Goal: Task Accomplishment & Management: Use online tool/utility

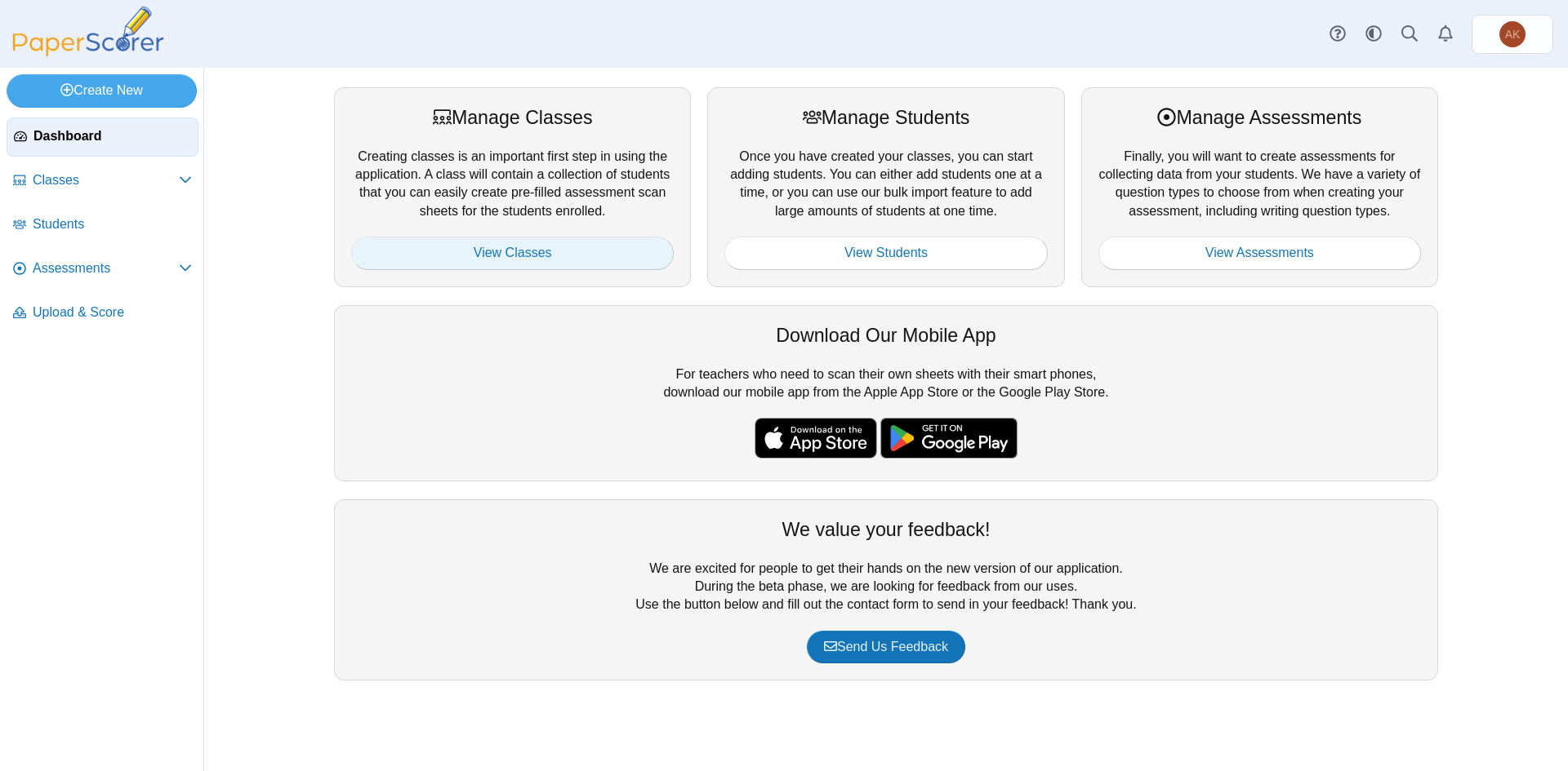
click at [604, 253] on link "View Classes" at bounding box center [512, 253] width 323 height 32
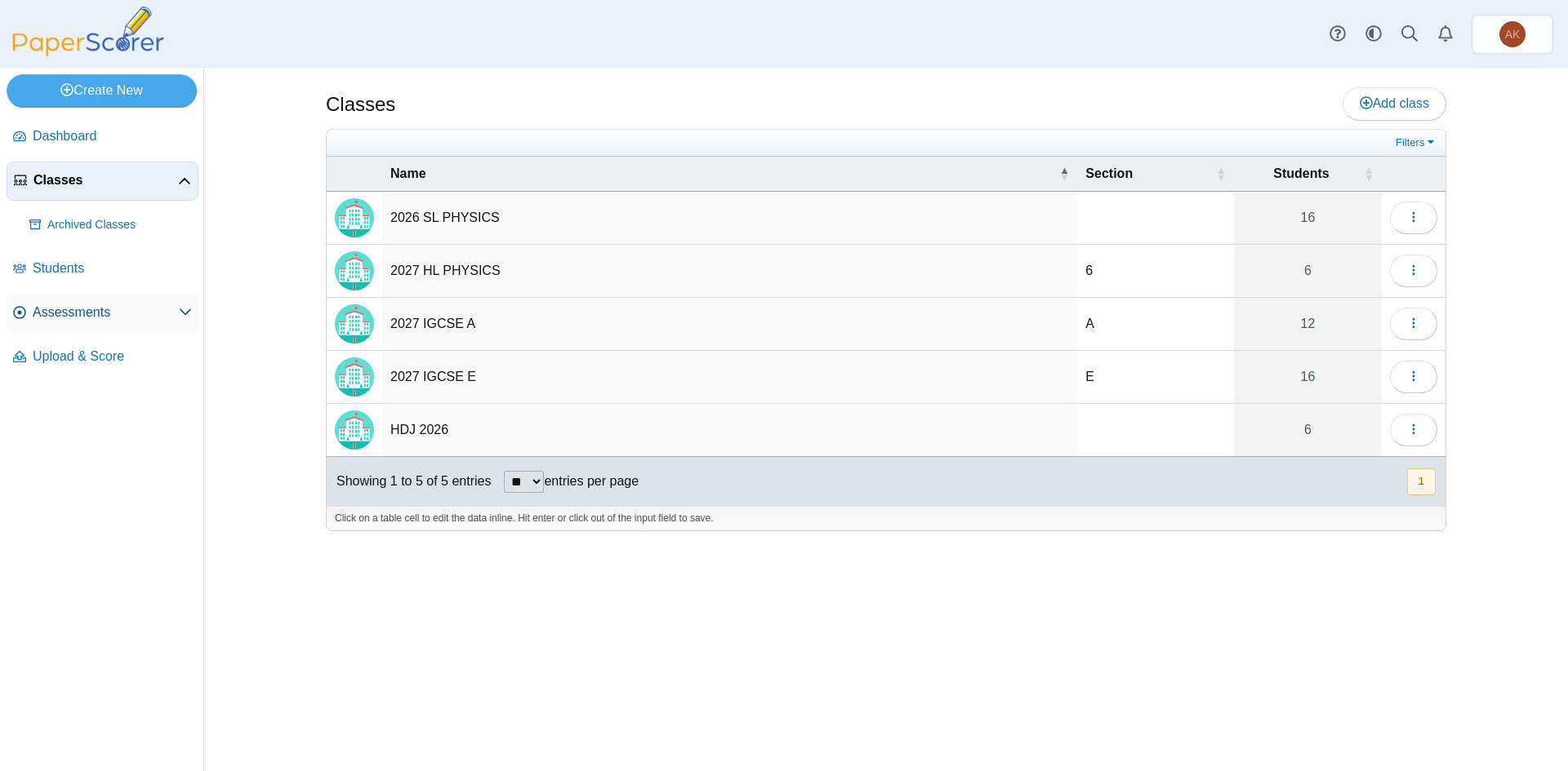
click at [85, 323] on link "Assessments" at bounding box center [102, 314] width 192 height 40
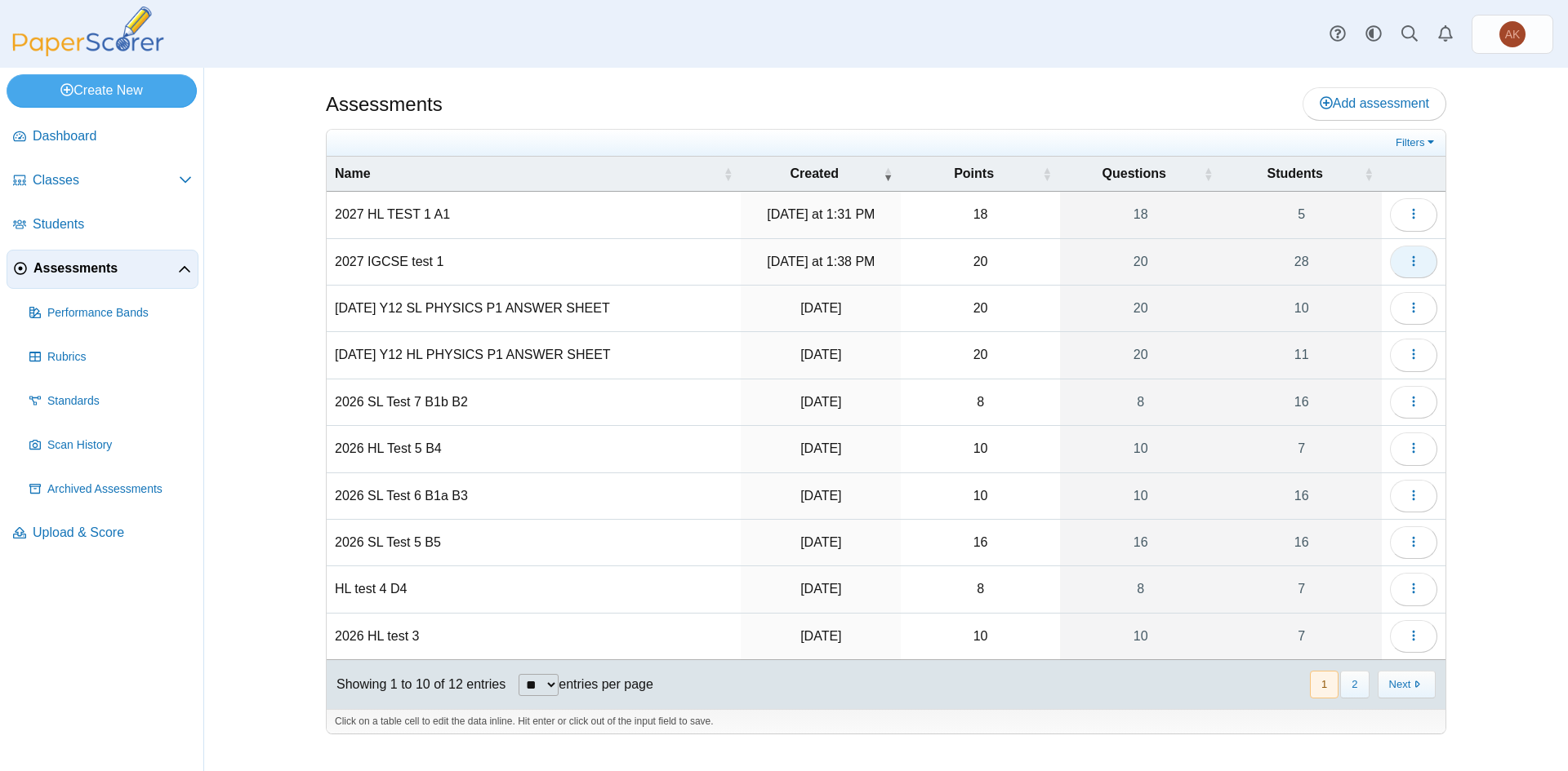
click at [1411, 269] on span "button" at bounding box center [1413, 261] width 13 height 13
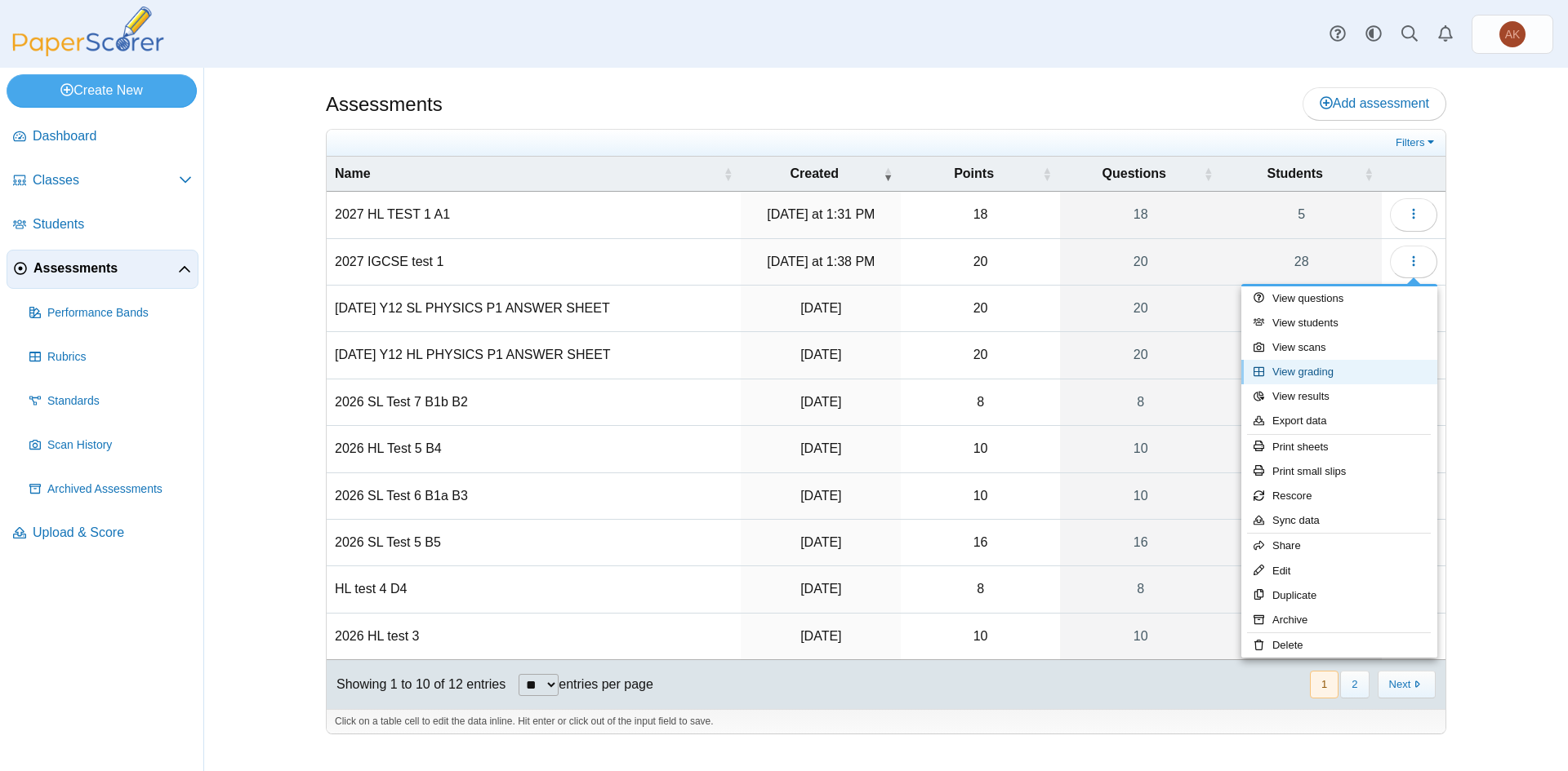
click at [1376, 377] on link "View grading" at bounding box center [1340, 372] width 196 height 24
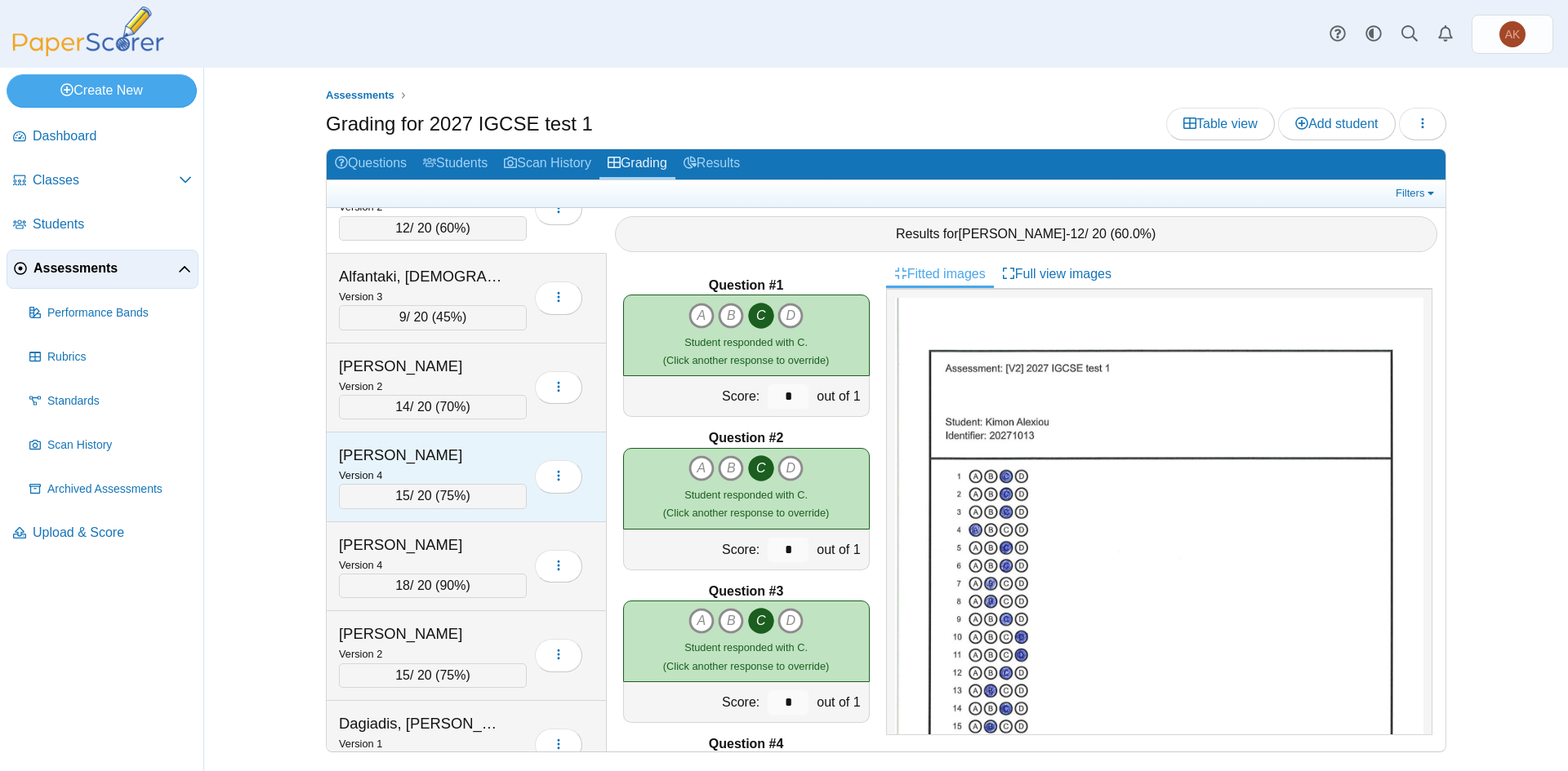
scroll to position [82, 0]
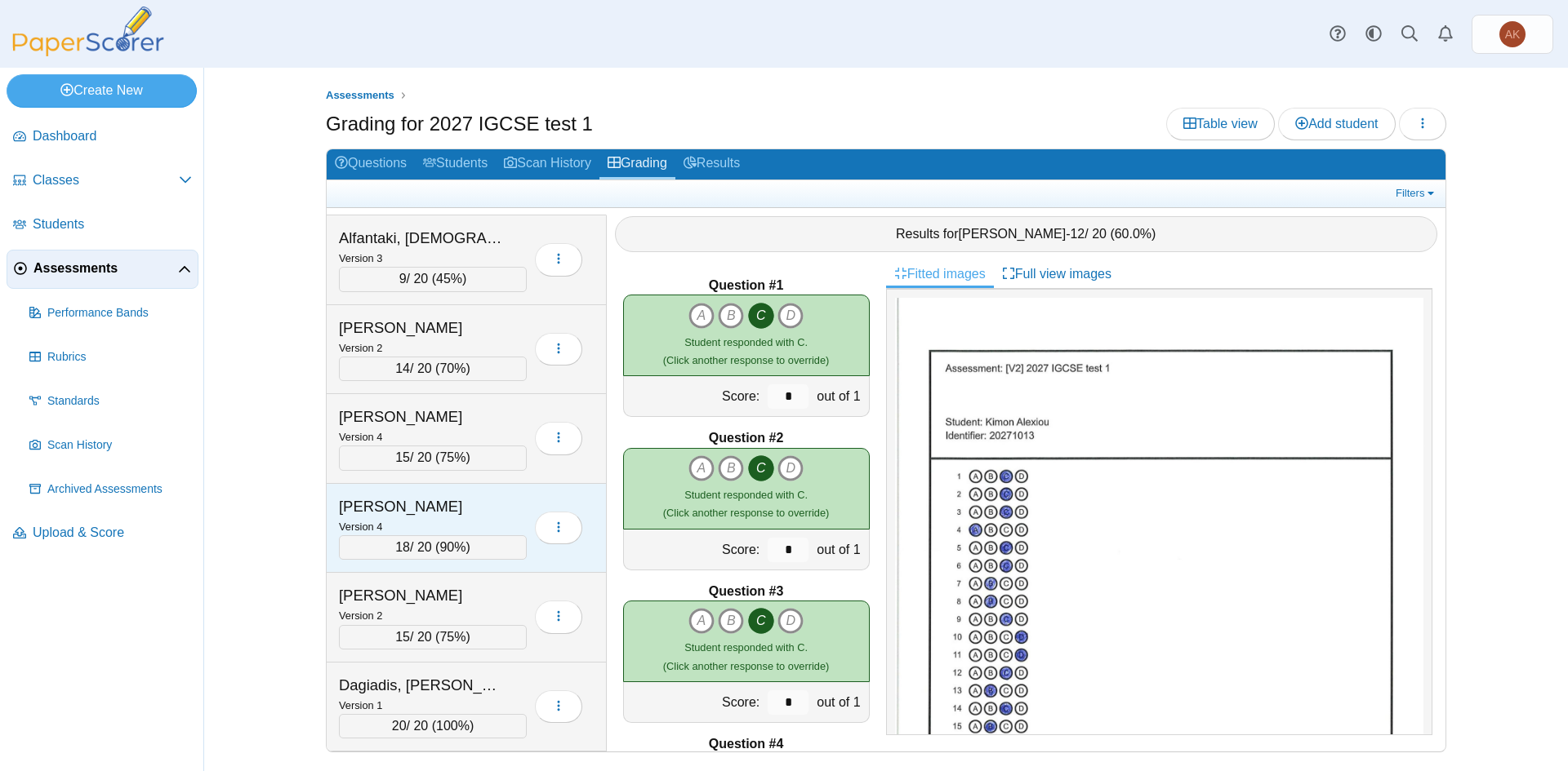
click at [433, 521] on div "Version 4" at bounding box center [432, 527] width 188 height 18
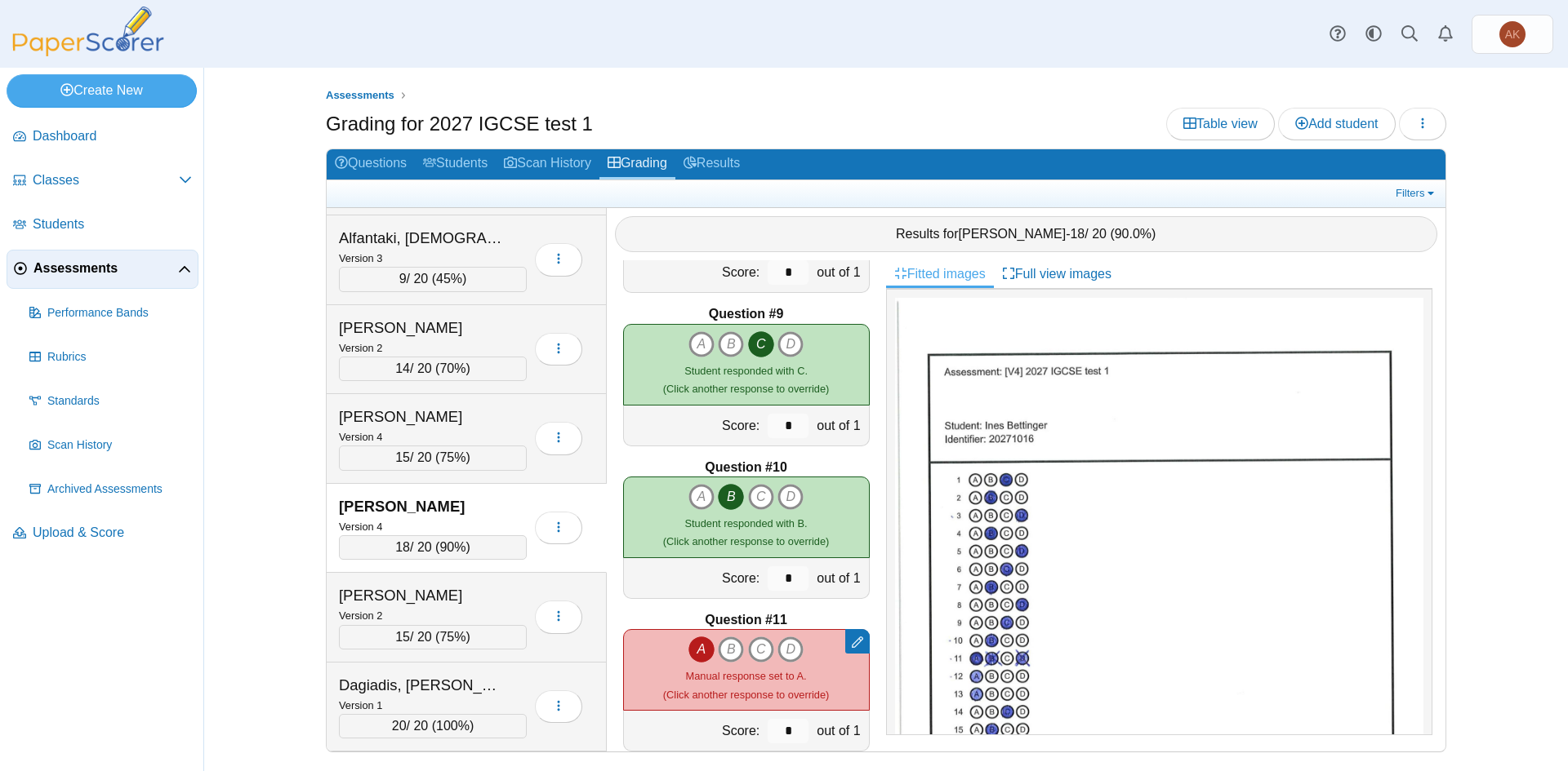
scroll to position [1225, 0]
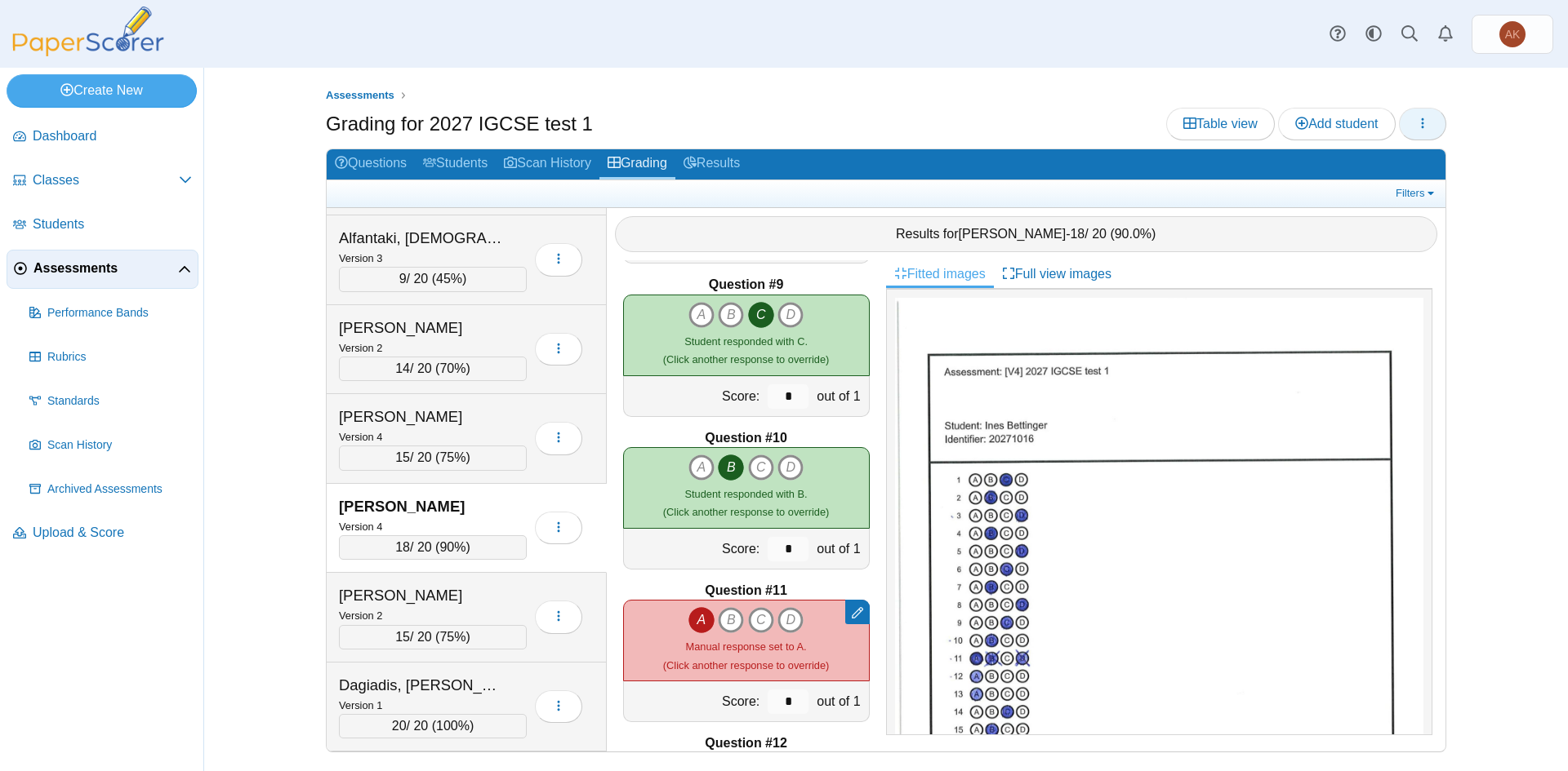
click at [1403, 112] on button "button" at bounding box center [1422, 124] width 48 height 32
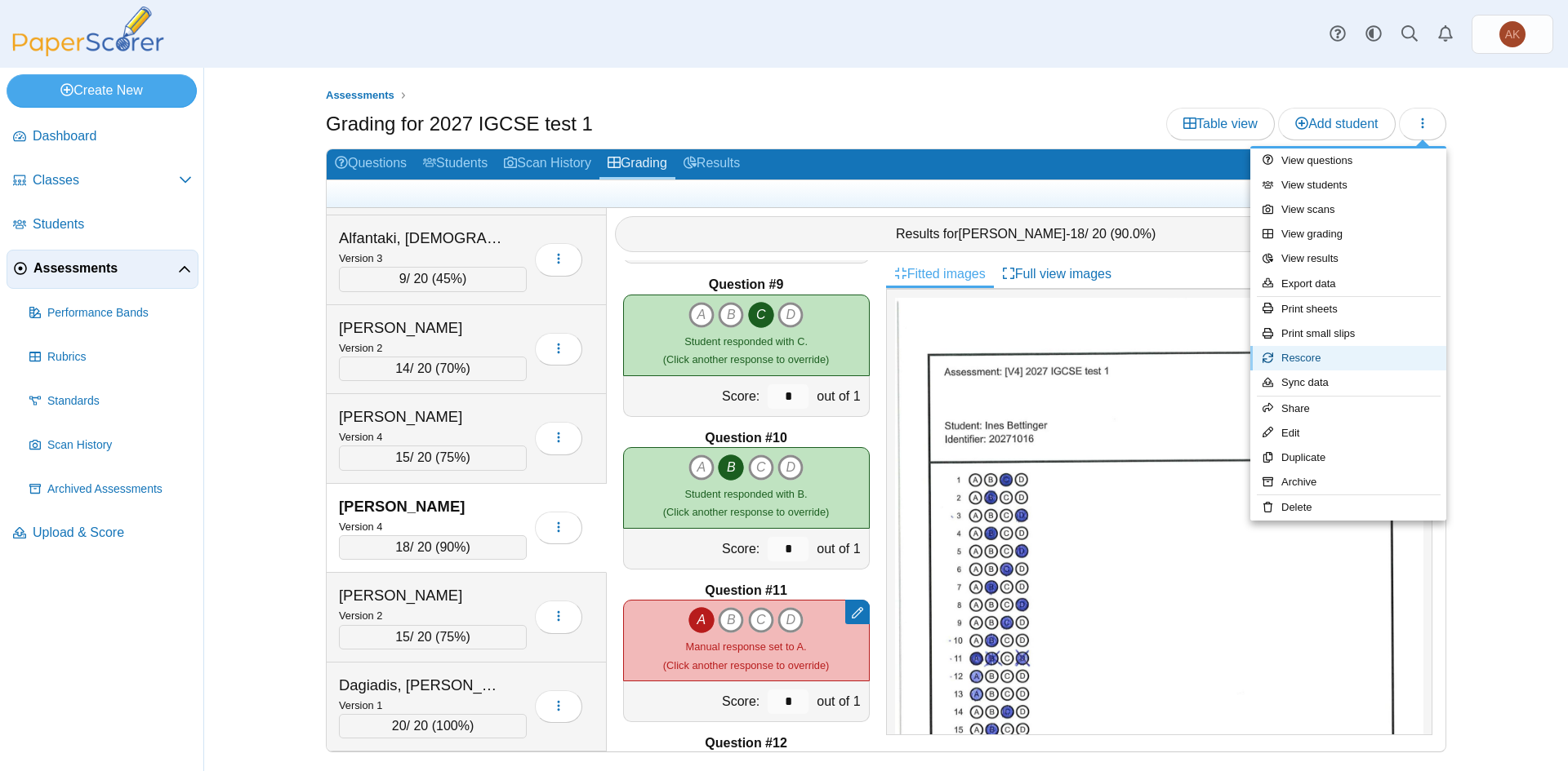
click at [1326, 354] on link "Rescore" at bounding box center [1349, 358] width 196 height 24
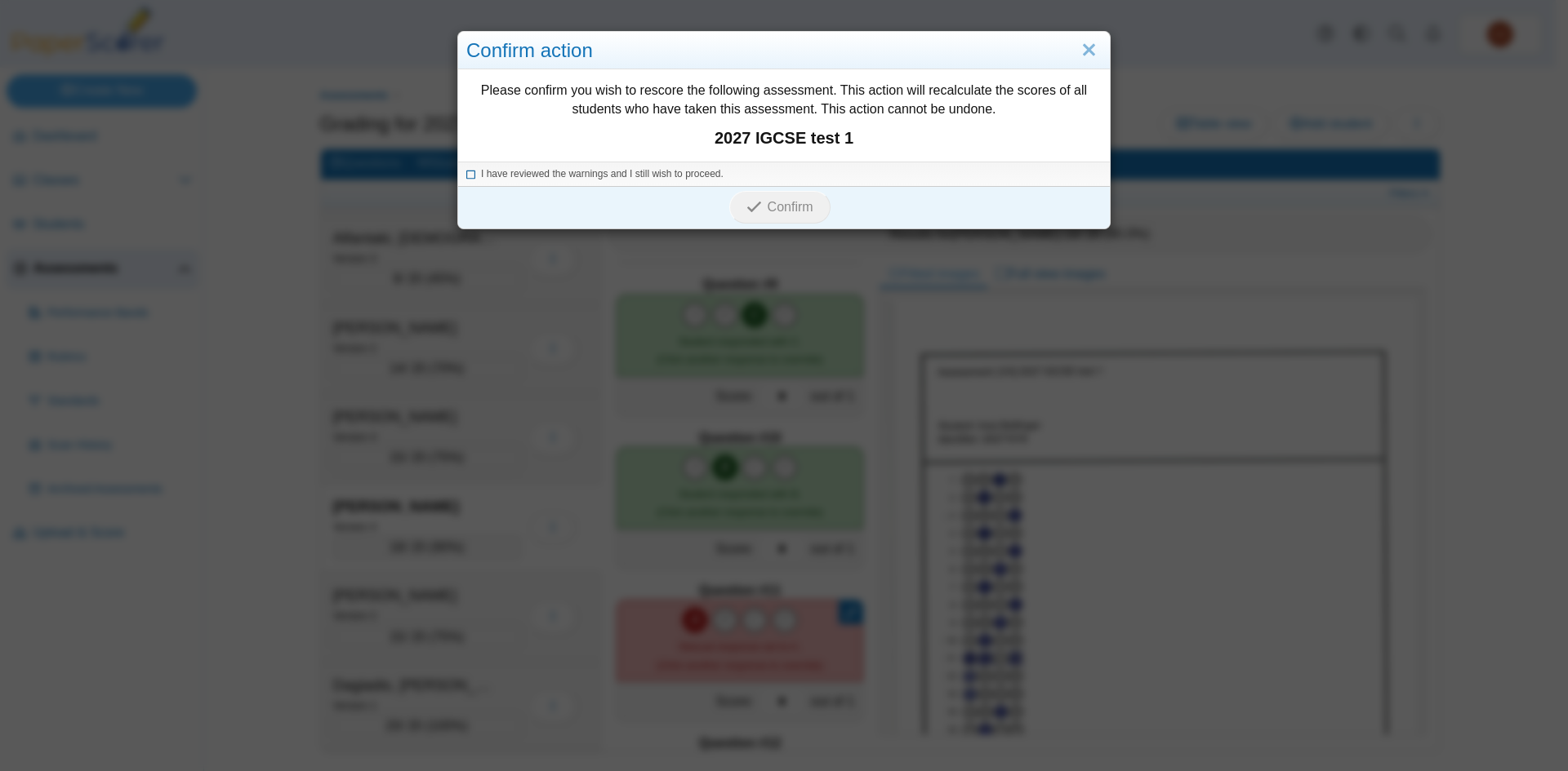
click at [506, 173] on span "I have reviewed the warnings and I still wish to proceed." at bounding box center [602, 173] width 243 height 12
click at [757, 208] on icon "submit" at bounding box center [756, 208] width 21 height 18
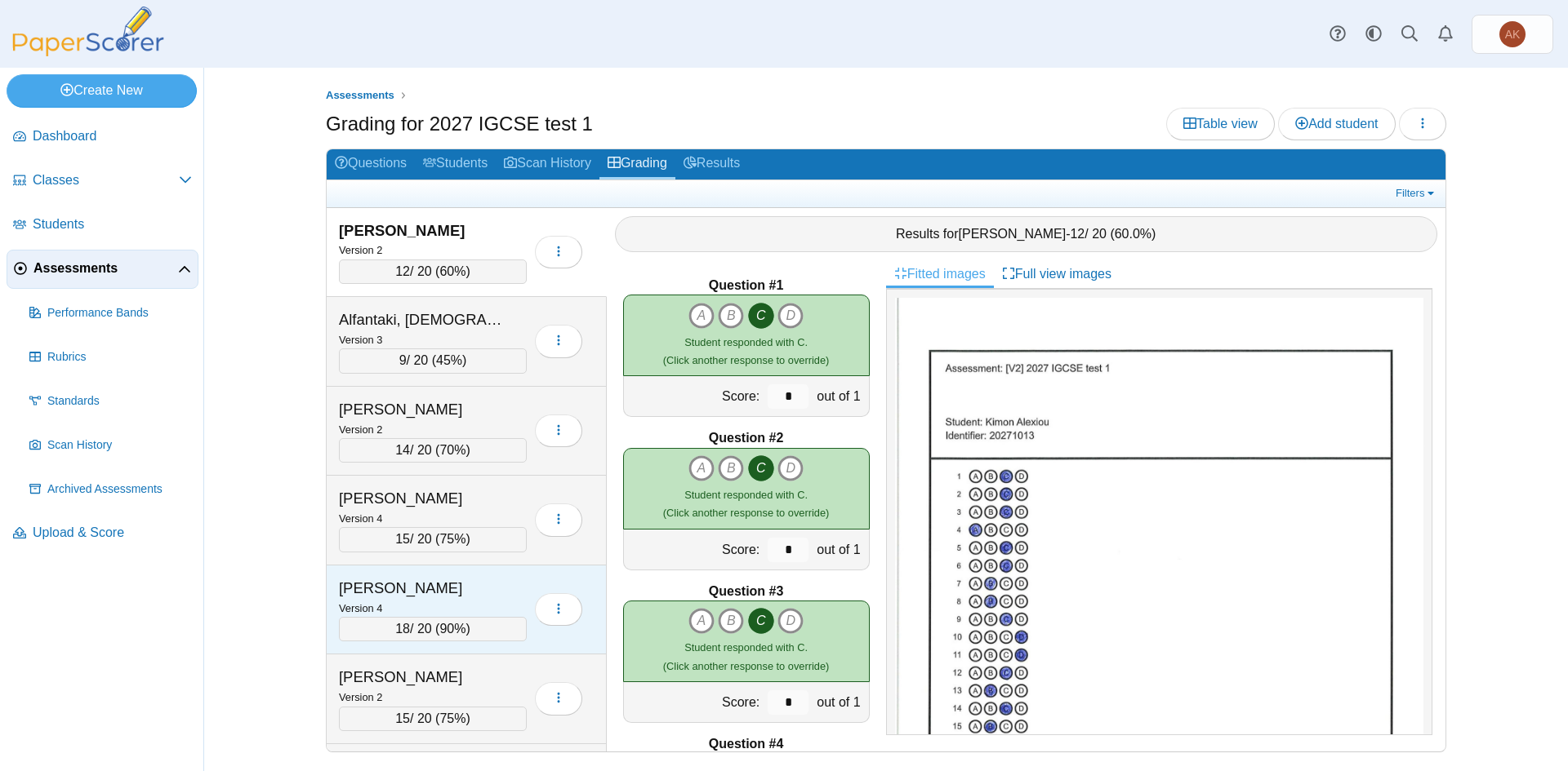
click at [498, 601] on div "Version 4" at bounding box center [432, 608] width 188 height 18
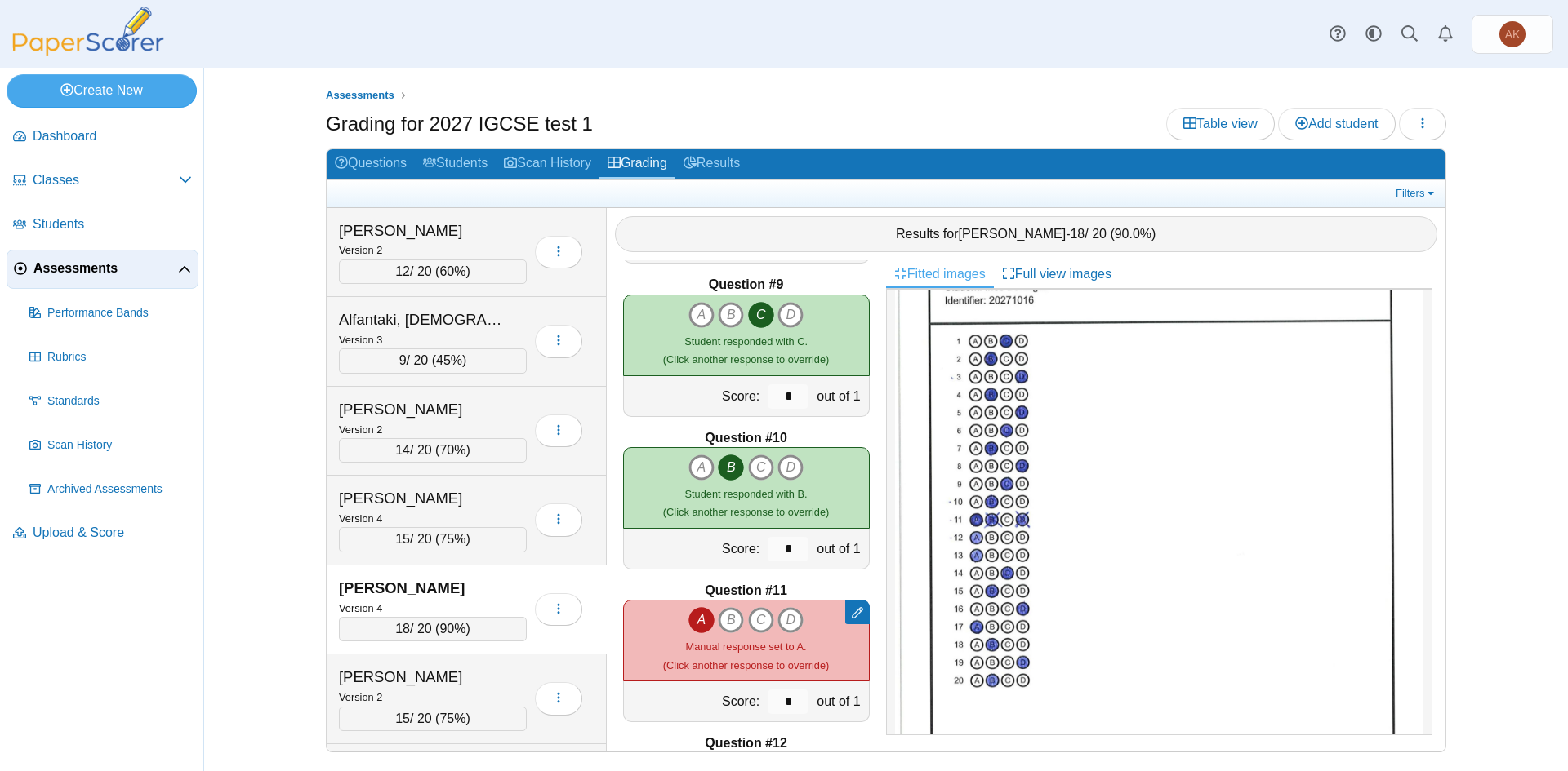
scroll to position [306, 0]
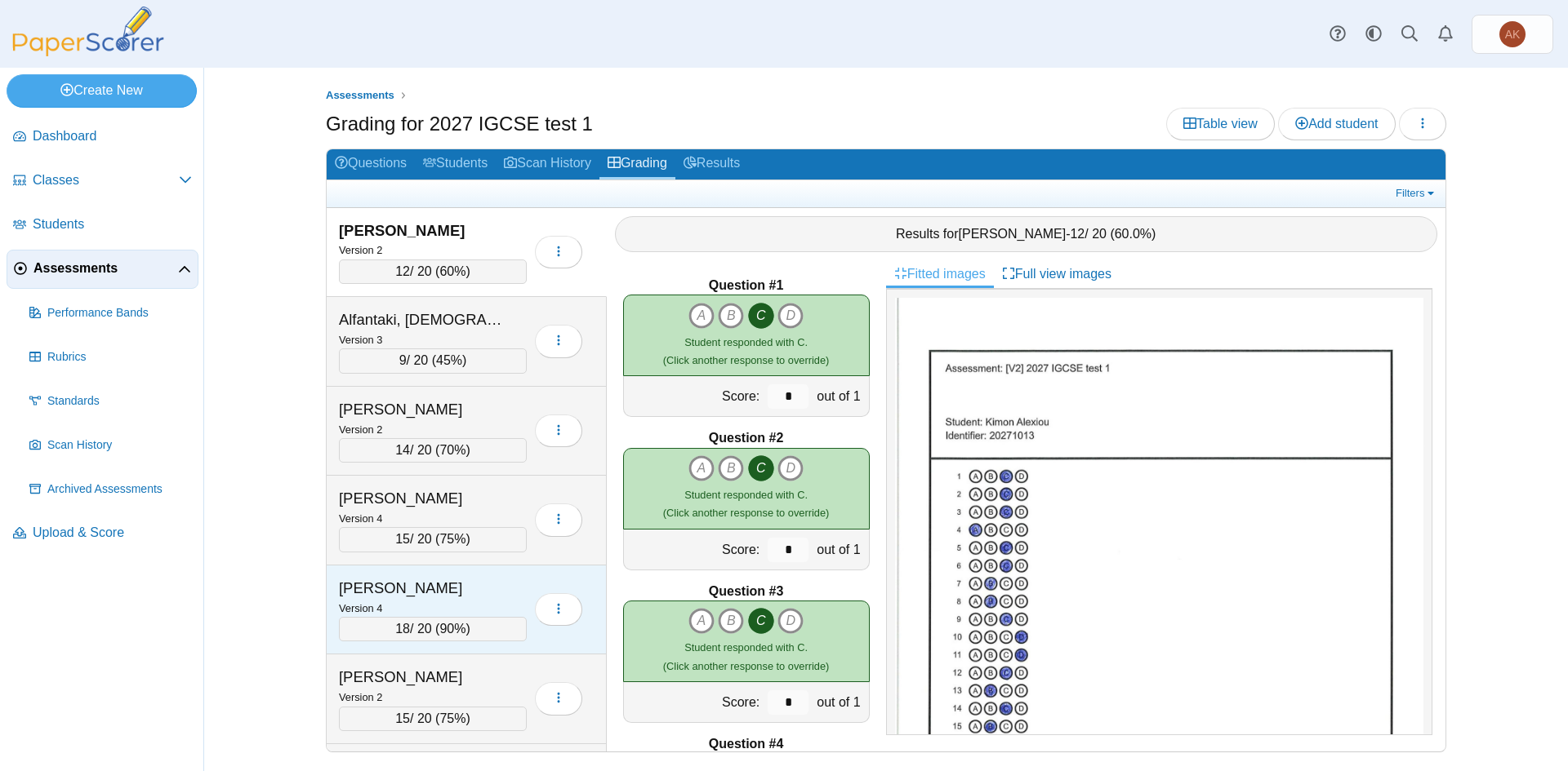
click at [476, 578] on div "Bettinger, Ines" at bounding box center [421, 589] width 164 height 22
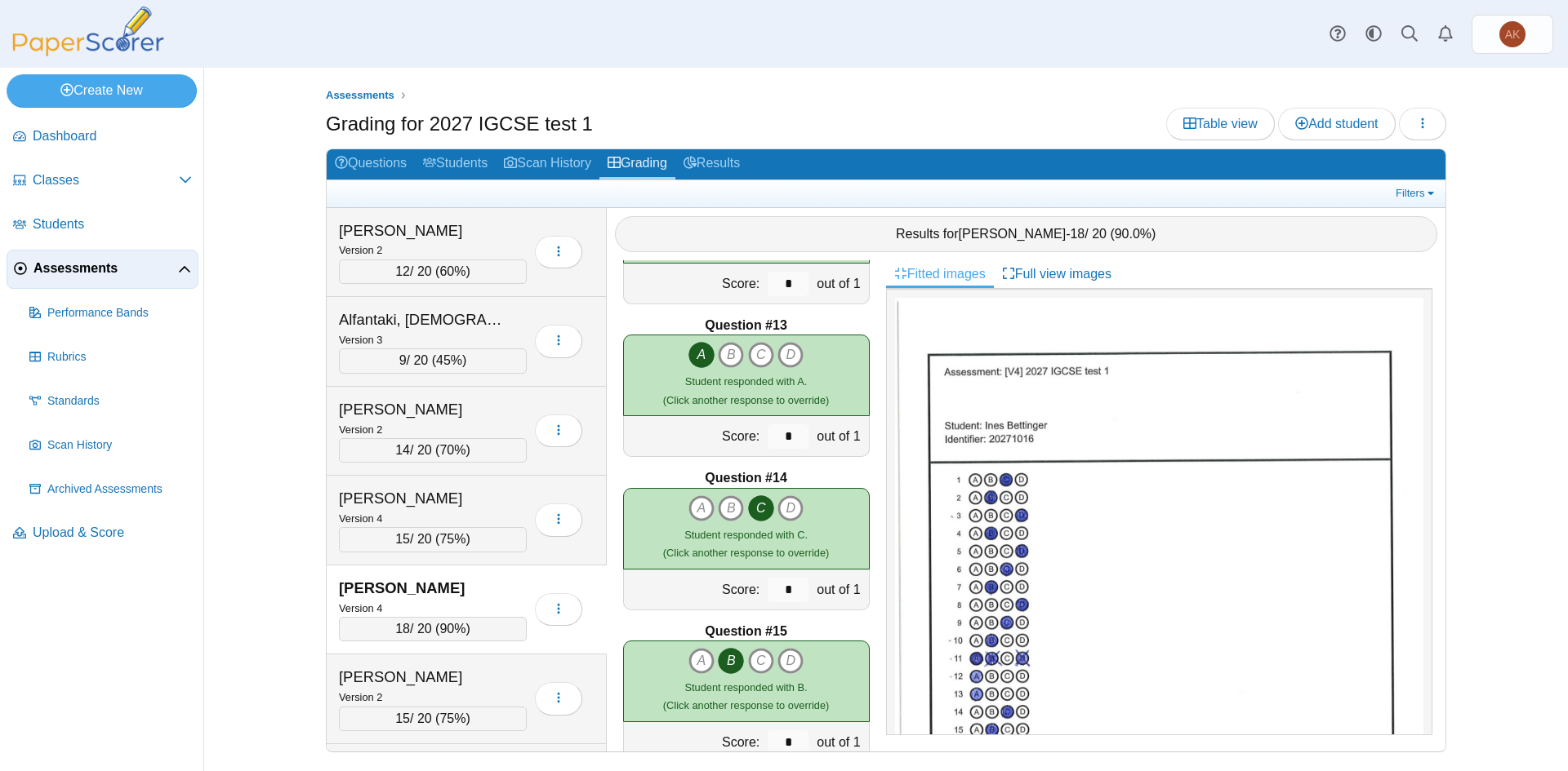
scroll to position [1387, 0]
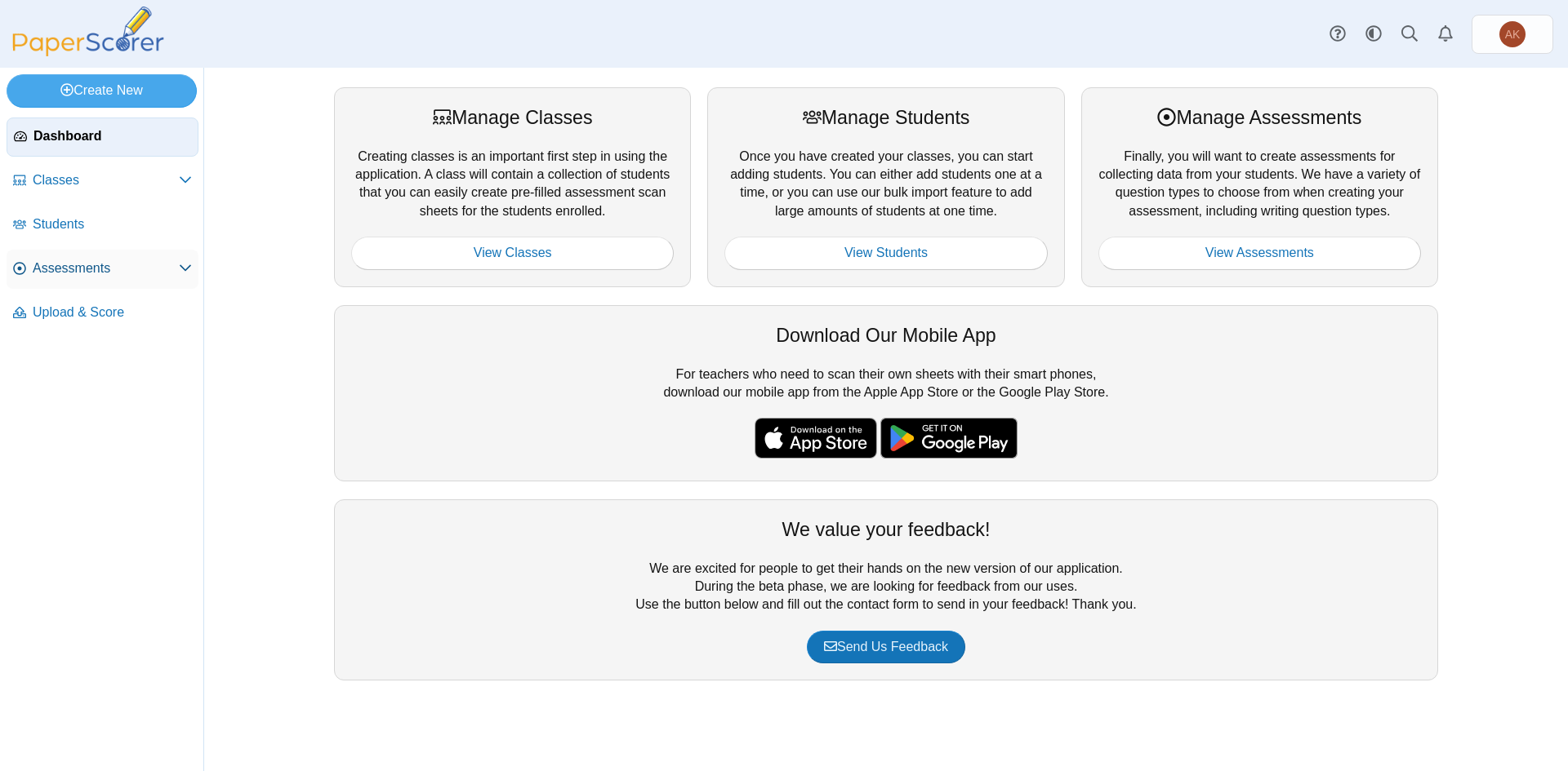
click at [76, 269] on span "Assessments" at bounding box center [105, 269] width 147 height 18
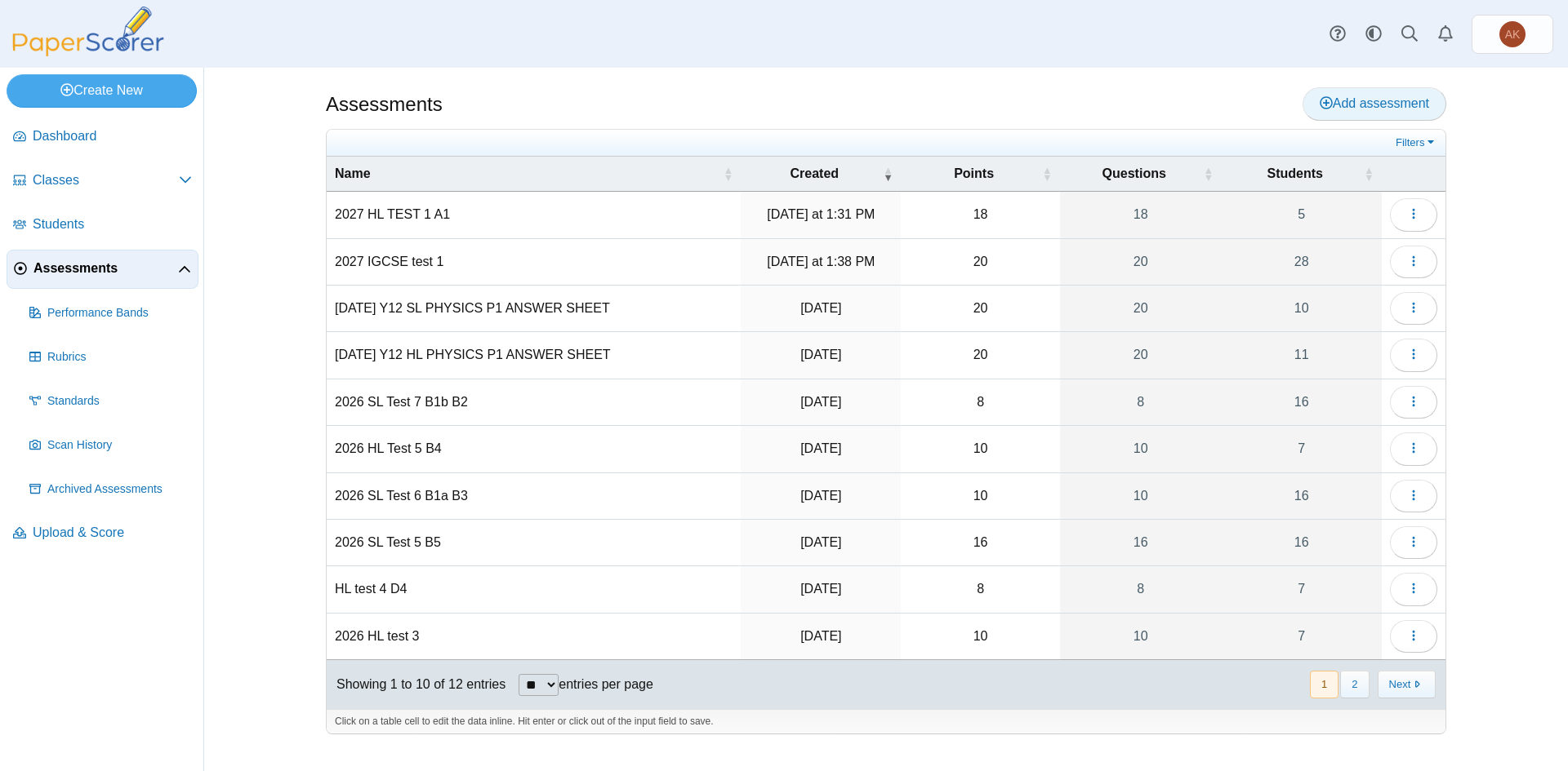
click at [1415, 109] on span "Add assessment" at bounding box center [1375, 102] width 110 height 13
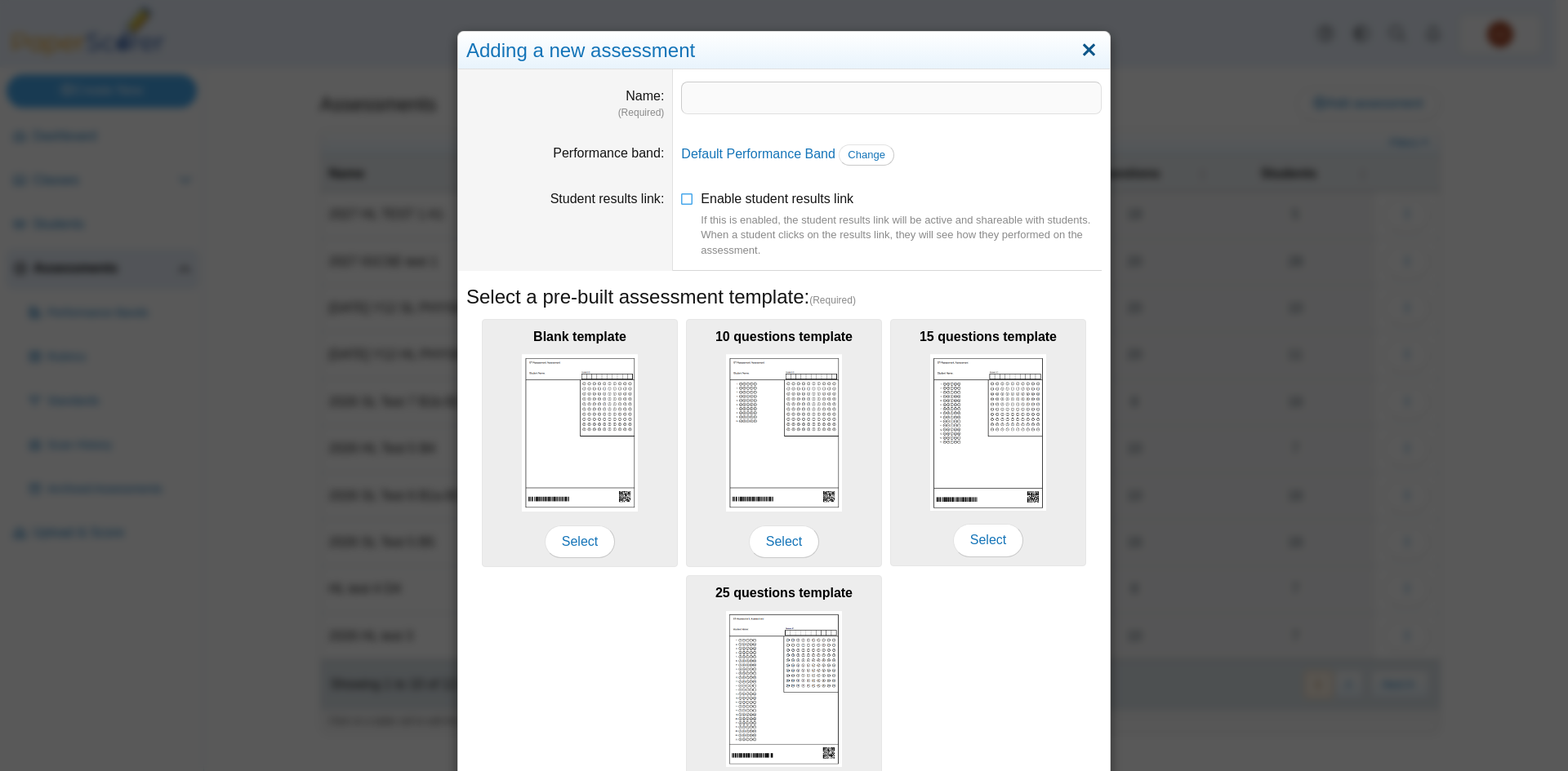
click at [1087, 57] on link "Close" at bounding box center [1089, 50] width 25 height 28
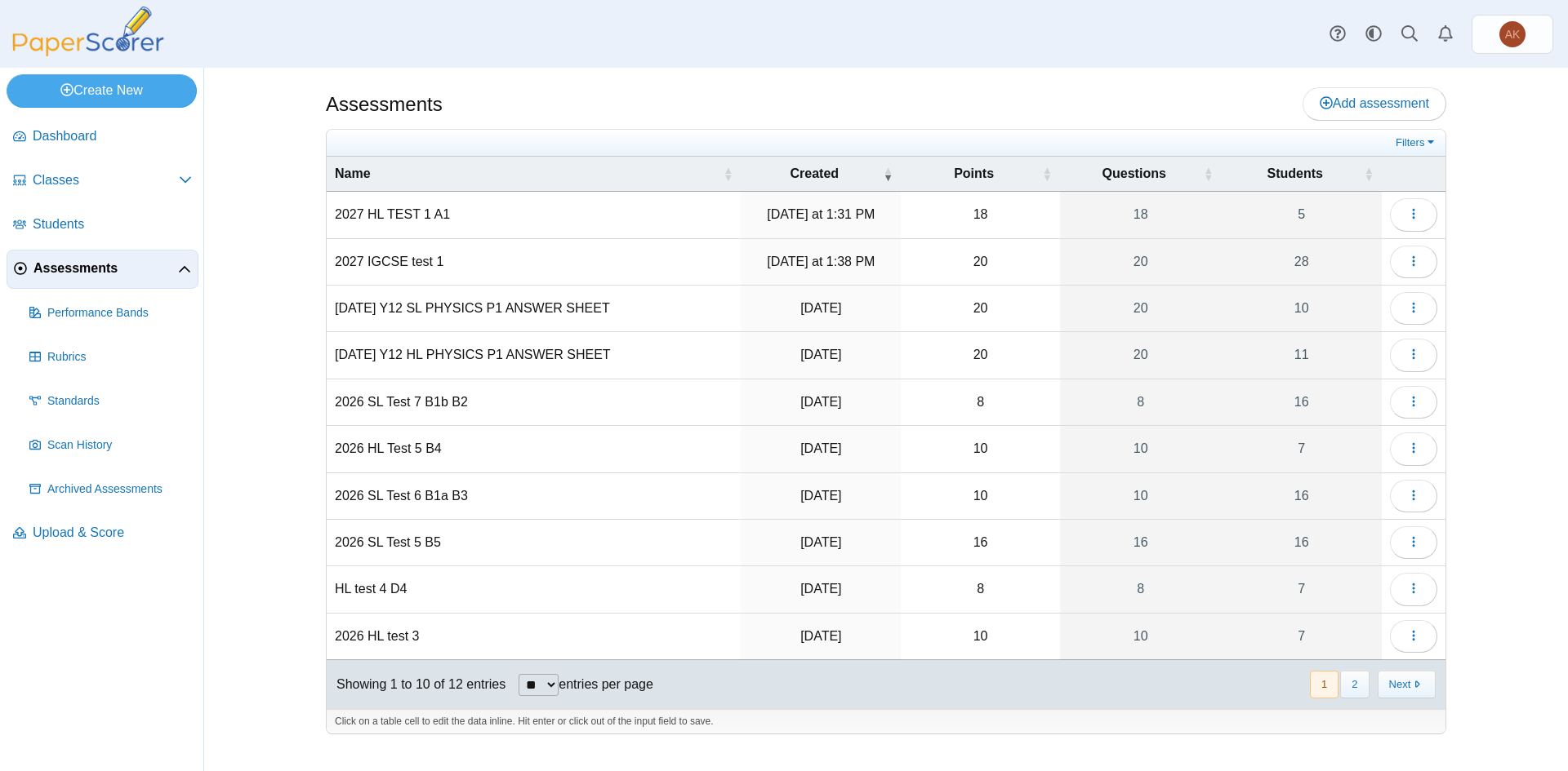
click at [504, 260] on td "2027 IGCSE test 1" at bounding box center [533, 262] width 414 height 47
click at [1414, 254] on icon "button" at bounding box center [1413, 261] width 13 height 13
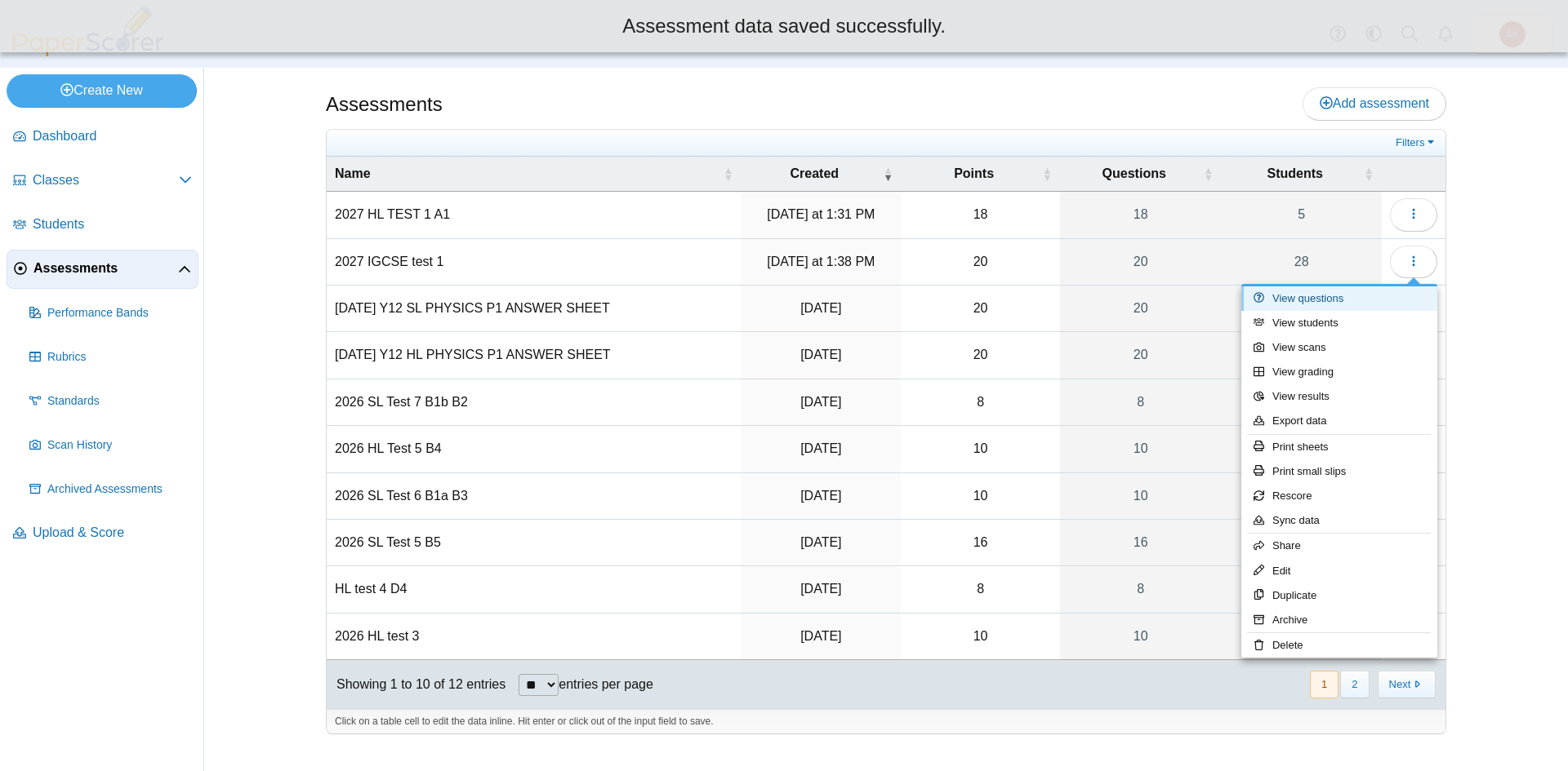
click at [1402, 292] on link "View questions" at bounding box center [1340, 298] width 196 height 24
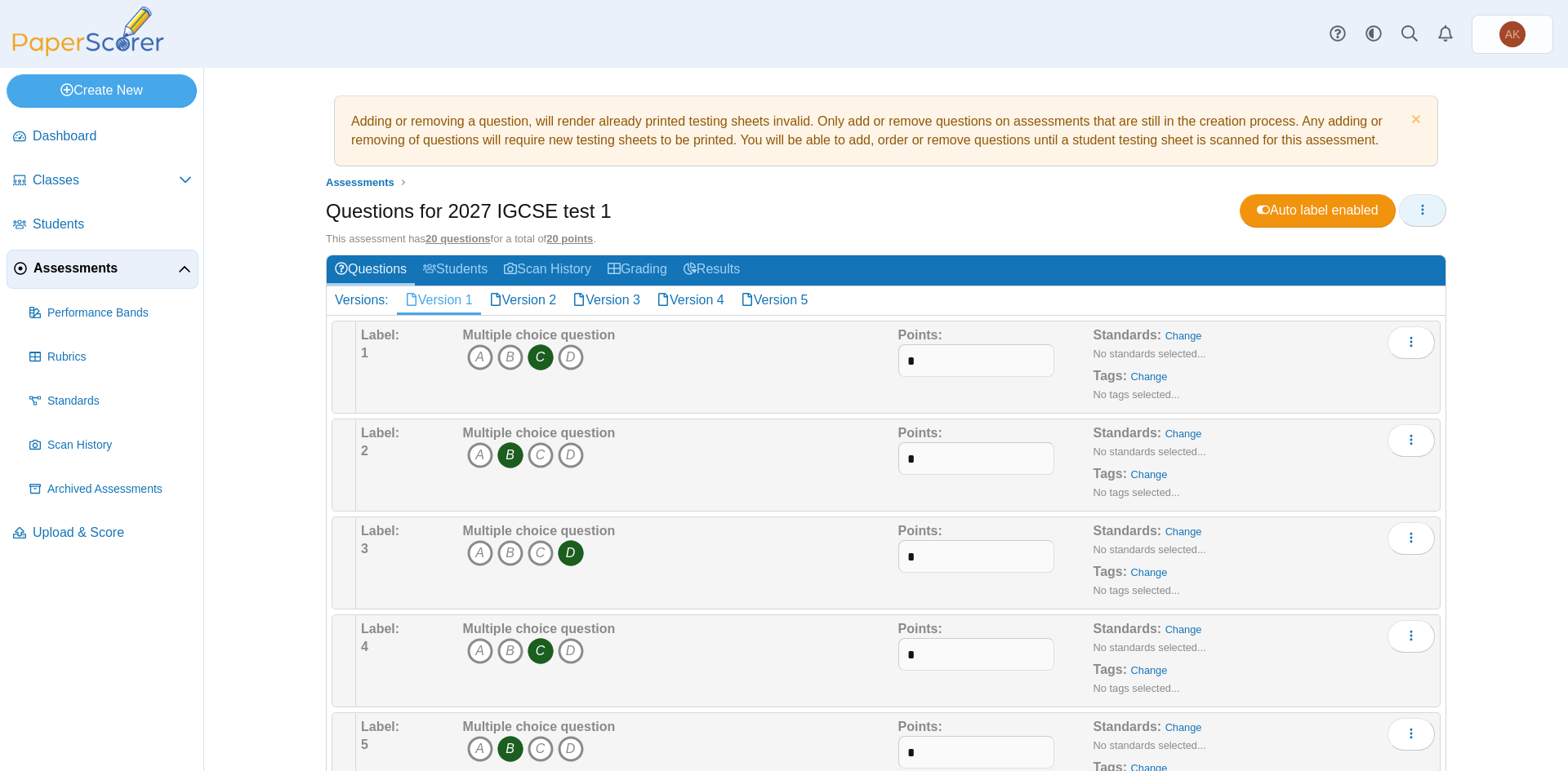
click at [1439, 217] on div "Auto label enabled Loading…" at bounding box center [1343, 210] width 207 height 32
click at [1423, 214] on button "button" at bounding box center [1422, 210] width 48 height 32
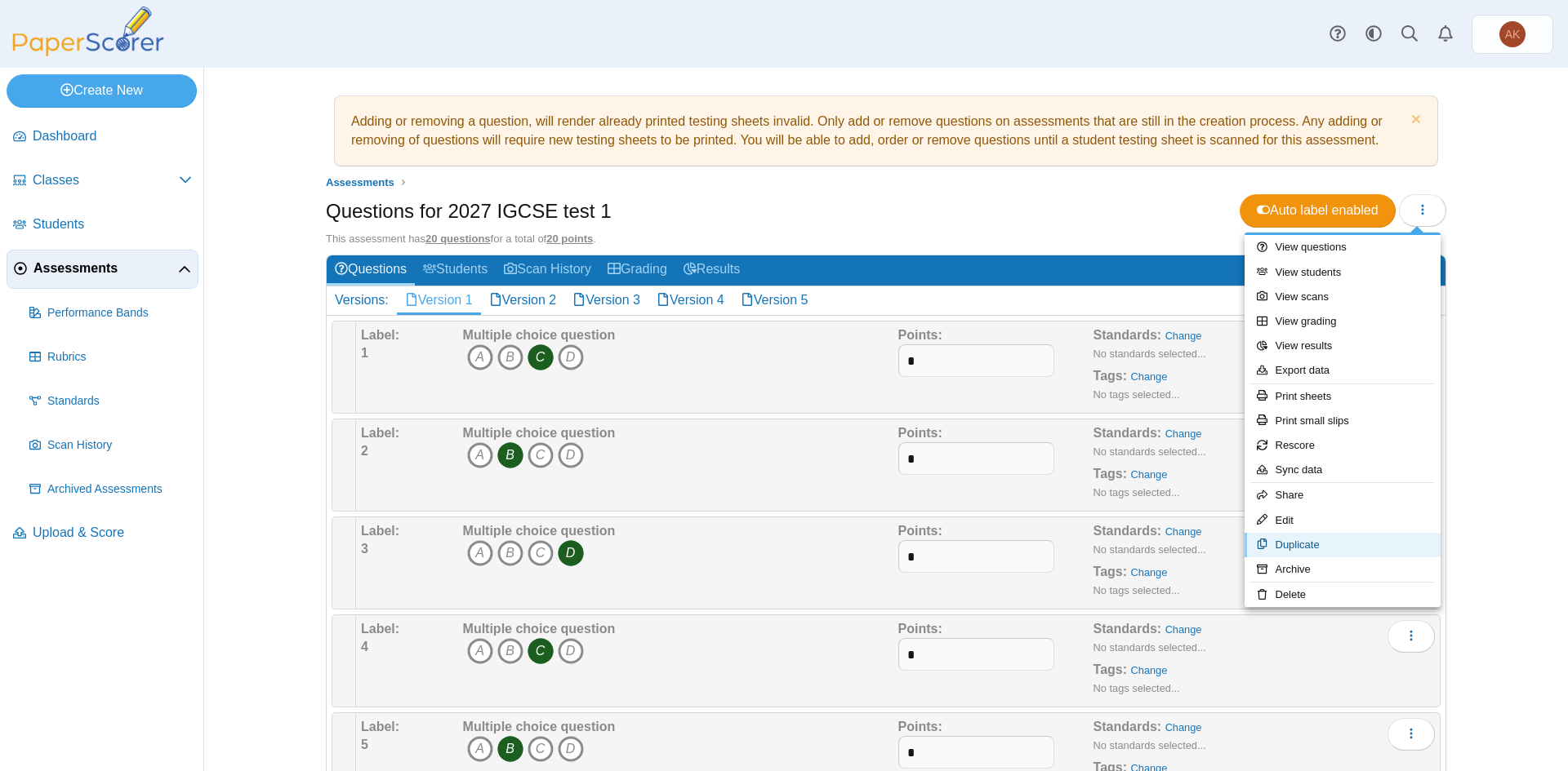
click at [1338, 539] on link "Duplicate" at bounding box center [1342, 545] width 196 height 24
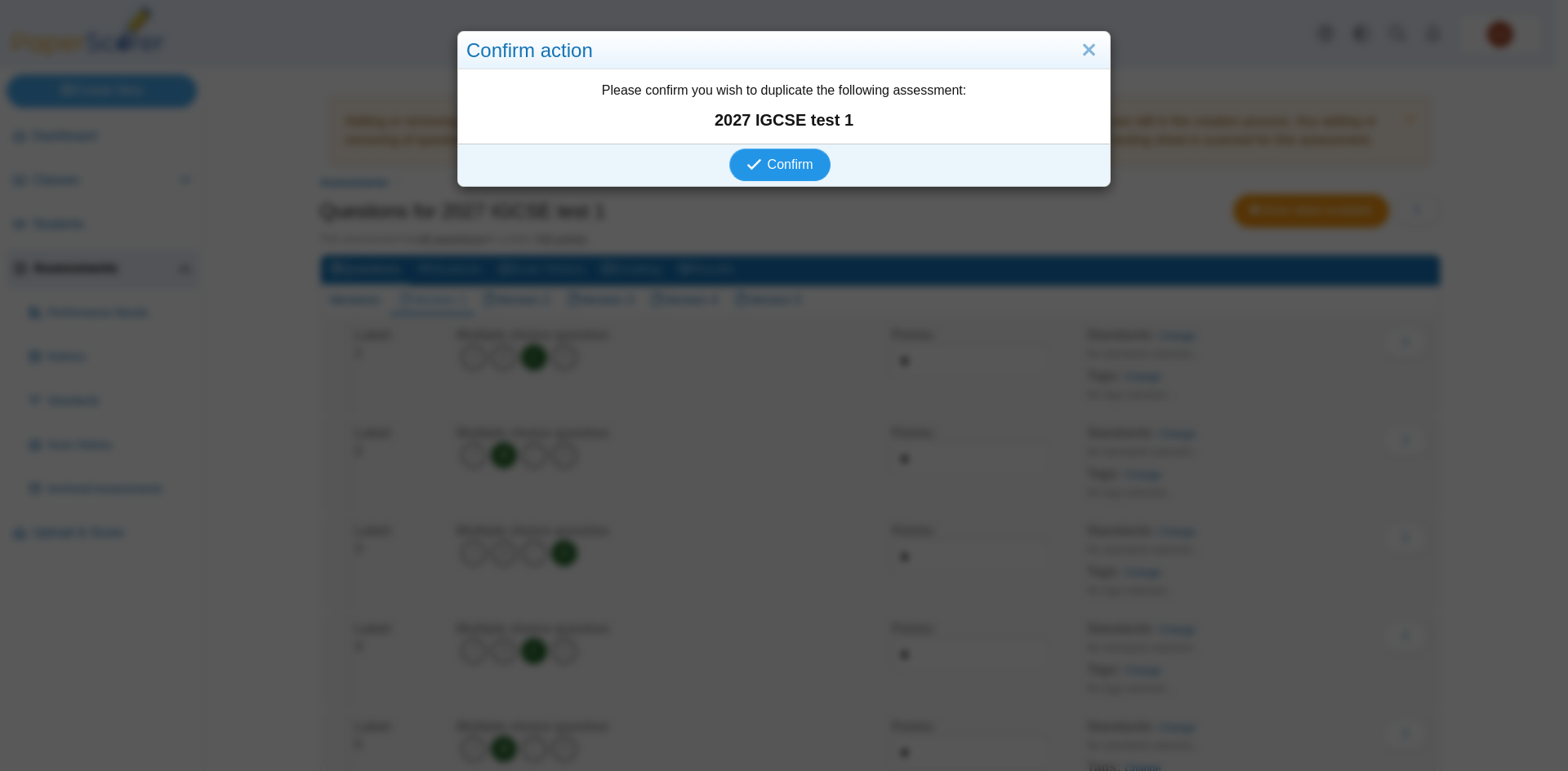
click at [788, 167] on span "Confirm" at bounding box center [790, 164] width 46 height 13
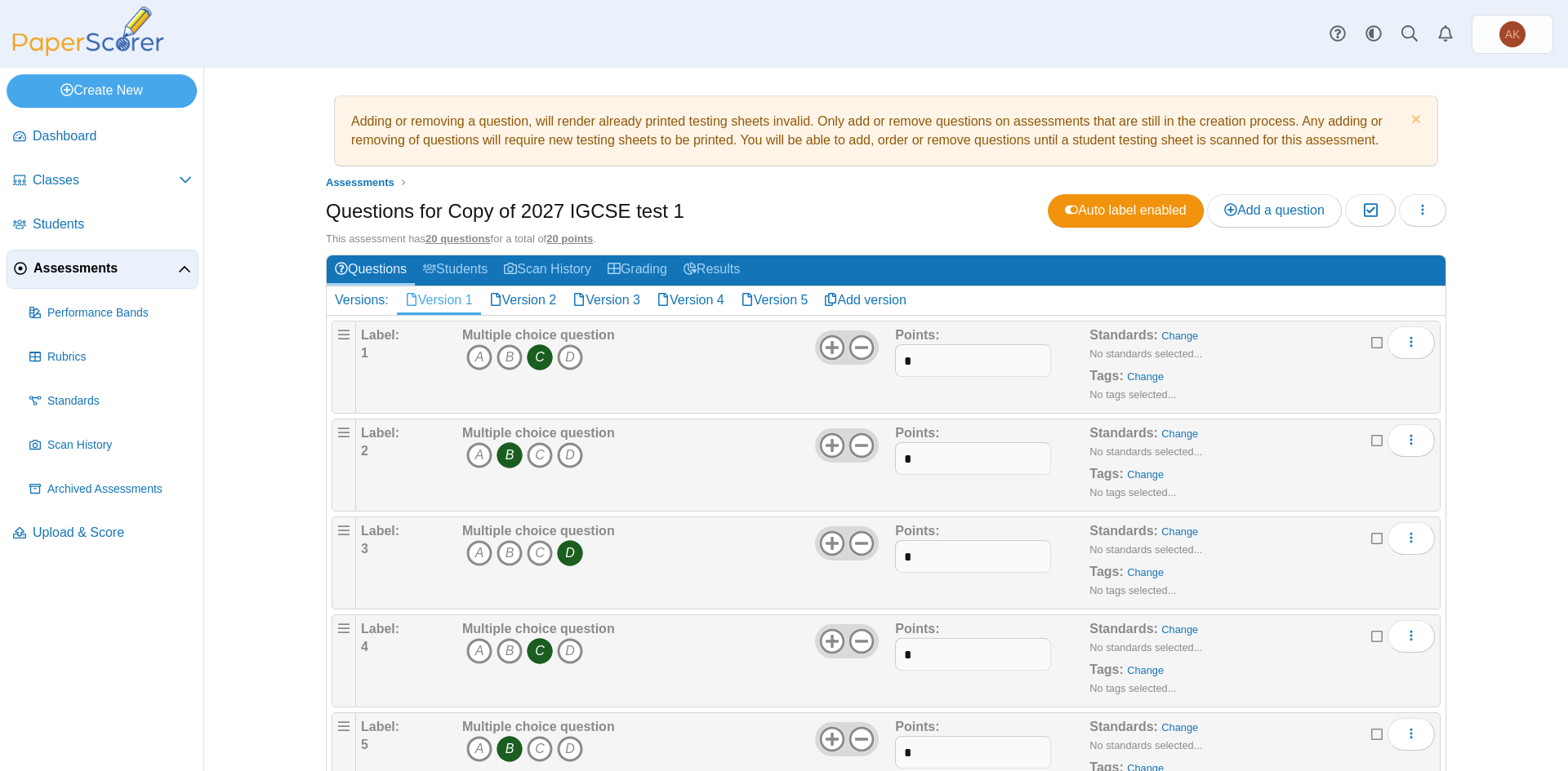
click at [81, 271] on span "Assessments" at bounding box center [105, 269] width 145 height 18
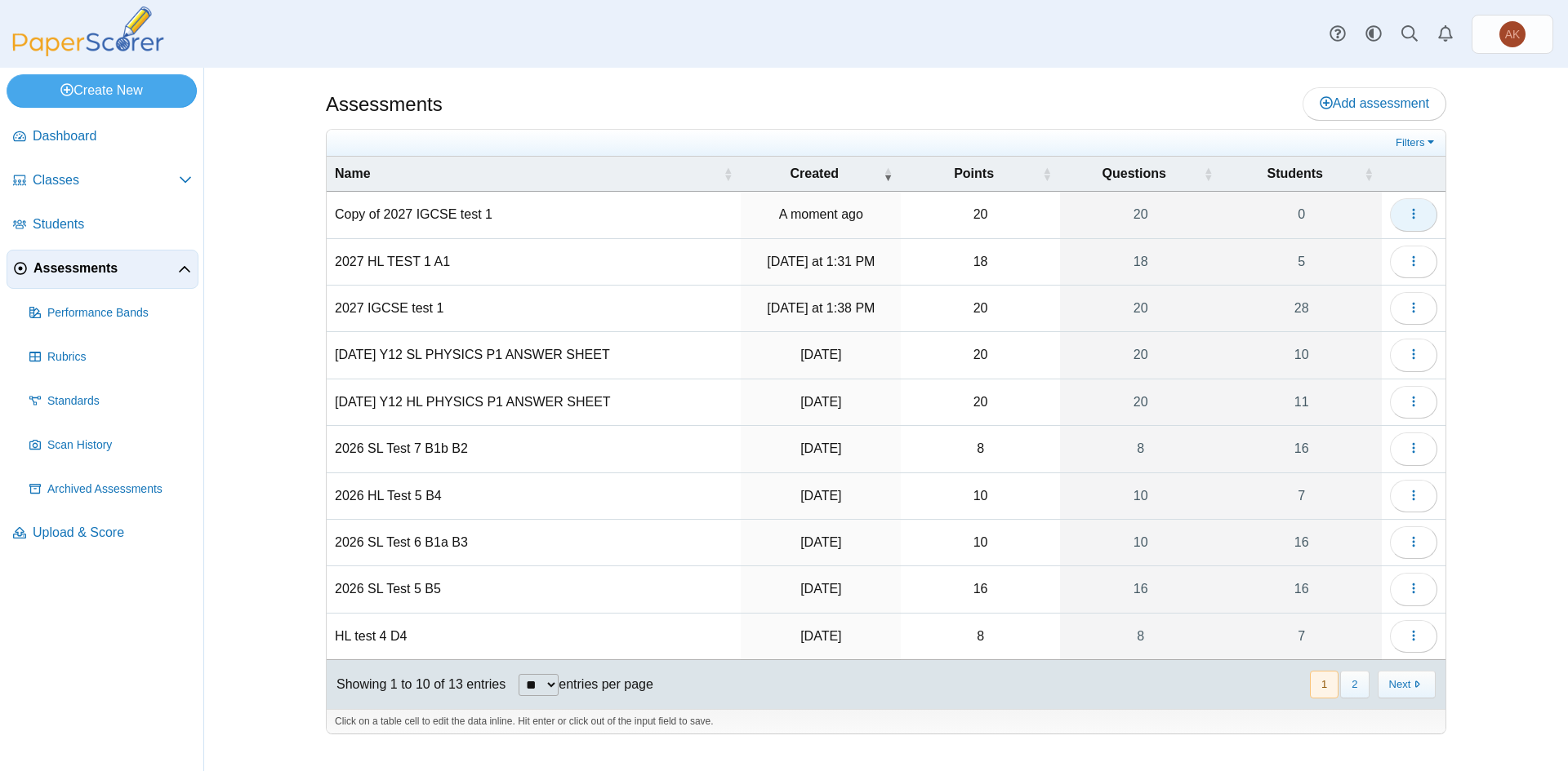
click at [1403, 207] on button "button" at bounding box center [1413, 215] width 48 height 32
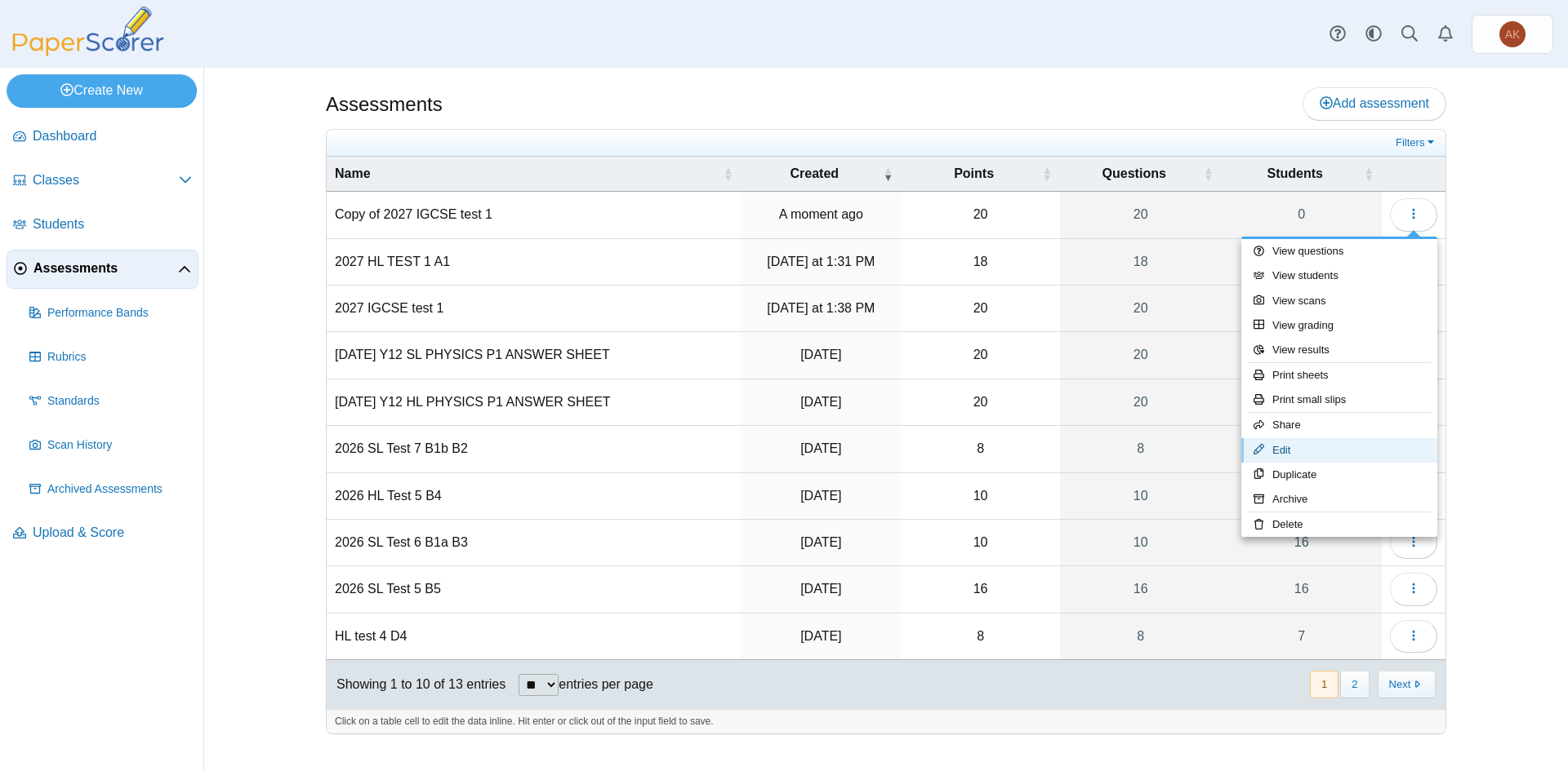
click at [1338, 456] on link "Edit" at bounding box center [1340, 450] width 196 height 24
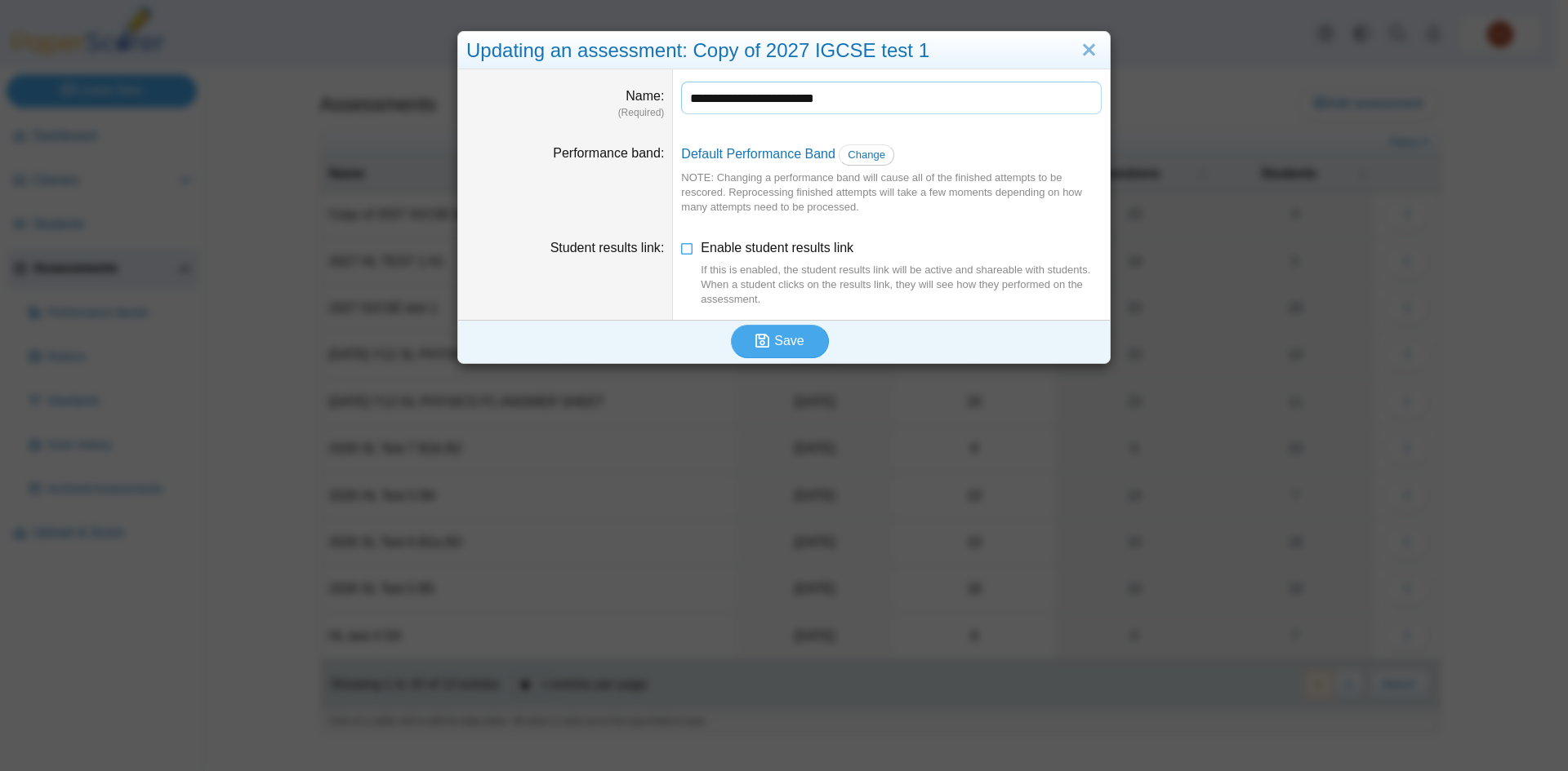
click at [895, 97] on input "**********" at bounding box center [892, 98] width 421 height 32
type input "**********"
click at [787, 344] on span "Save" at bounding box center [788, 341] width 30 height 13
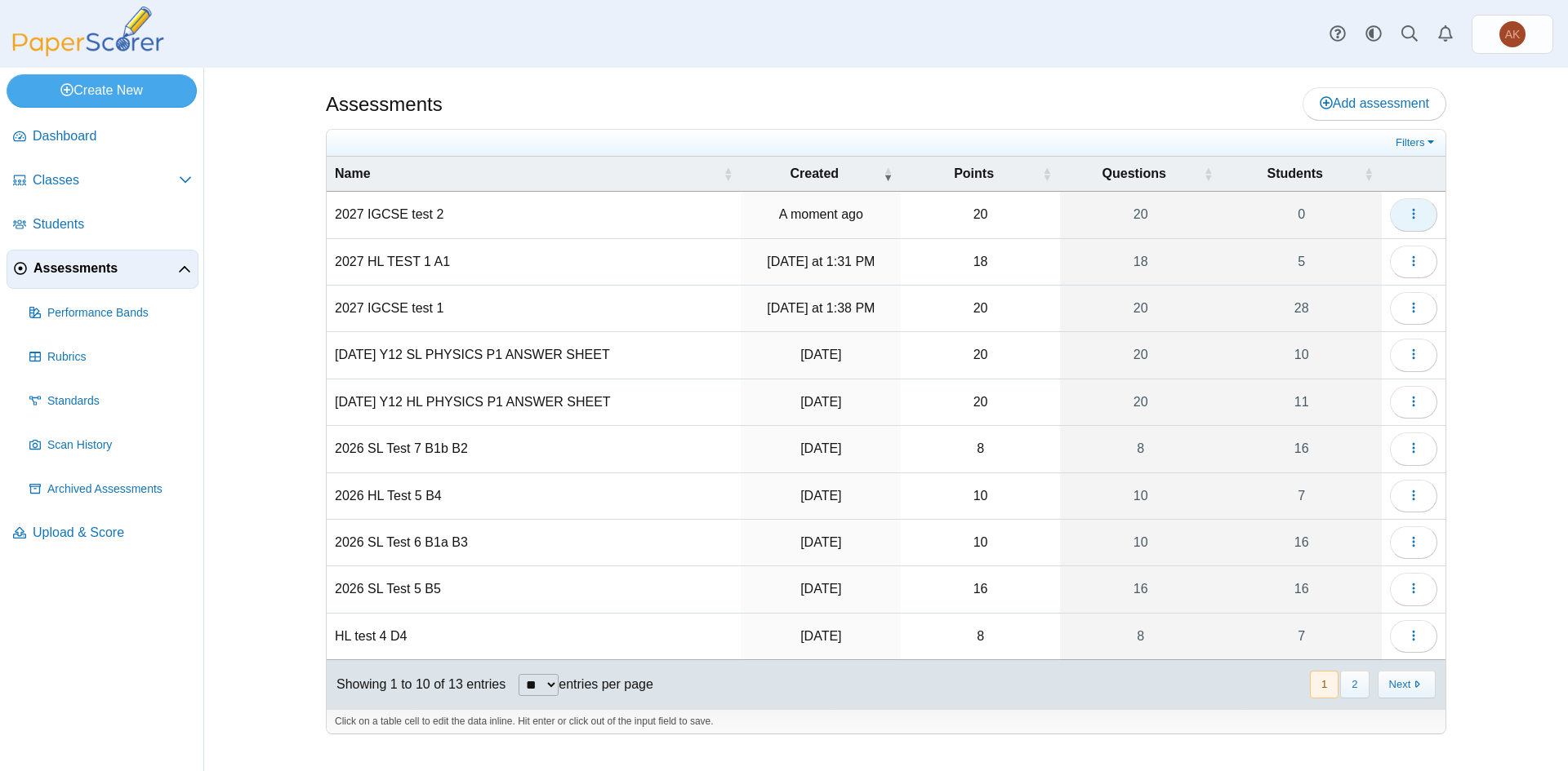
click at [1422, 218] on button "button" at bounding box center [1413, 215] width 48 height 32
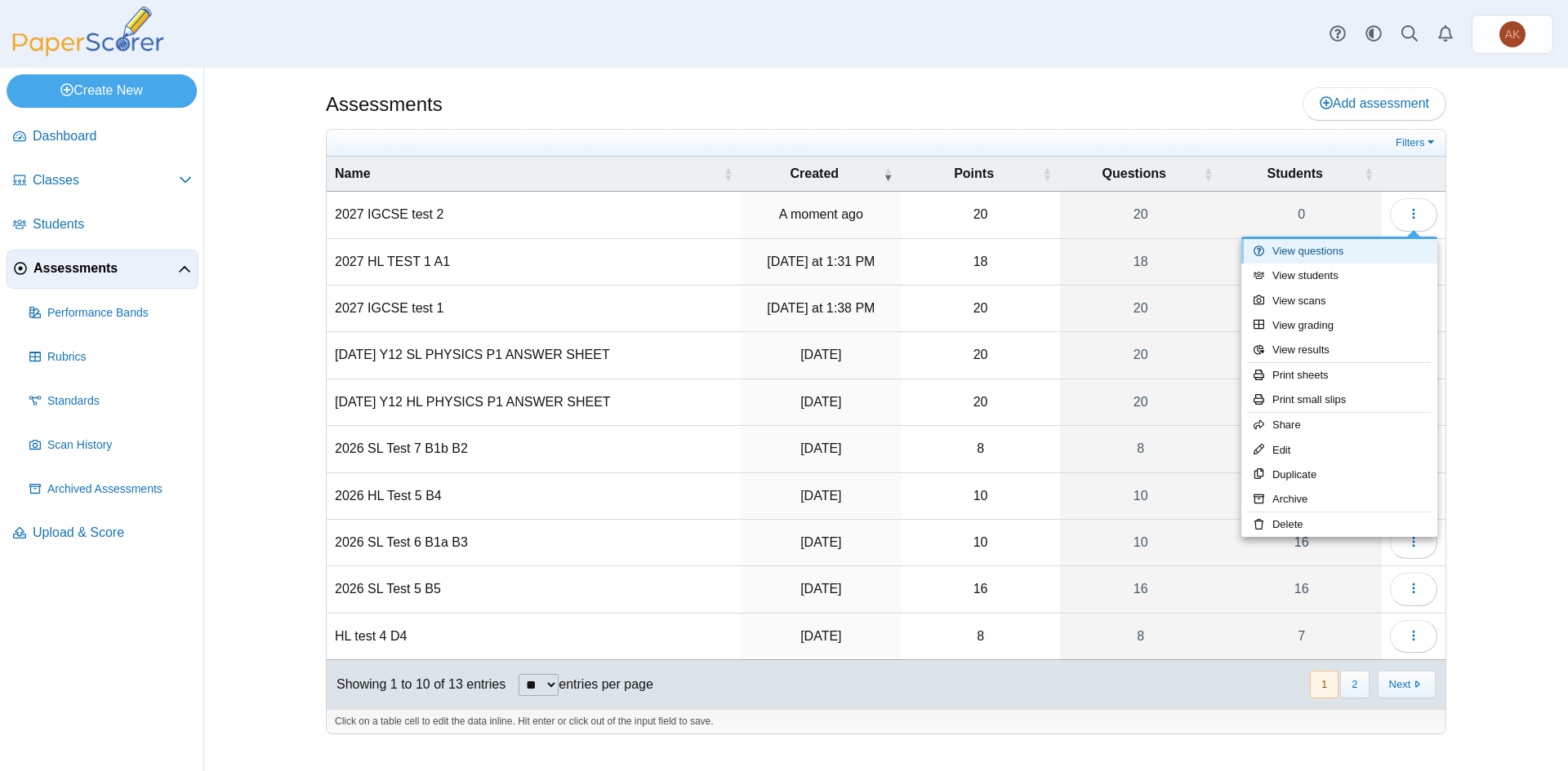
click at [1345, 260] on link "View questions" at bounding box center [1340, 251] width 196 height 24
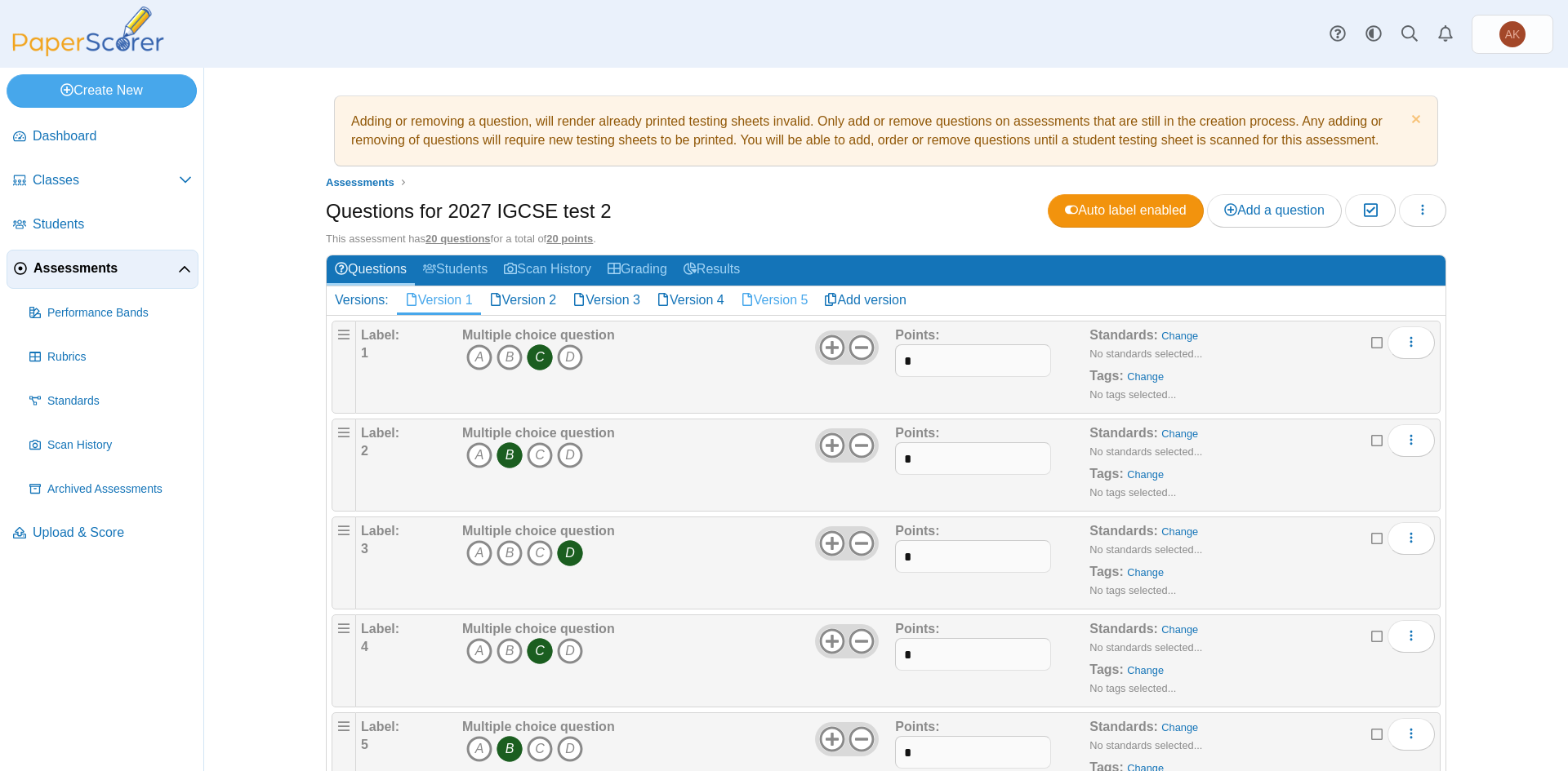
click at [792, 298] on link "Version 5" at bounding box center [775, 300] width 85 height 28
click at [1365, 301] on link "Remove version" at bounding box center [1384, 300] width 124 height 28
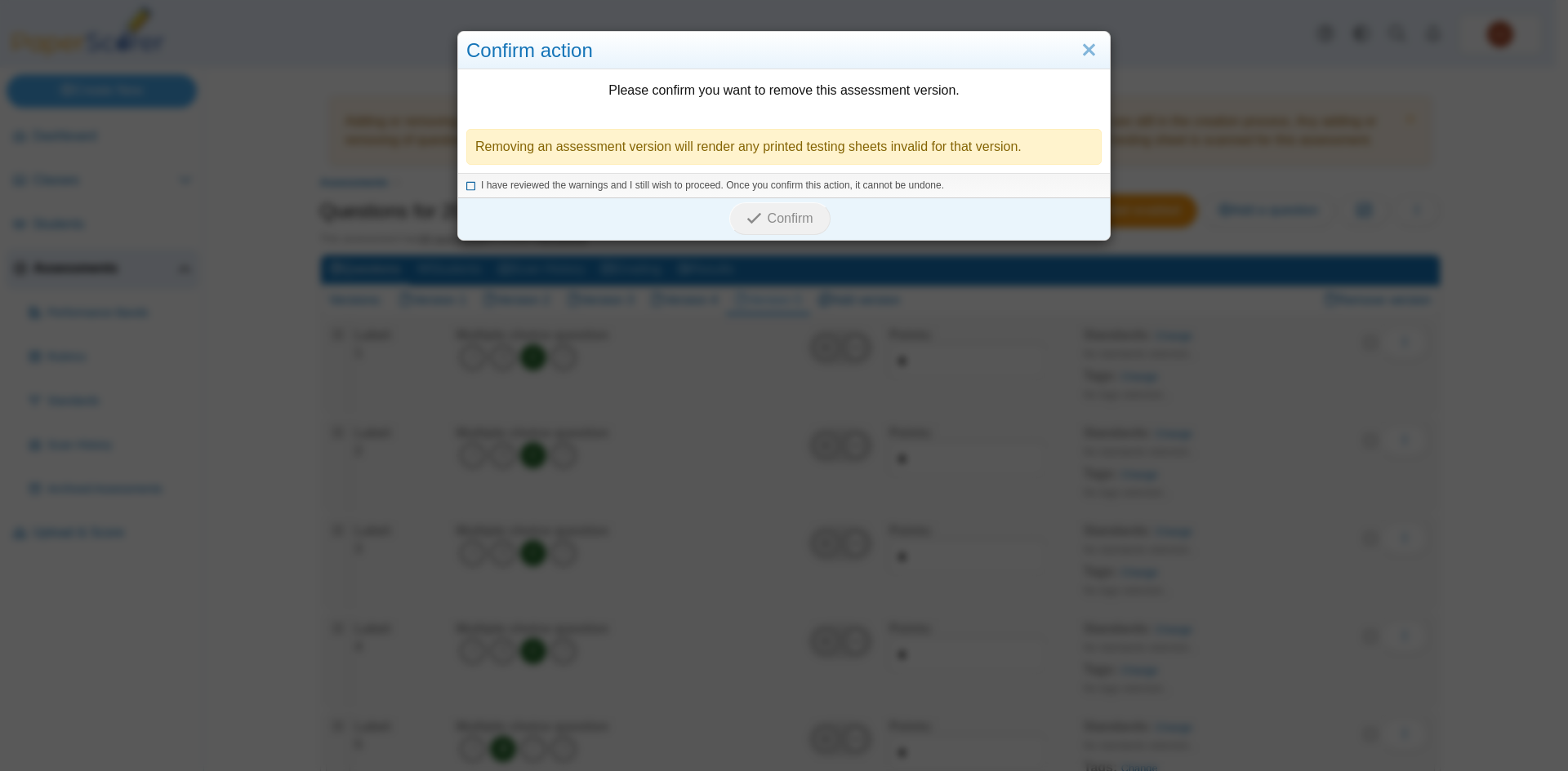
click at [565, 186] on span "I have reviewed the warnings and I still wish to proceed. Once you confirm this…" at bounding box center [712, 185] width 463 height 12
click at [771, 218] on span "Confirm" at bounding box center [790, 217] width 46 height 13
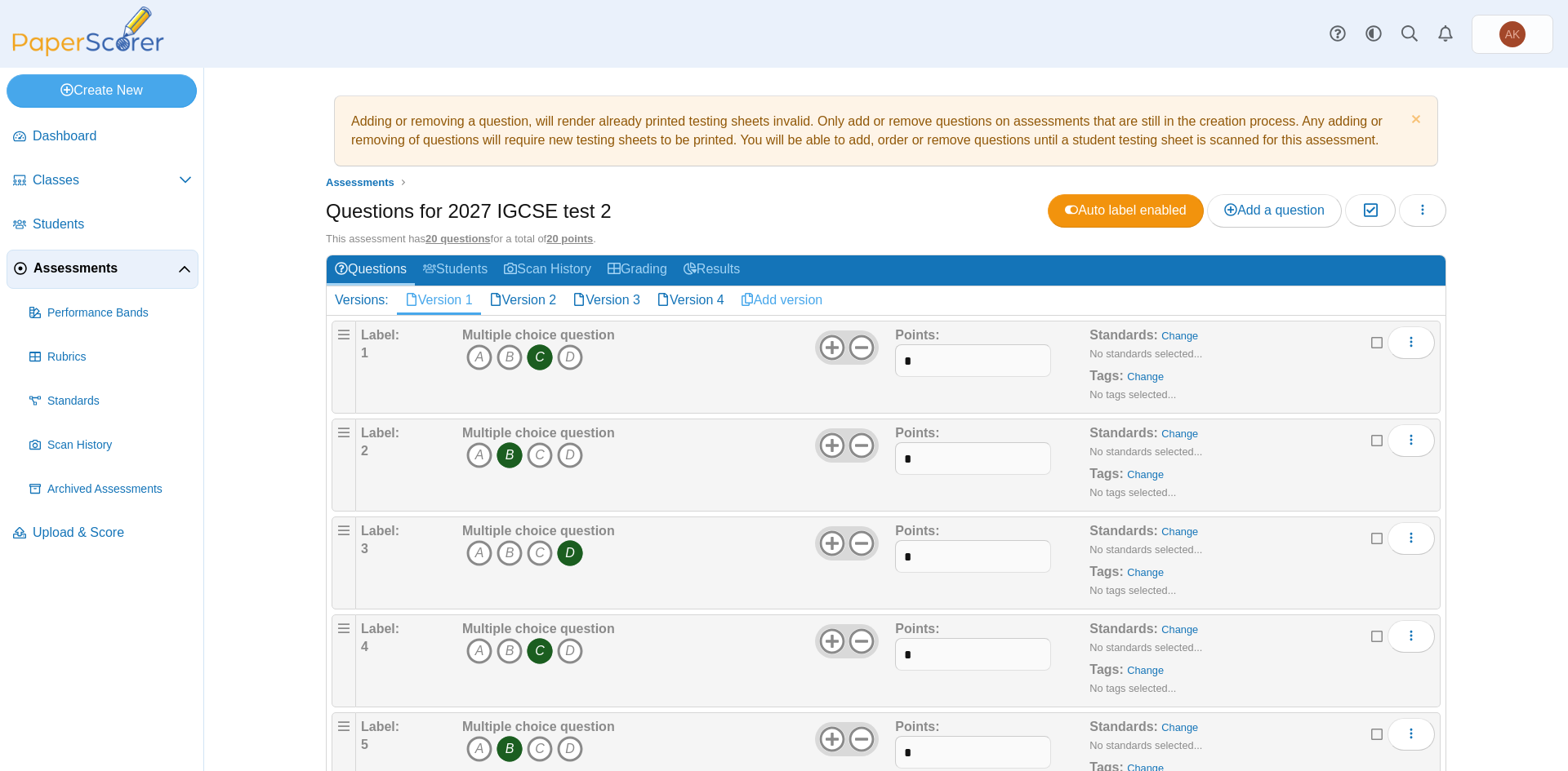
click at [781, 299] on link "Add version" at bounding box center [782, 300] width 99 height 28
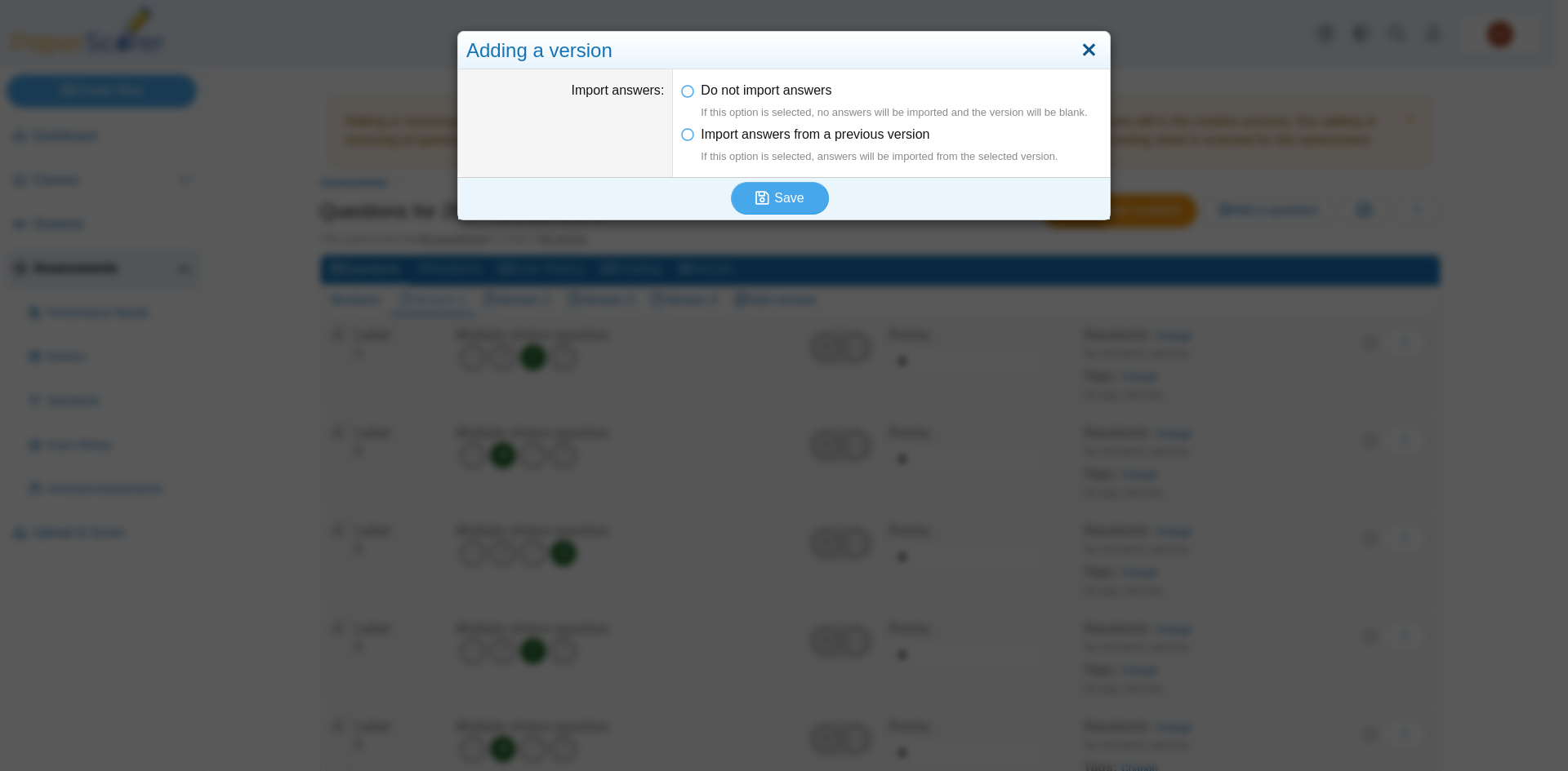
click at [1082, 63] on link "Close" at bounding box center [1089, 50] width 25 height 28
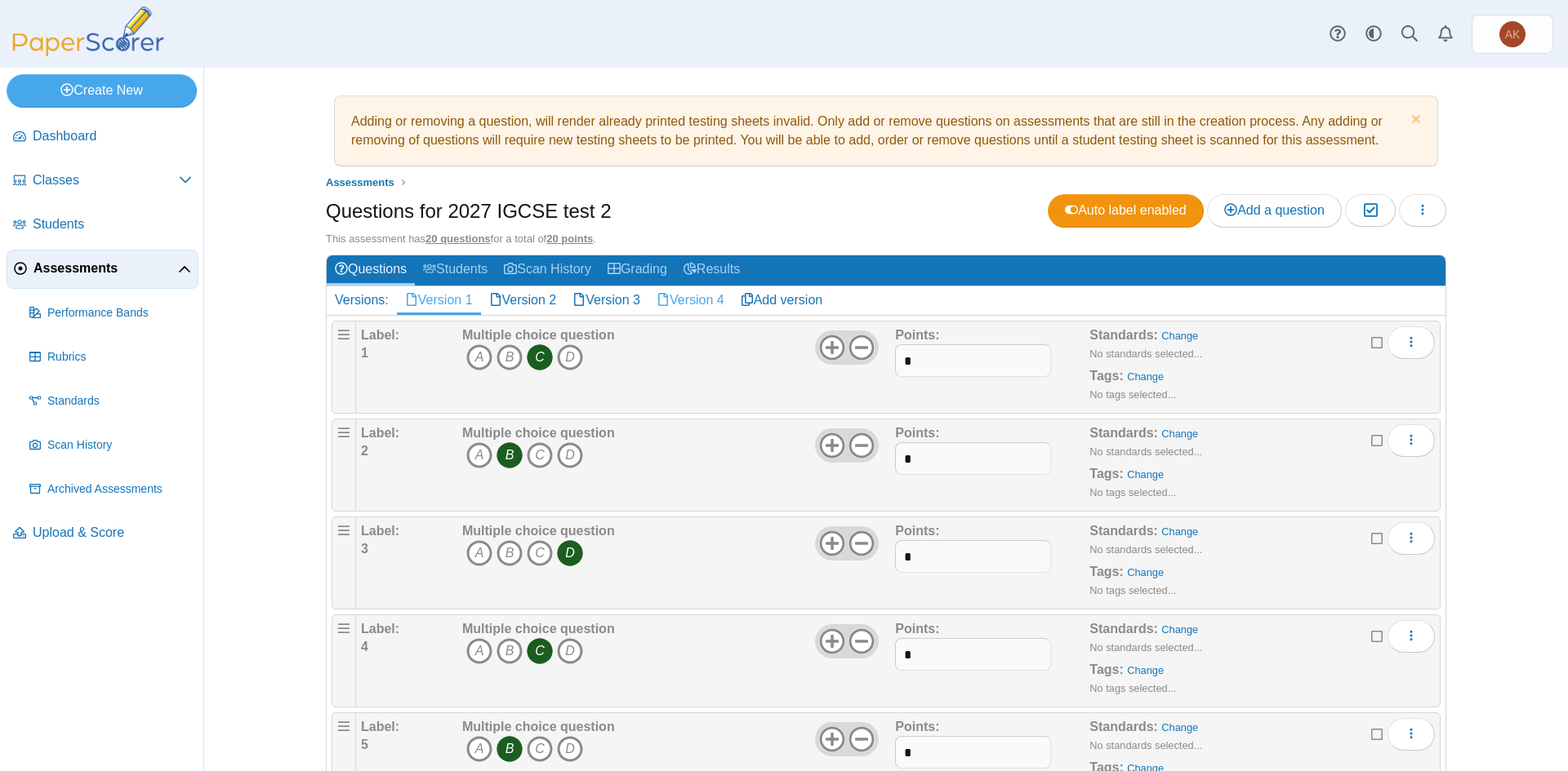
click at [679, 292] on link "Version 4" at bounding box center [690, 300] width 85 height 28
click at [1396, 306] on link "Remove version" at bounding box center [1384, 300] width 124 height 28
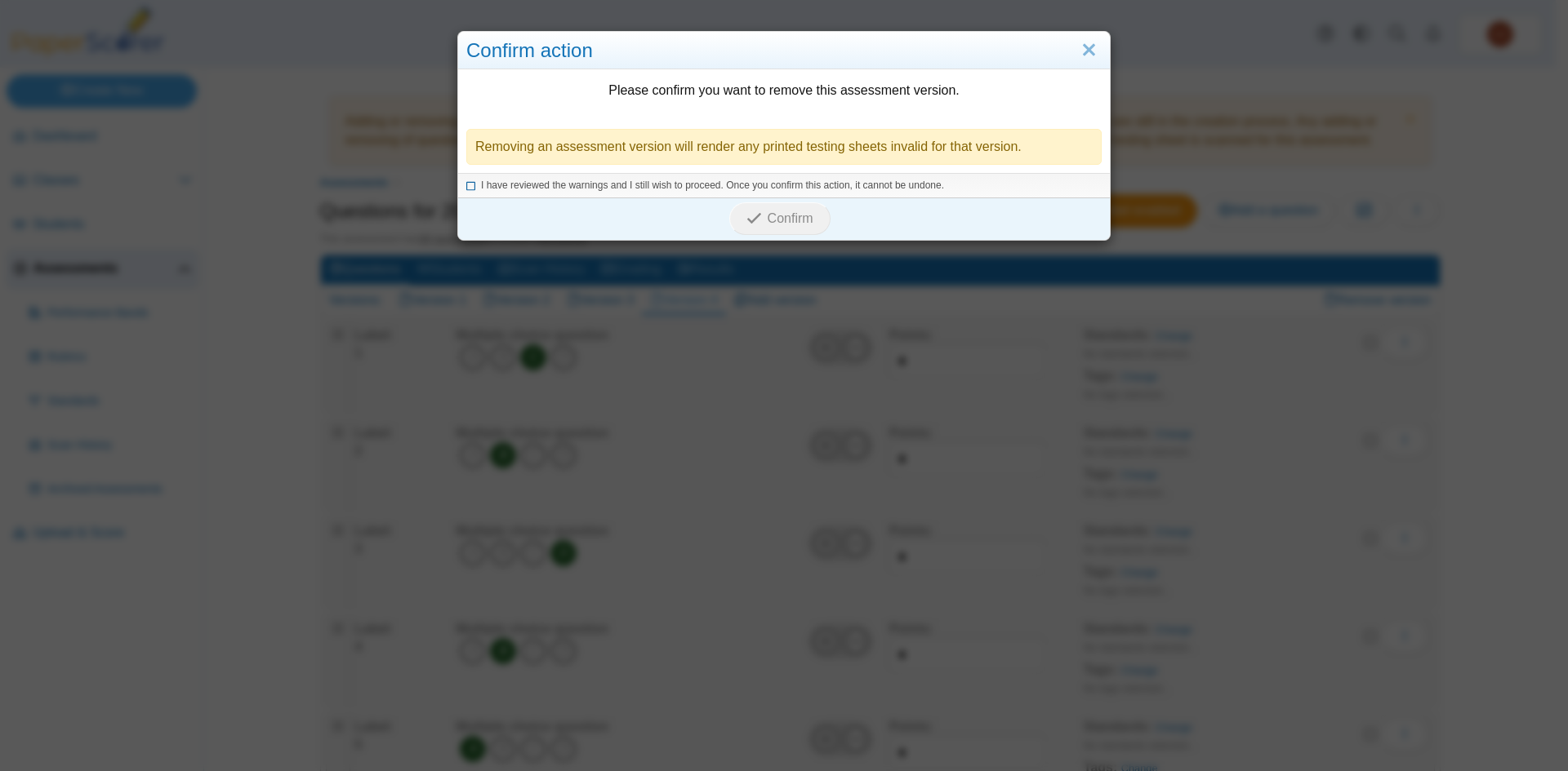
click at [673, 188] on span "I have reviewed the warnings and I still wish to proceed. Once you confirm this…" at bounding box center [712, 185] width 463 height 12
click at [773, 228] on button "Confirm" at bounding box center [780, 218] width 101 height 32
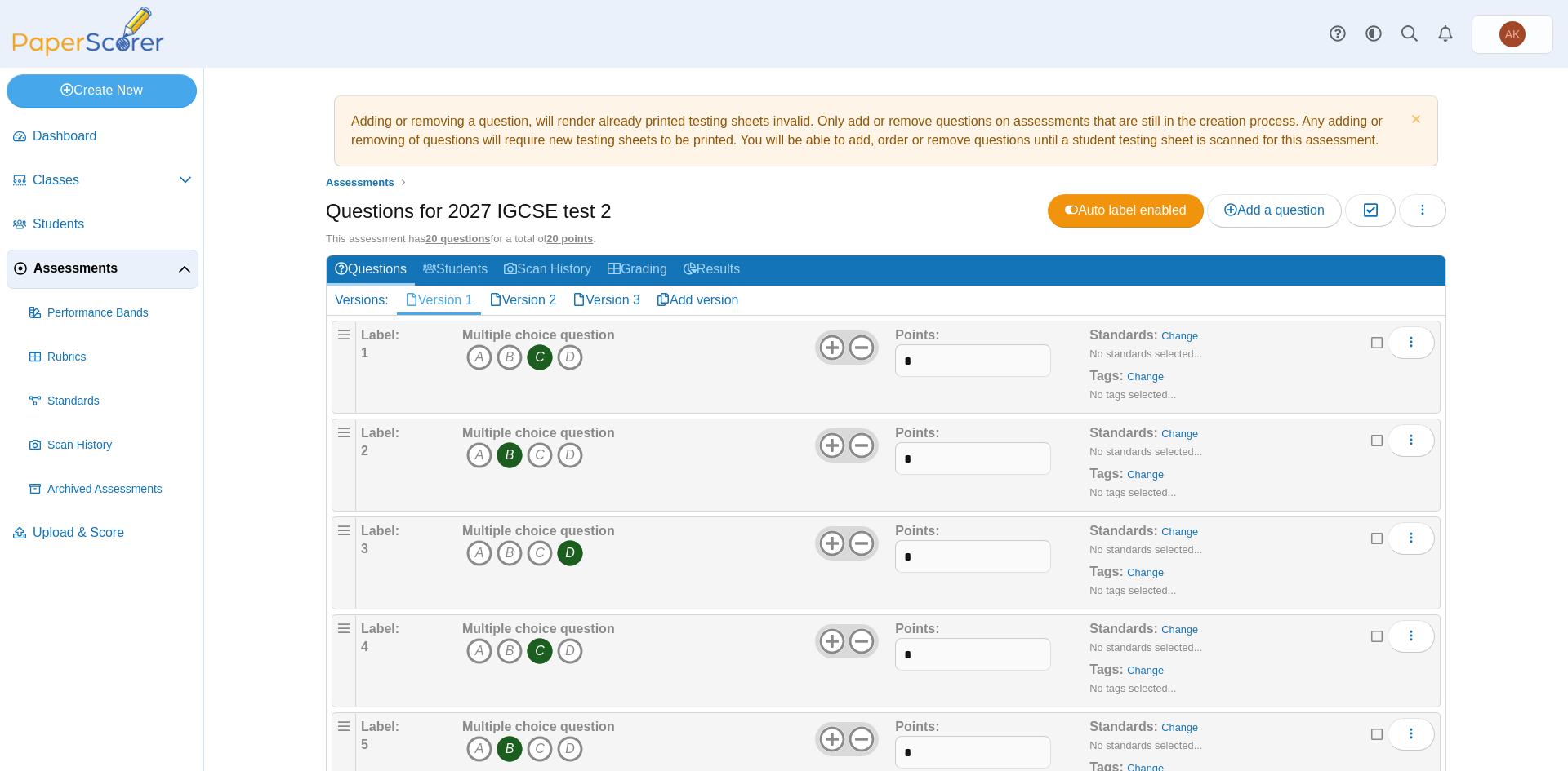
click at [605, 299] on link "Version 3" at bounding box center [607, 300] width 85 height 28
click at [1385, 300] on link "Remove version" at bounding box center [1384, 300] width 124 height 28
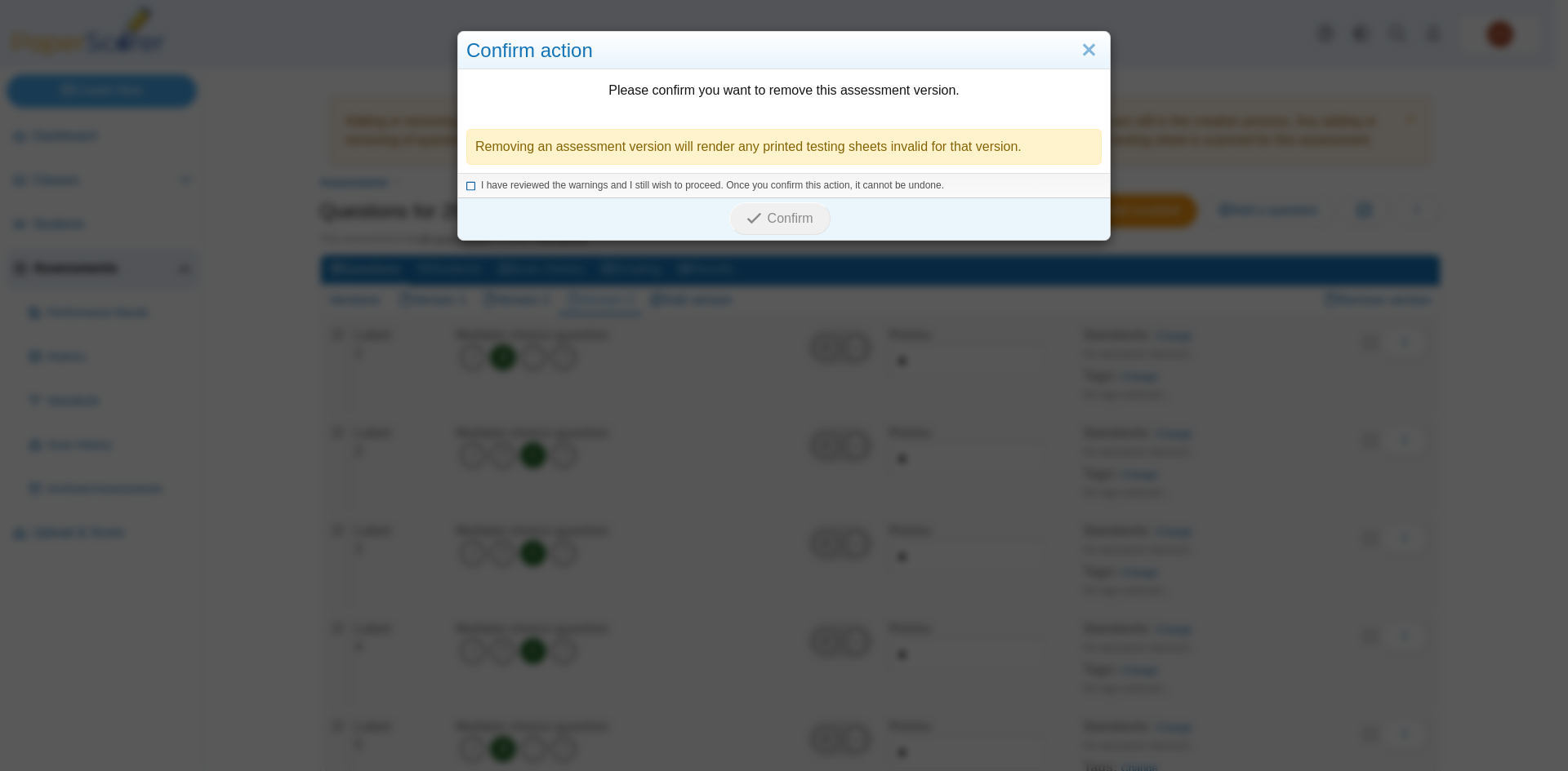
click at [735, 185] on span "I have reviewed the warnings and I still wish to proceed. Once you confirm this…" at bounding box center [712, 185] width 463 height 12
click at [771, 221] on span "Confirm" at bounding box center [790, 217] width 46 height 13
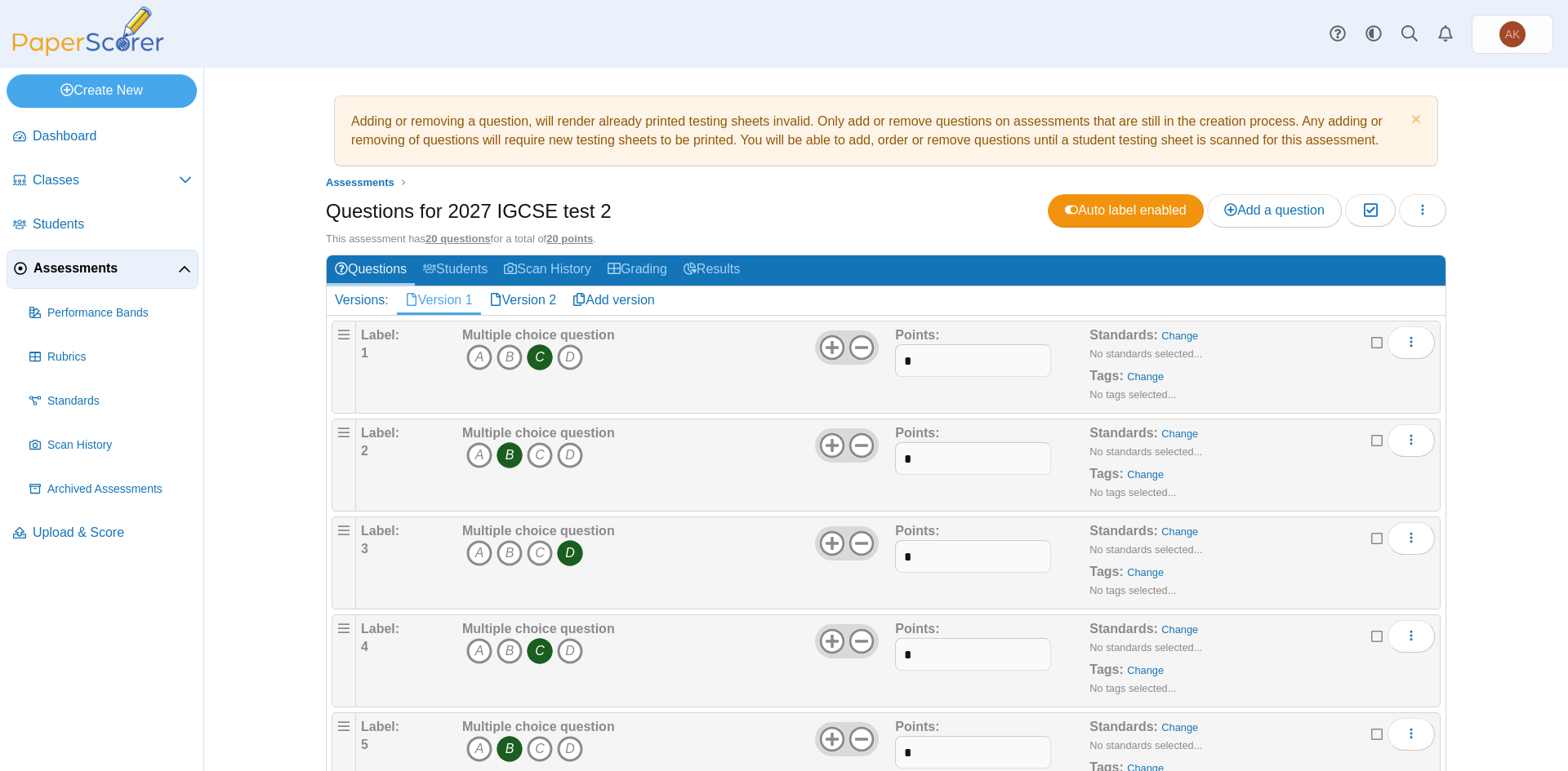
click at [521, 300] on link "Version 2" at bounding box center [523, 300] width 85 height 28
click at [1385, 300] on link "Remove version" at bounding box center [1384, 300] width 124 height 28
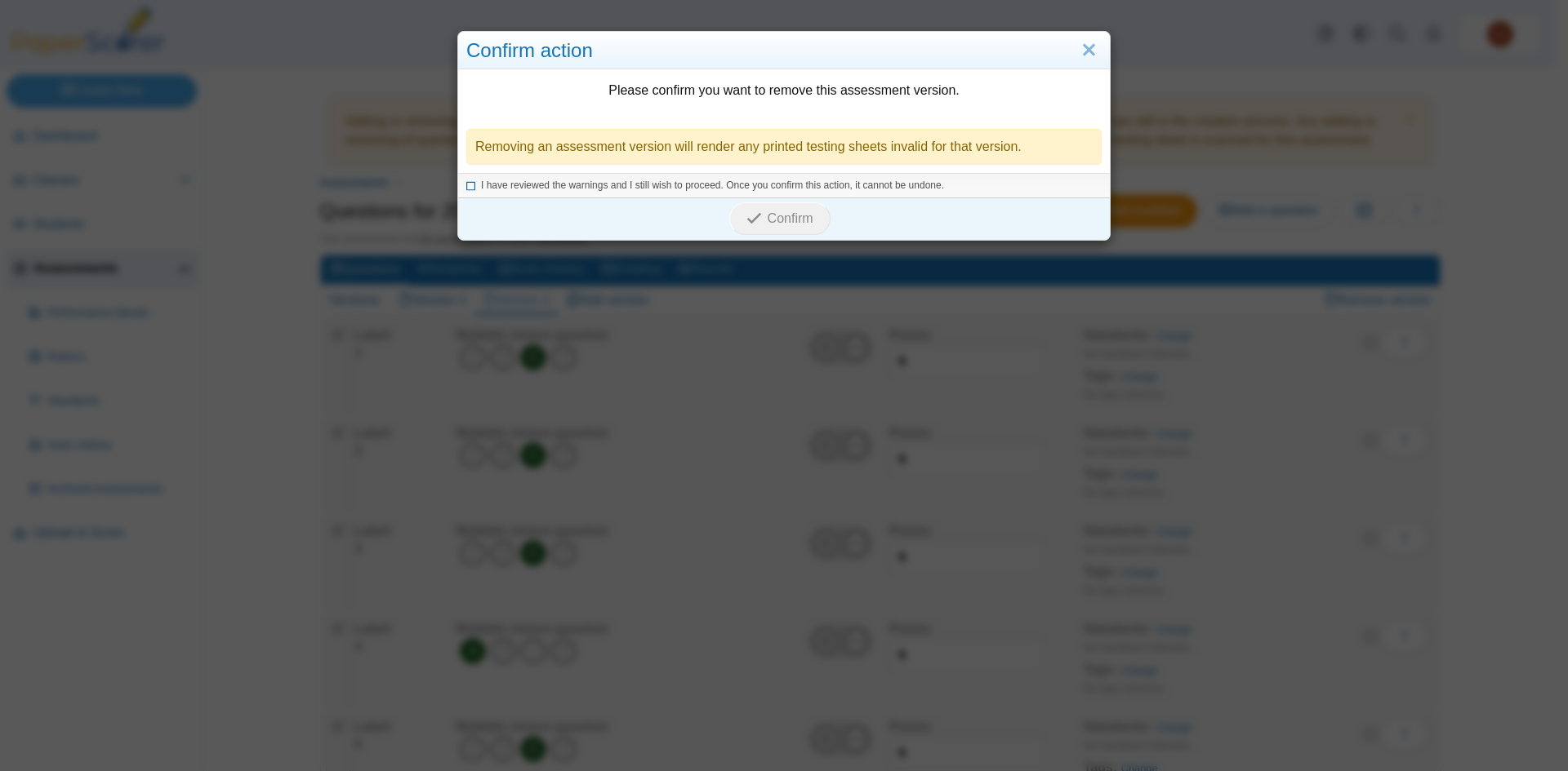
click at [604, 180] on span "I have reviewed the warnings and I still wish to proceed. Once you confirm this…" at bounding box center [712, 185] width 463 height 12
click at [781, 220] on span "Confirm" at bounding box center [790, 217] width 46 height 13
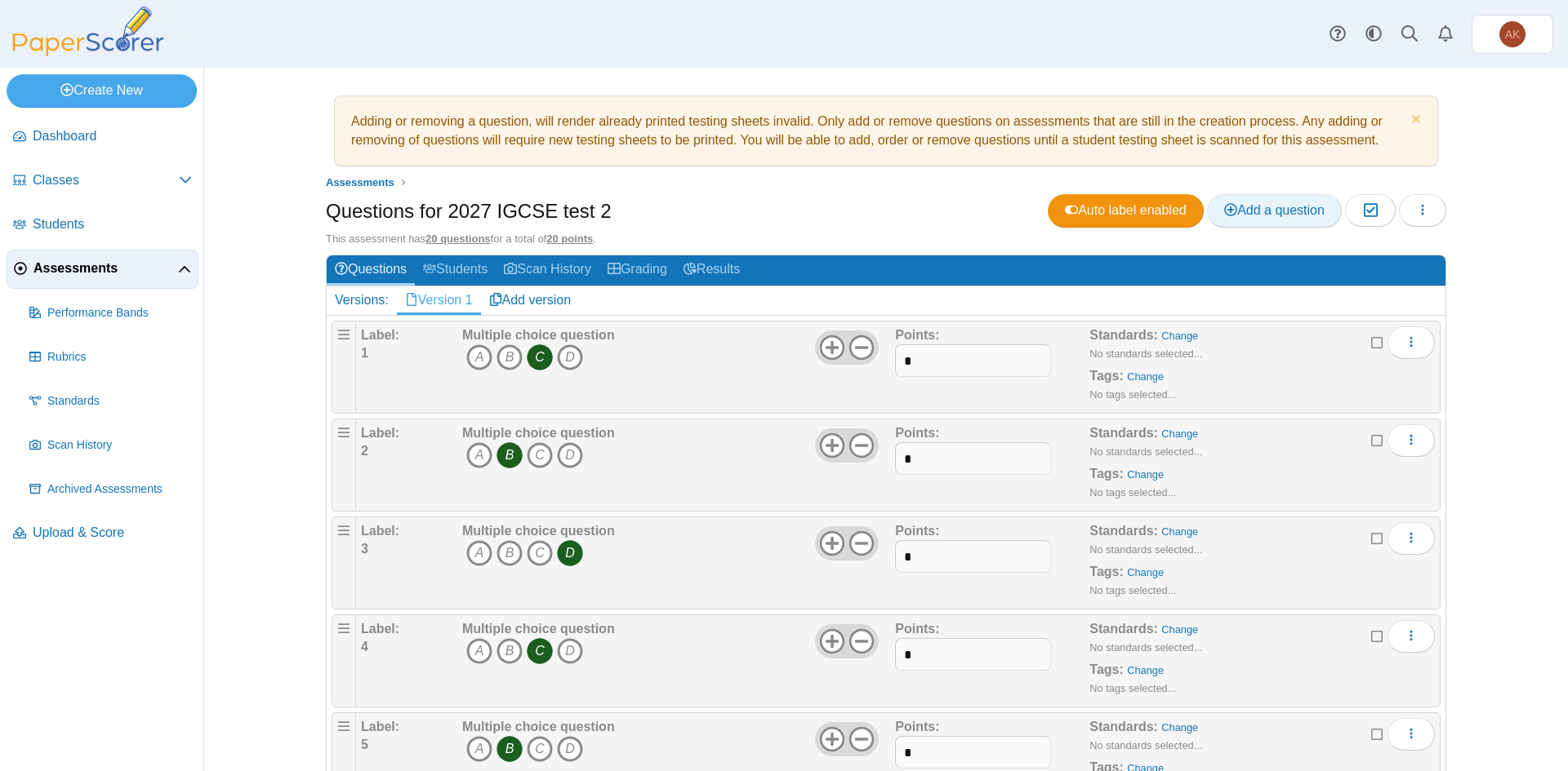
click at [1278, 217] on span "Add a question" at bounding box center [1275, 209] width 101 height 13
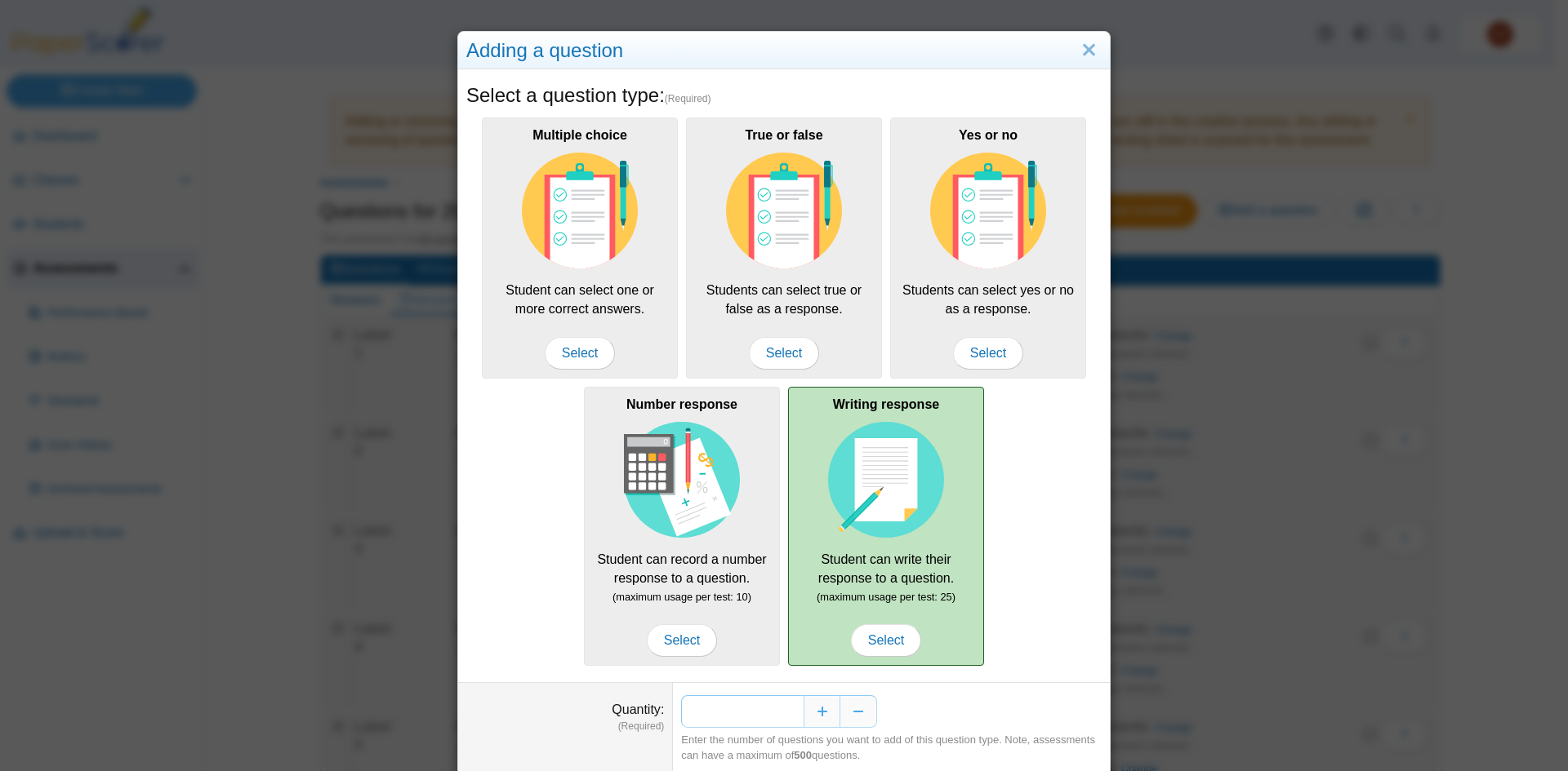
scroll to position [54, 0]
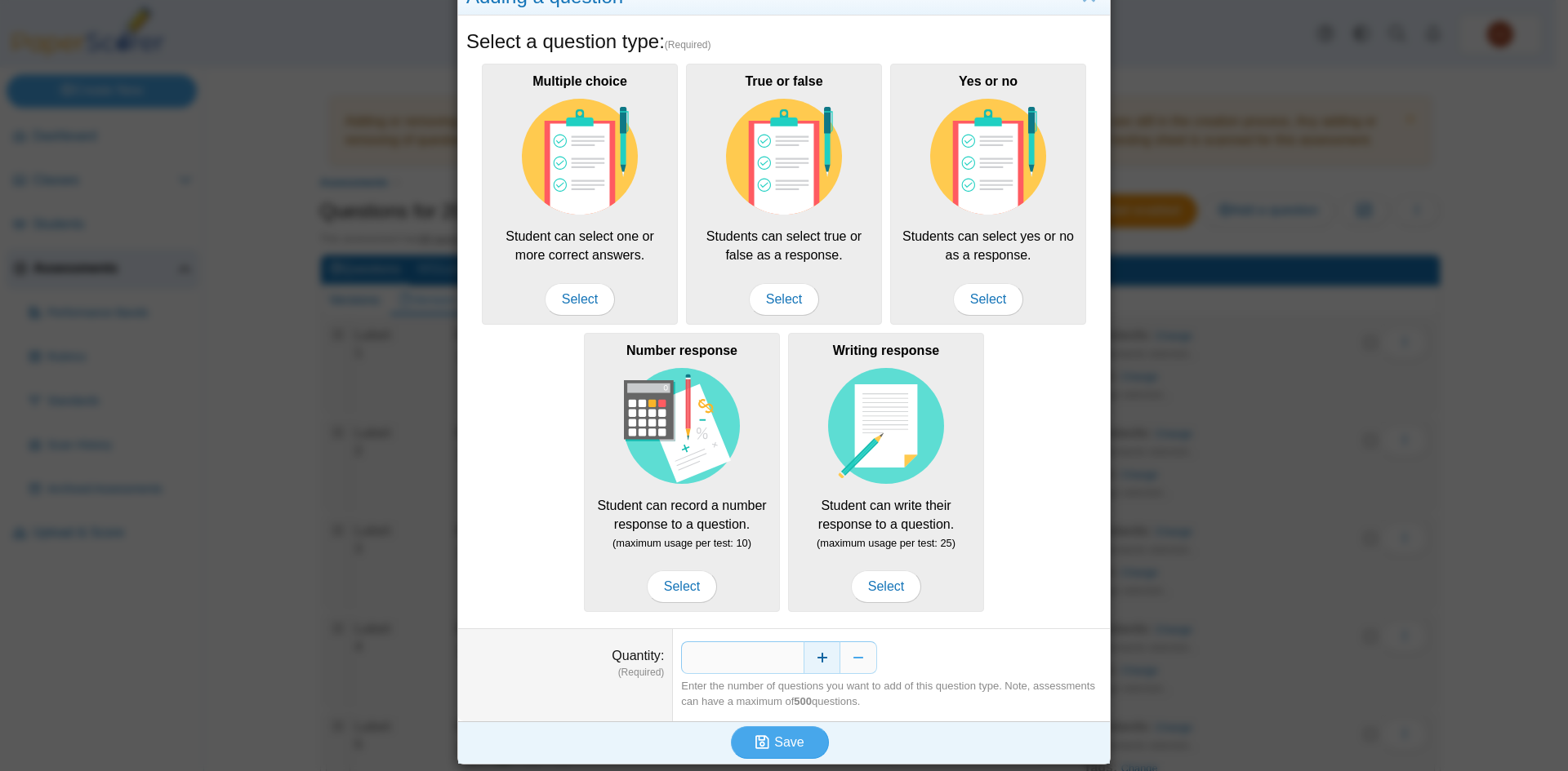
click at [813, 662] on button "Increase" at bounding box center [822, 658] width 37 height 32
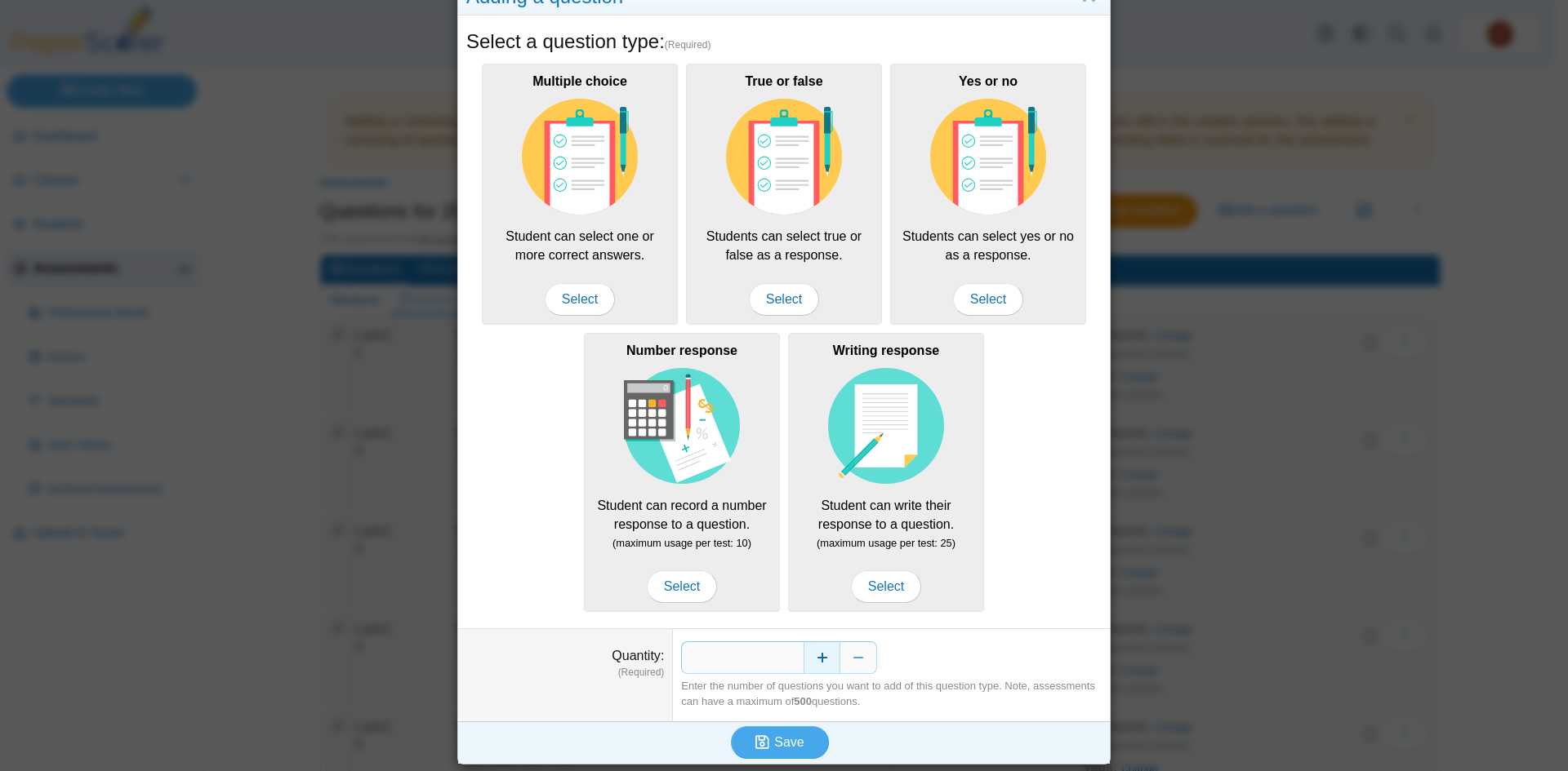
click at [813, 662] on button "Increase" at bounding box center [822, 658] width 37 height 32
type input "**"
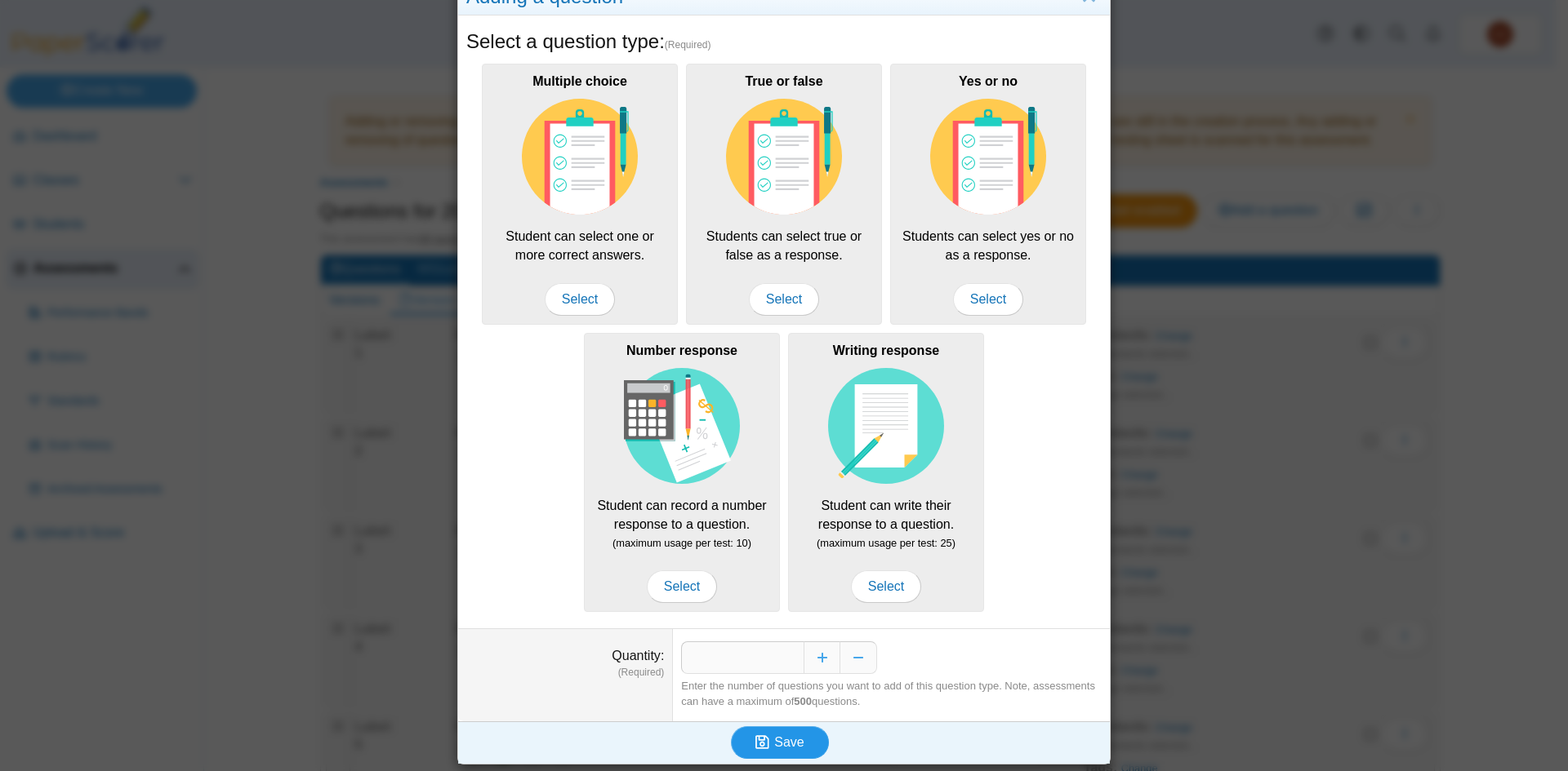
click at [806, 744] on button "Save" at bounding box center [780, 742] width 98 height 32
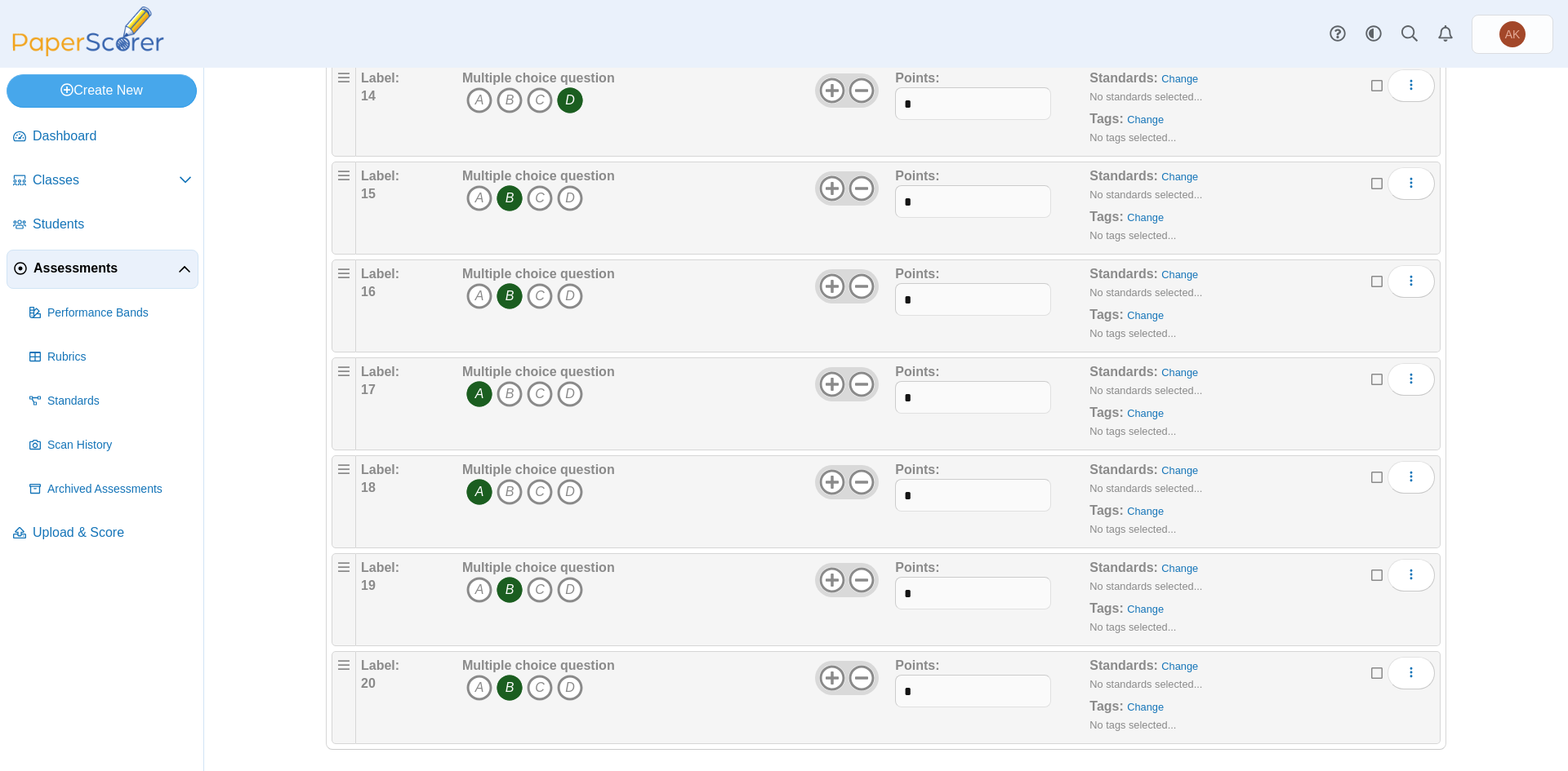
scroll to position [1541, 0]
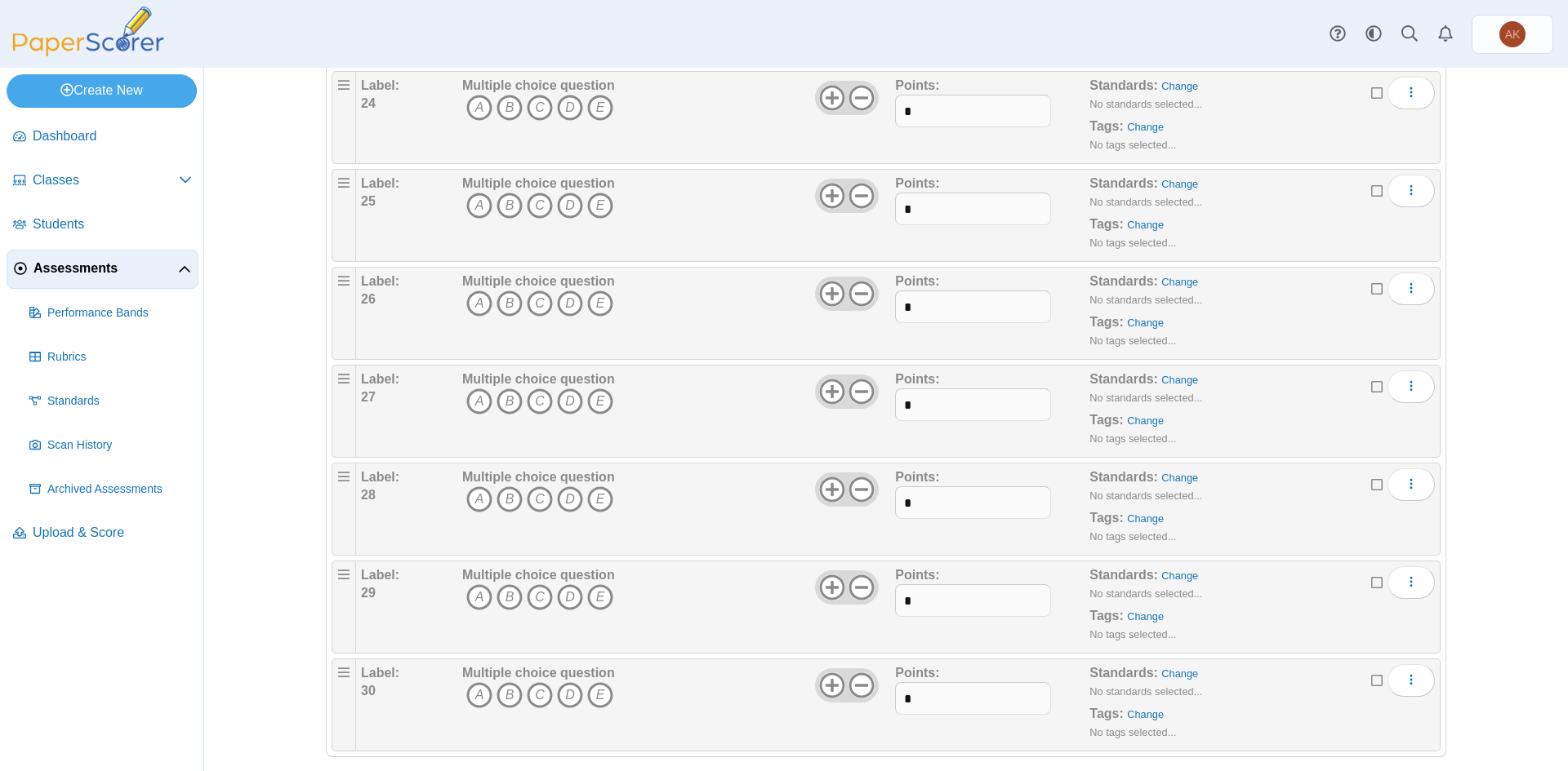
scroll to position [2521, 0]
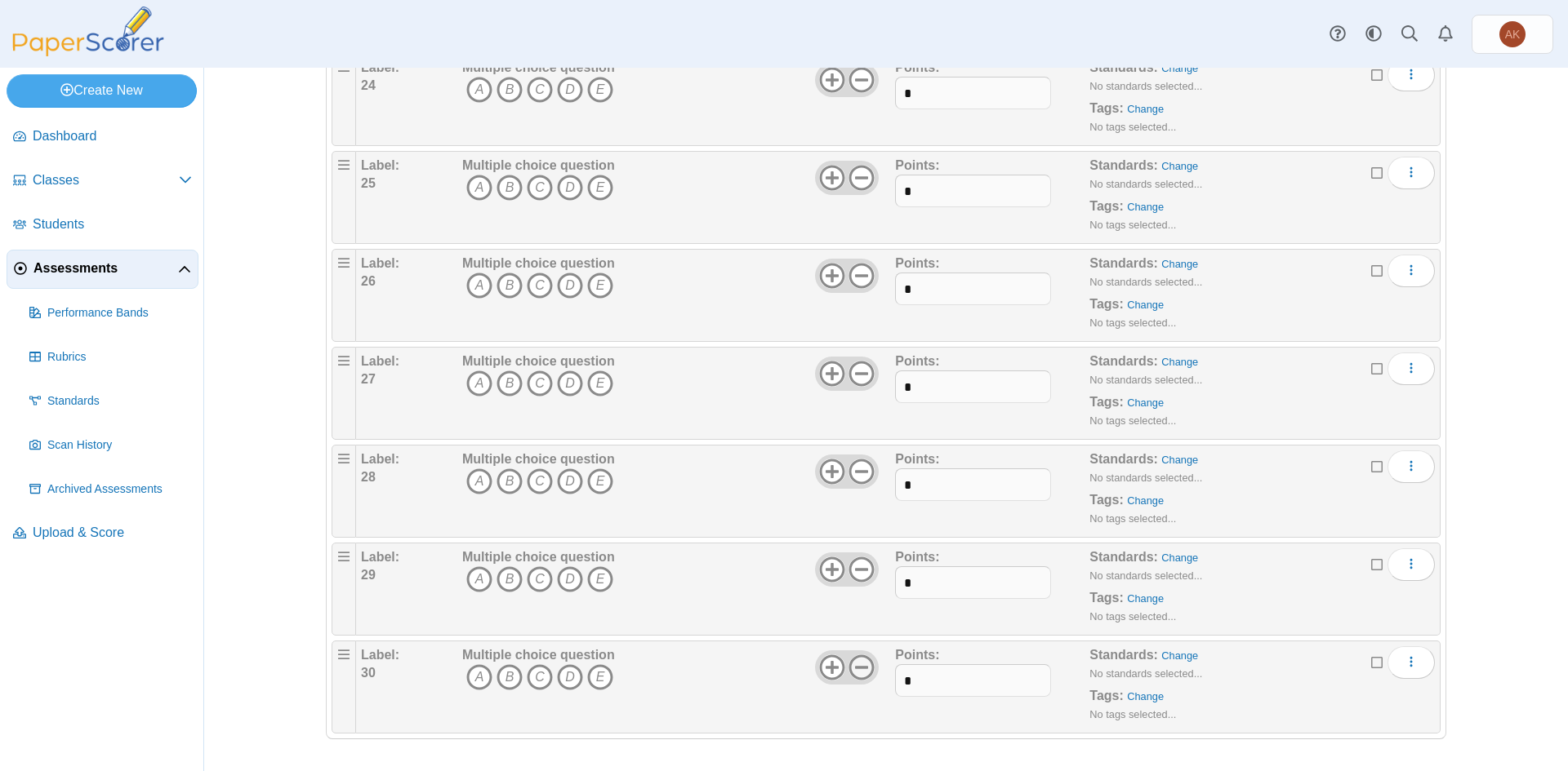
click at [863, 670] on icon at bounding box center [861, 668] width 26 height 26
click at [860, 568] on use at bounding box center [862, 570] width 25 height 25
click at [864, 481] on icon at bounding box center [861, 472] width 26 height 26
click at [856, 378] on icon at bounding box center [861, 373] width 26 height 26
click at [858, 277] on icon at bounding box center [861, 275] width 26 height 26
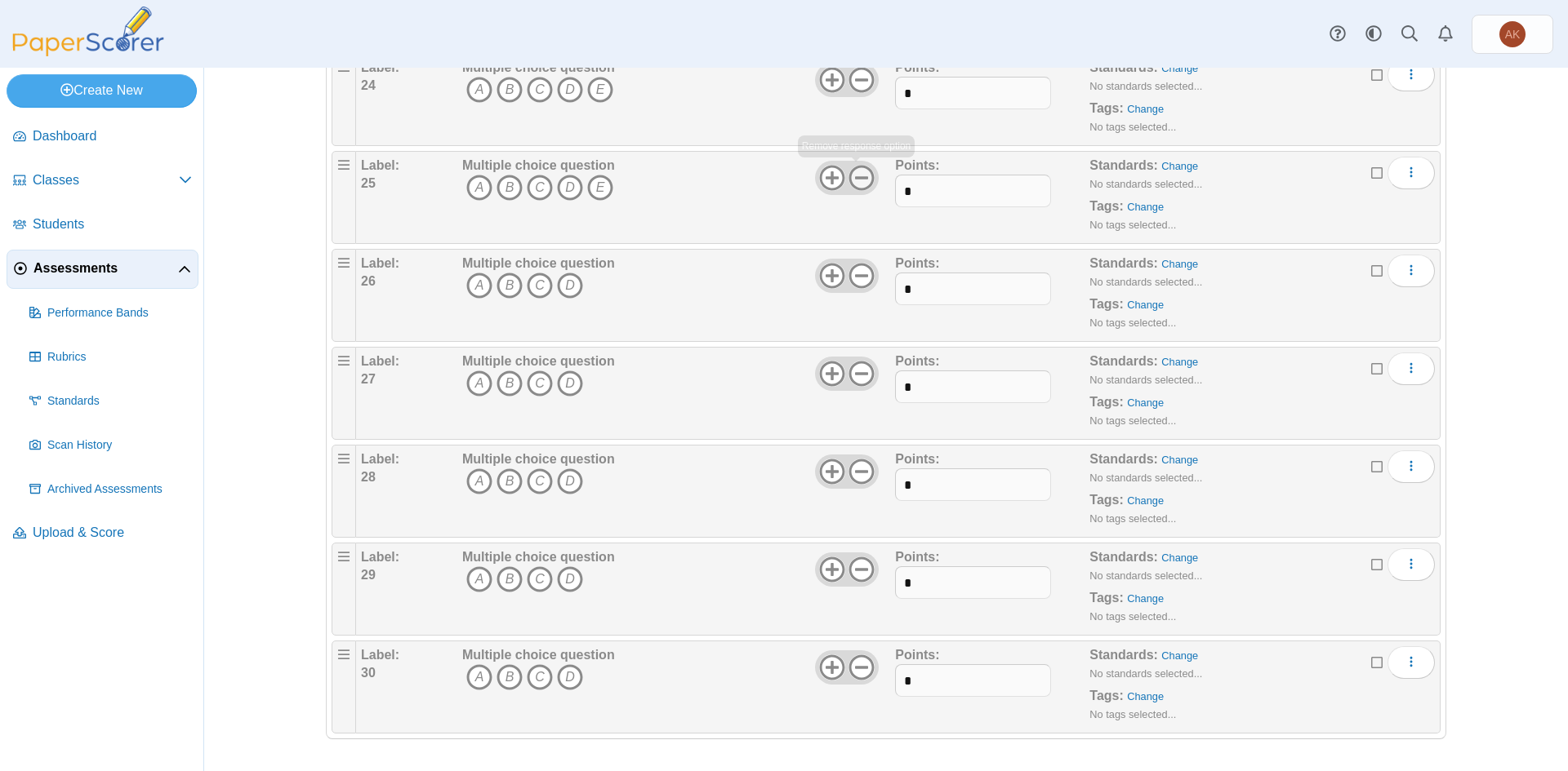
click at [850, 176] on use at bounding box center [862, 177] width 25 height 25
click at [862, 86] on icon at bounding box center [861, 79] width 26 height 26
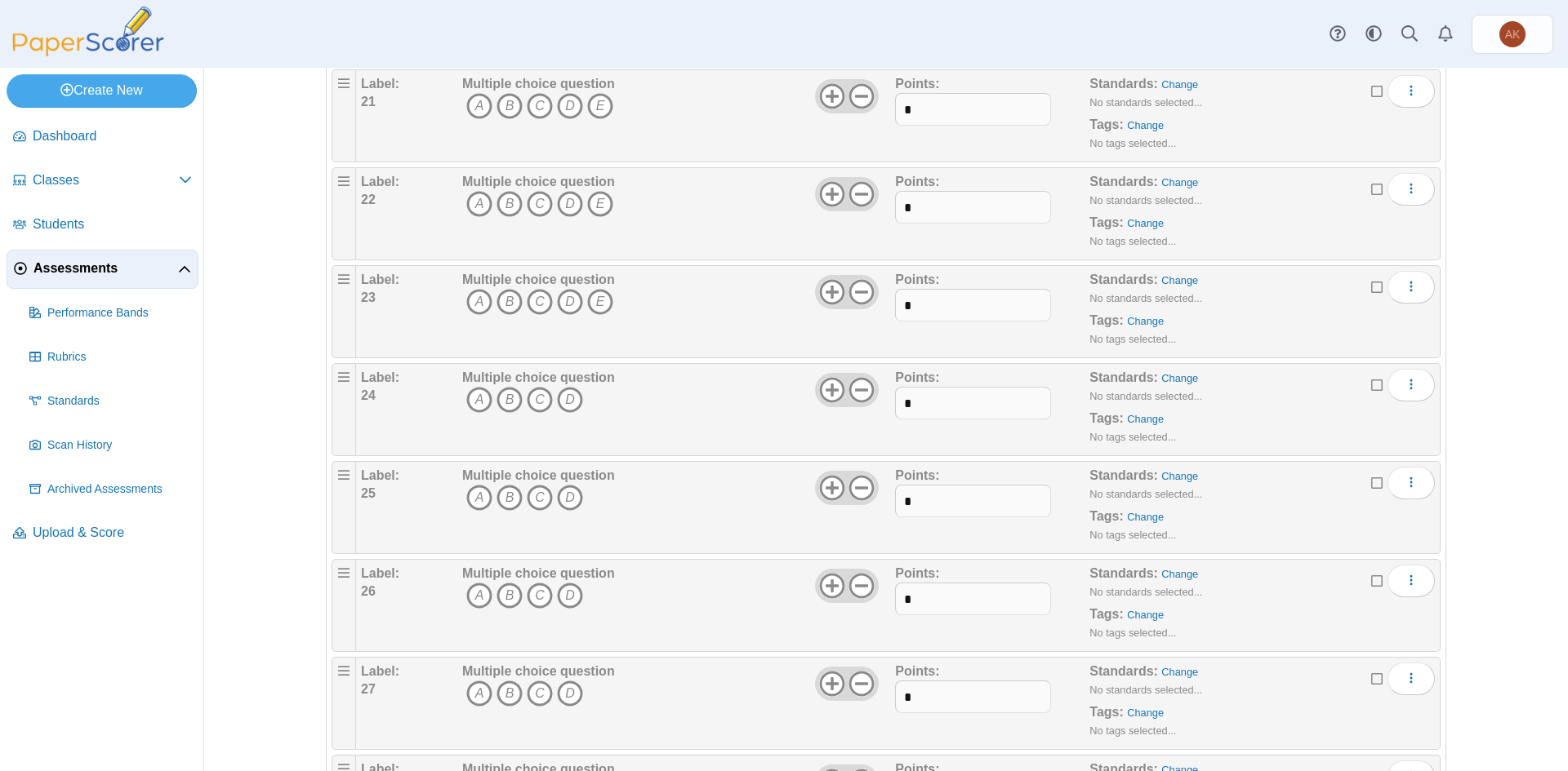
scroll to position [2194, 0]
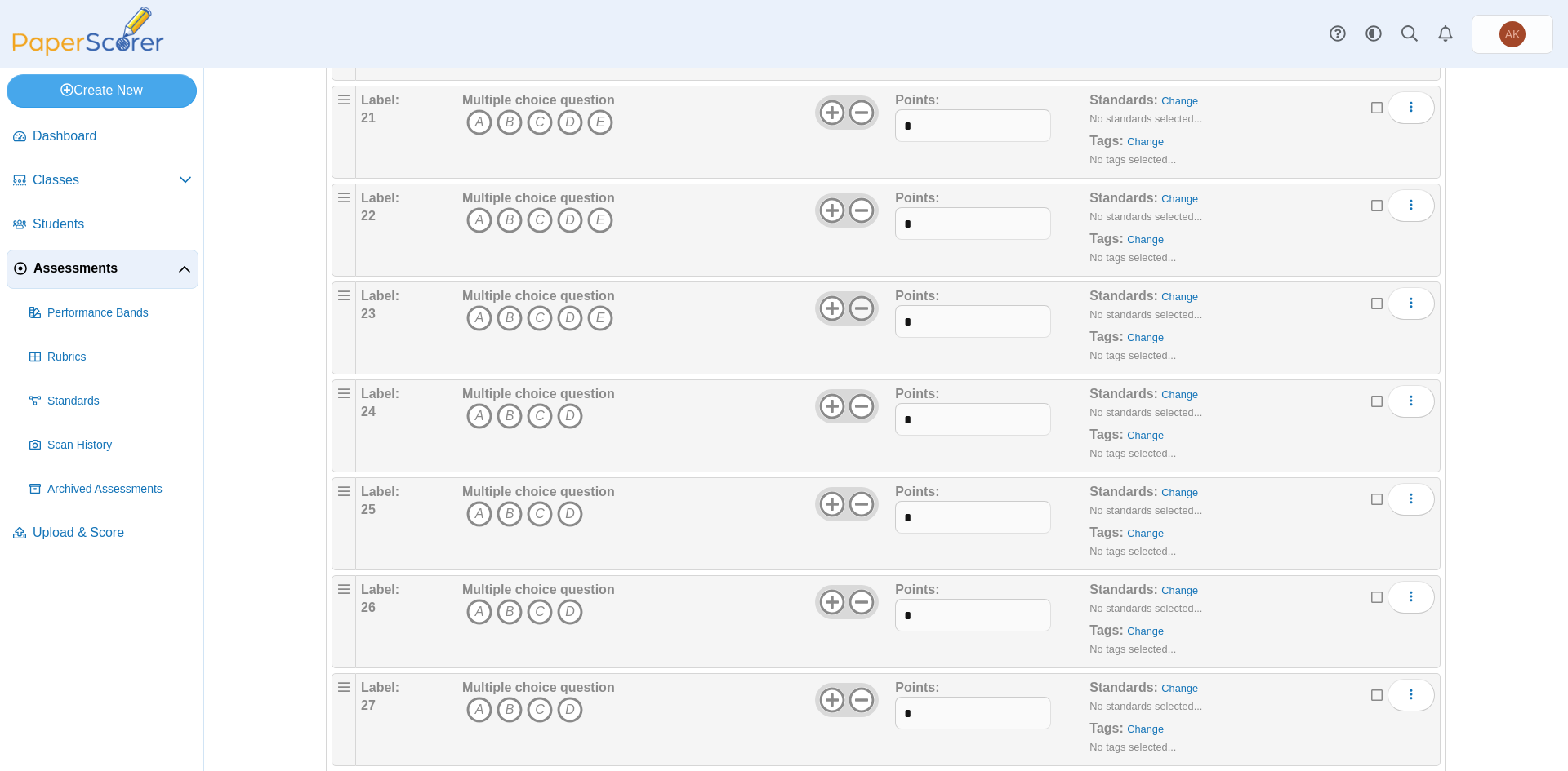
click at [860, 306] on icon at bounding box center [861, 308] width 26 height 26
click at [866, 209] on icon at bounding box center [861, 210] width 26 height 26
click at [866, 118] on use at bounding box center [862, 112] width 25 height 25
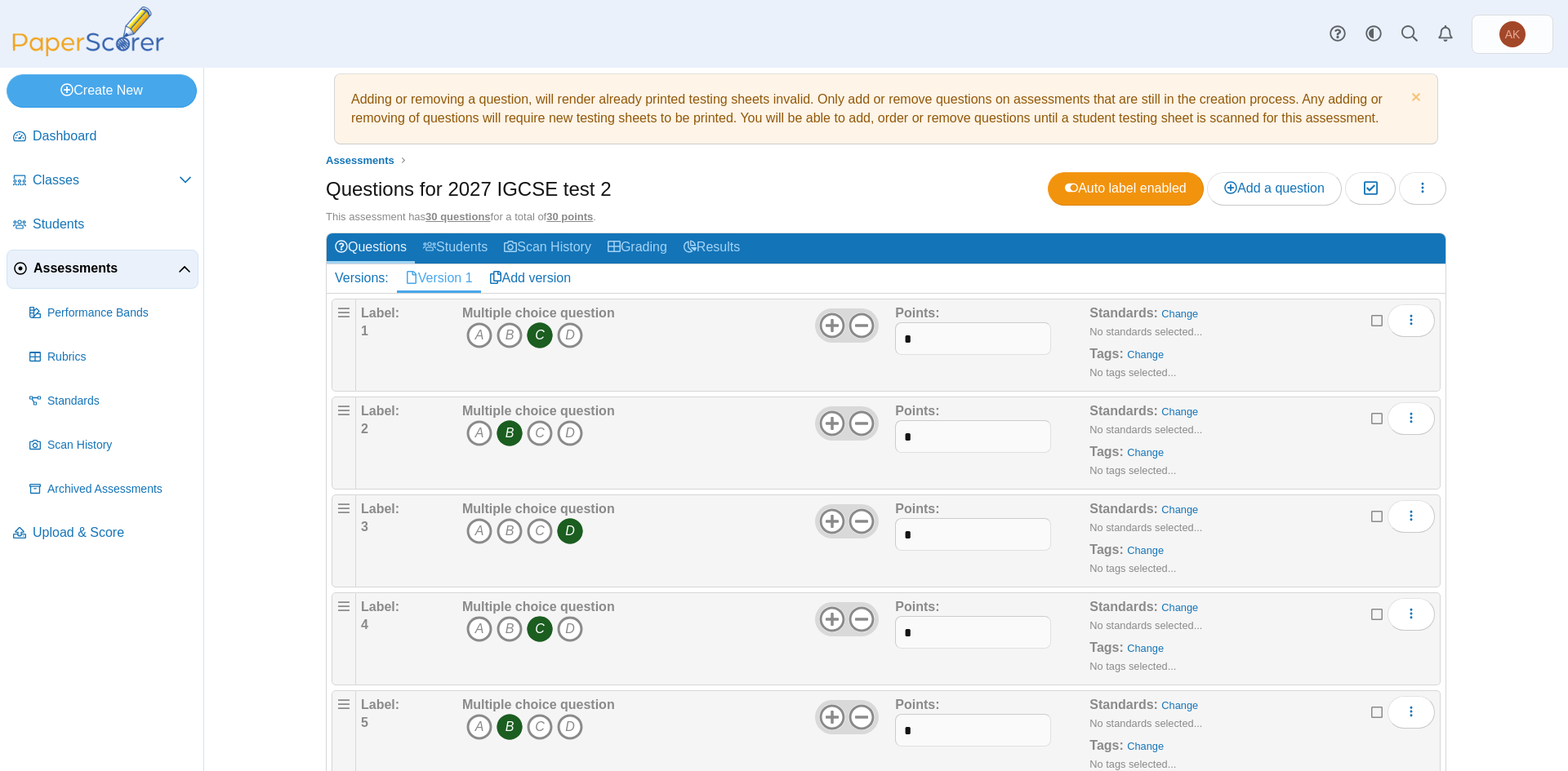
scroll to position [0, 0]
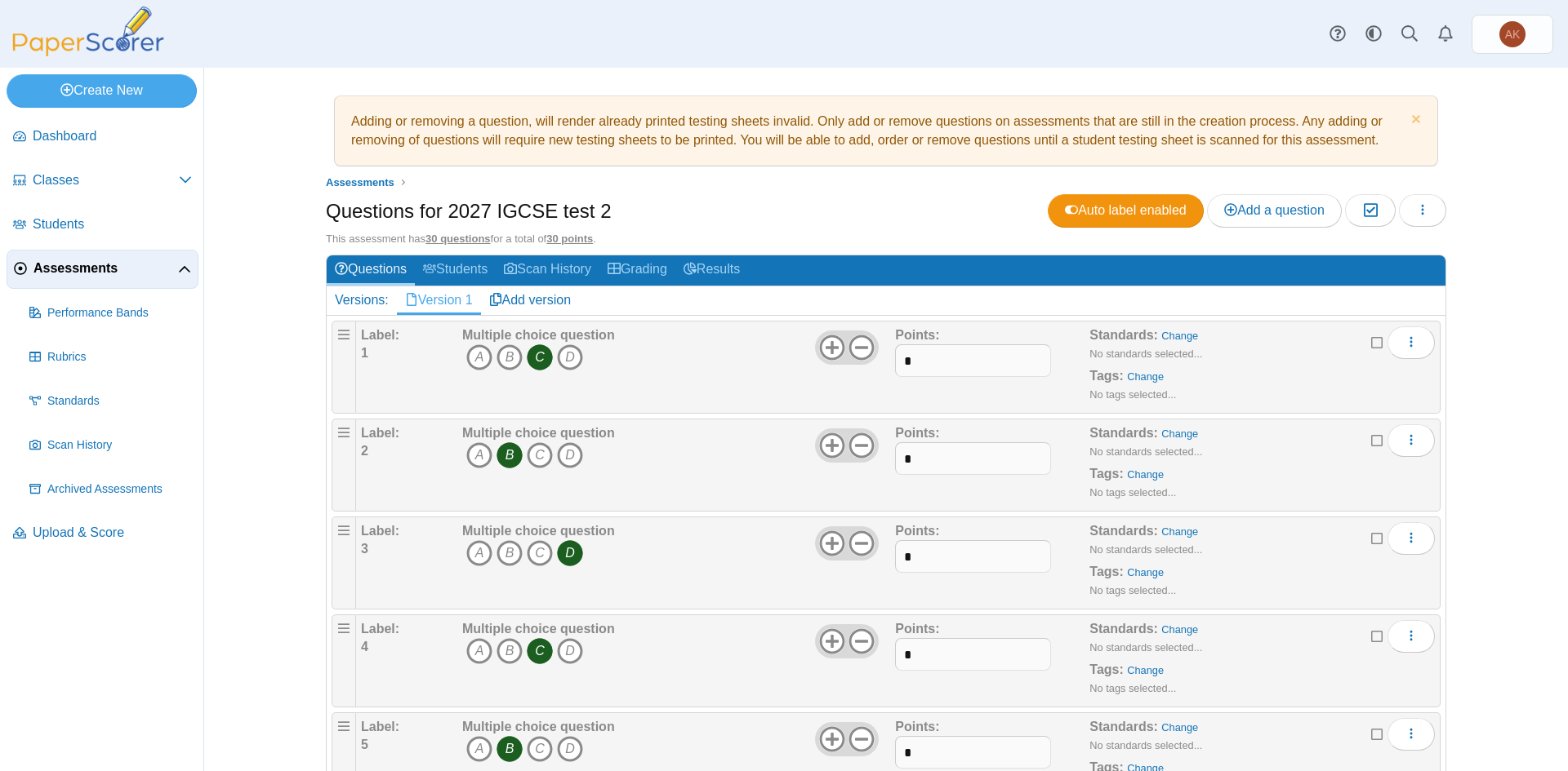
click at [530, 359] on icon "C" at bounding box center [539, 357] width 26 height 26
click at [503, 459] on icon "B" at bounding box center [509, 455] width 26 height 26
click at [563, 559] on icon "D" at bounding box center [570, 553] width 26 height 26
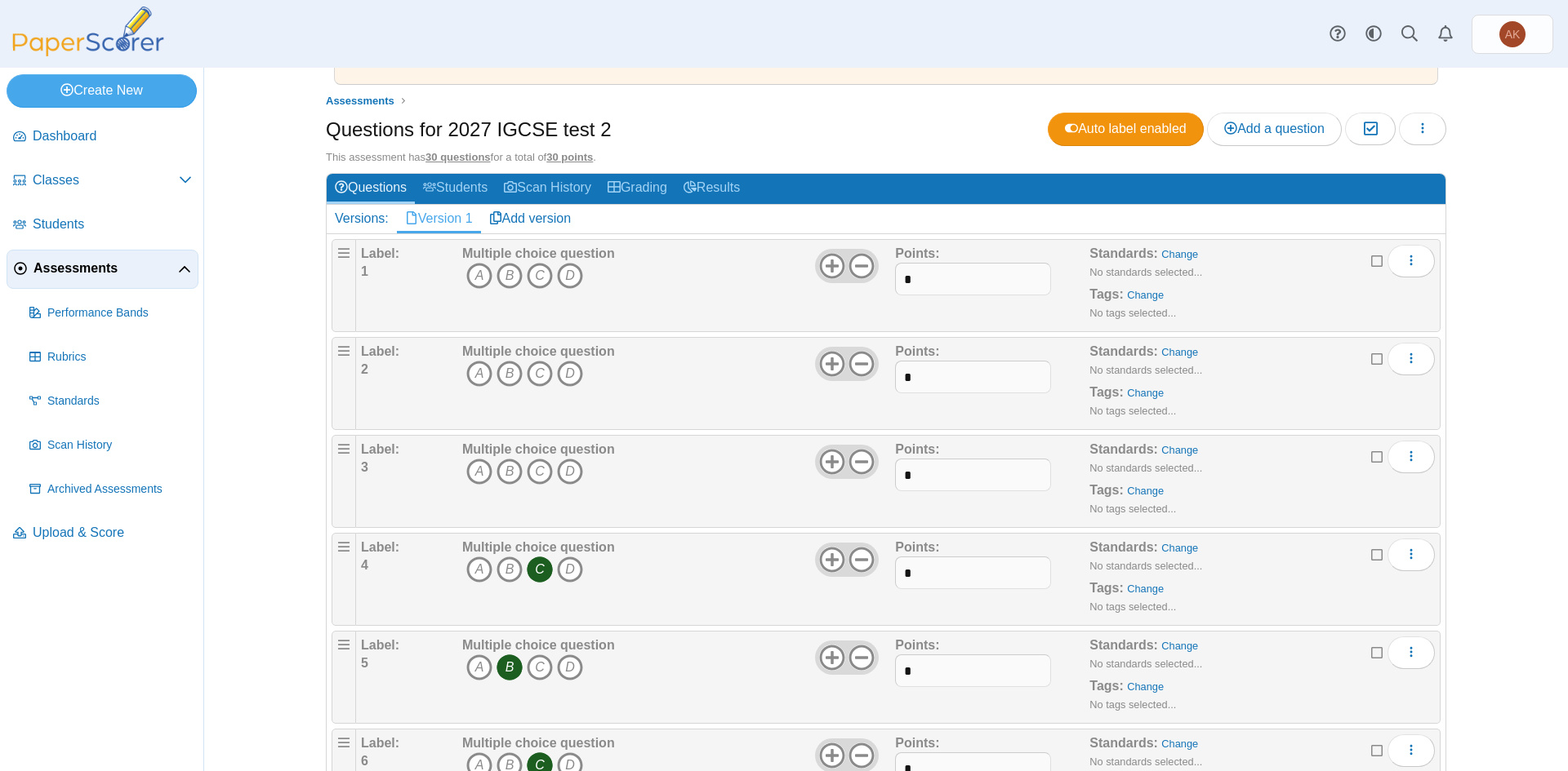
click at [530, 563] on icon "C" at bounding box center [539, 570] width 26 height 26
click at [506, 669] on icon "B" at bounding box center [509, 668] width 26 height 26
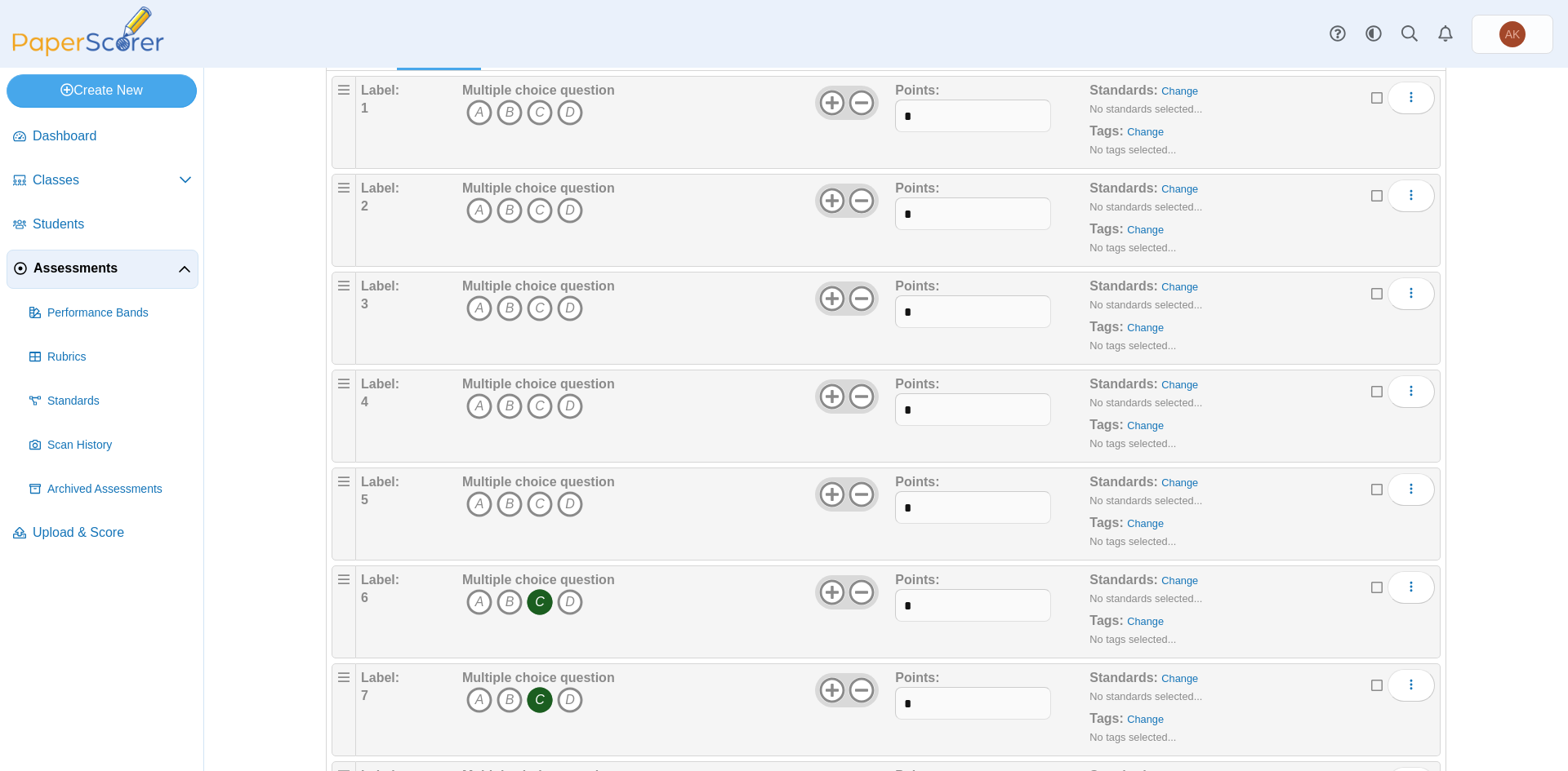
click at [530, 607] on icon "C" at bounding box center [539, 602] width 26 height 26
click at [529, 699] on icon "C" at bounding box center [539, 700] width 26 height 26
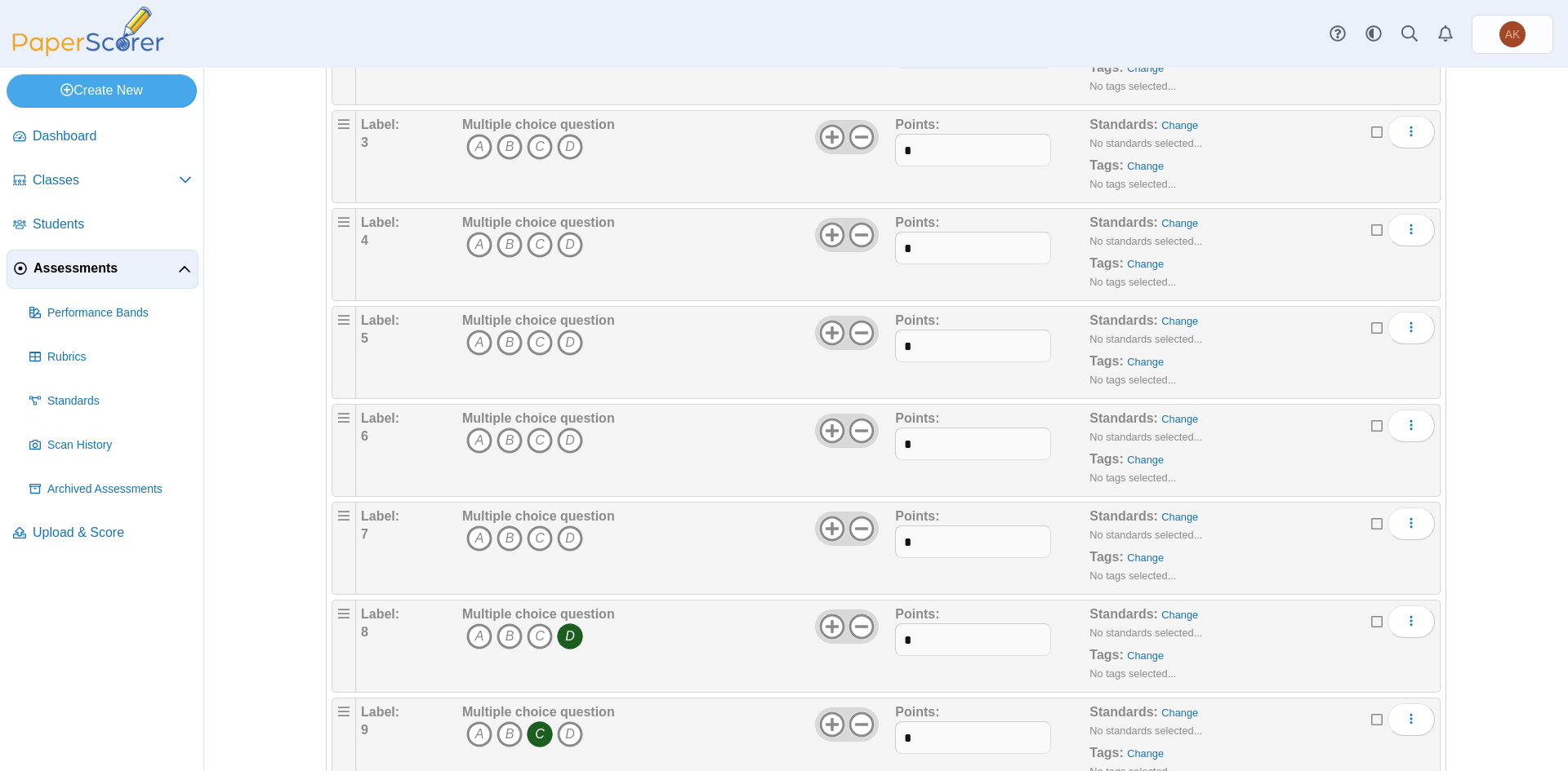
scroll to position [653, 0]
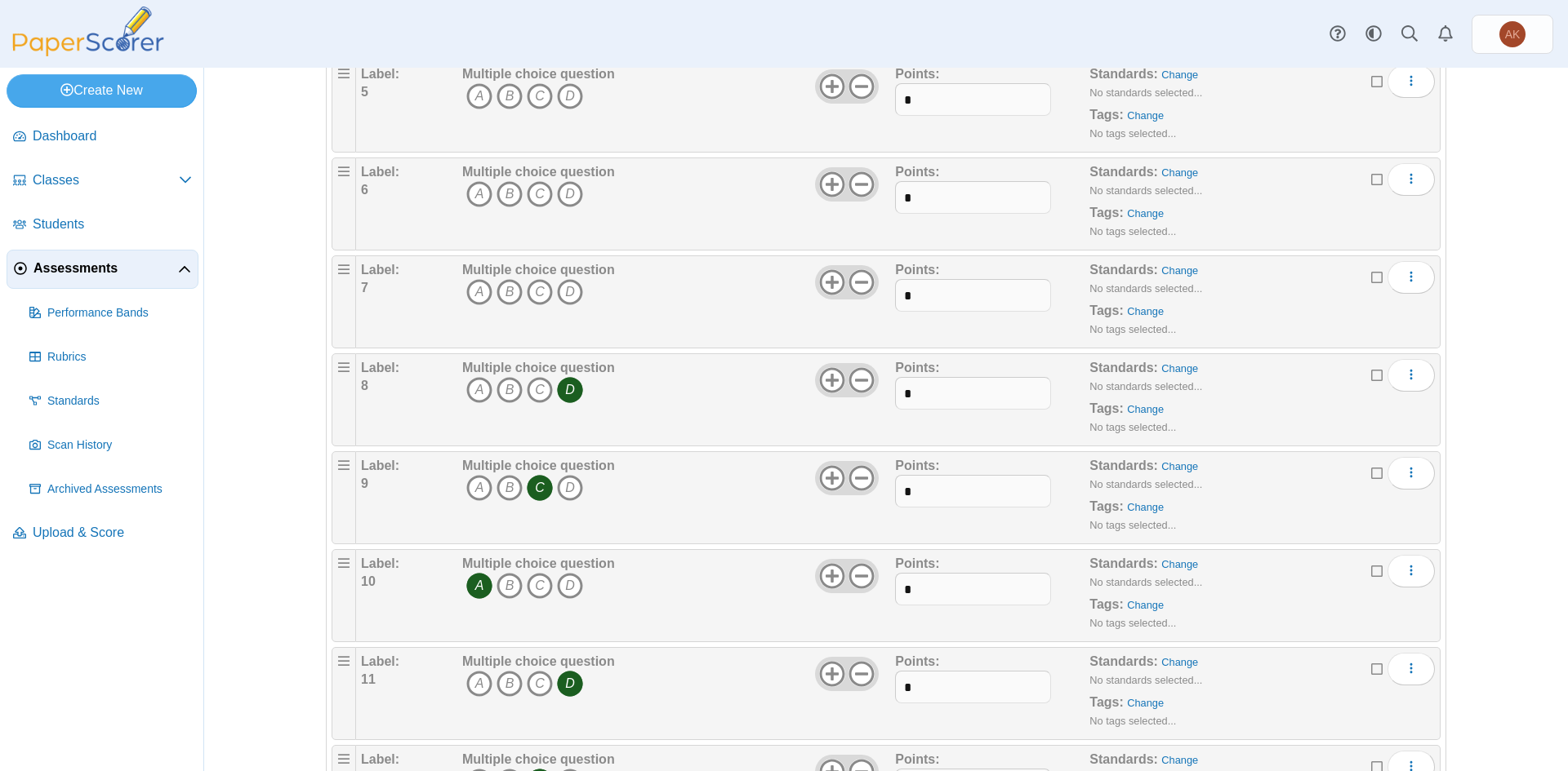
click at [564, 387] on icon "D" at bounding box center [570, 390] width 26 height 26
click at [531, 483] on icon "C" at bounding box center [539, 488] width 26 height 26
click at [478, 588] on icon "A" at bounding box center [479, 586] width 26 height 26
click at [564, 681] on icon "D" at bounding box center [570, 684] width 26 height 26
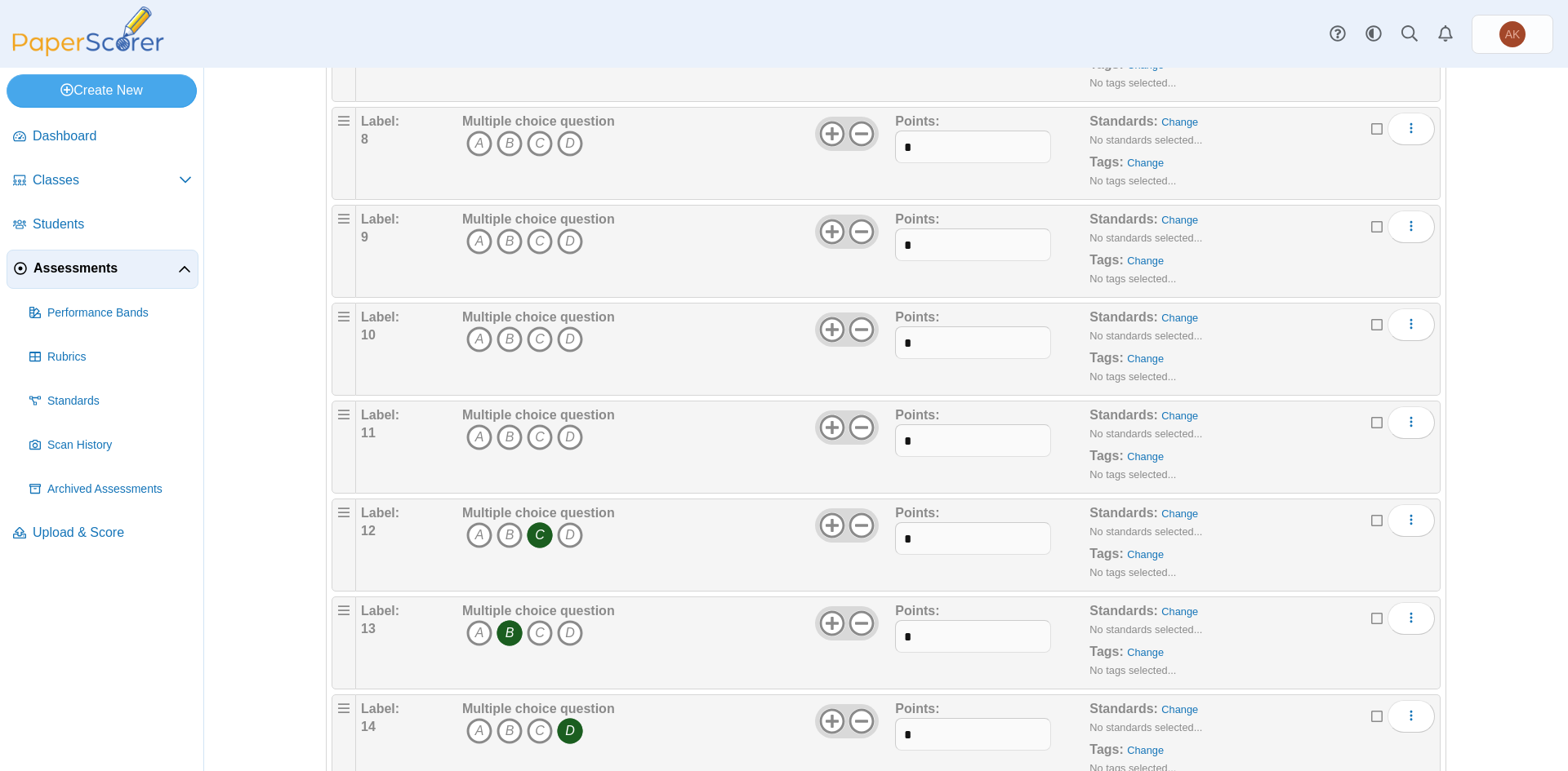
scroll to position [1061, 0]
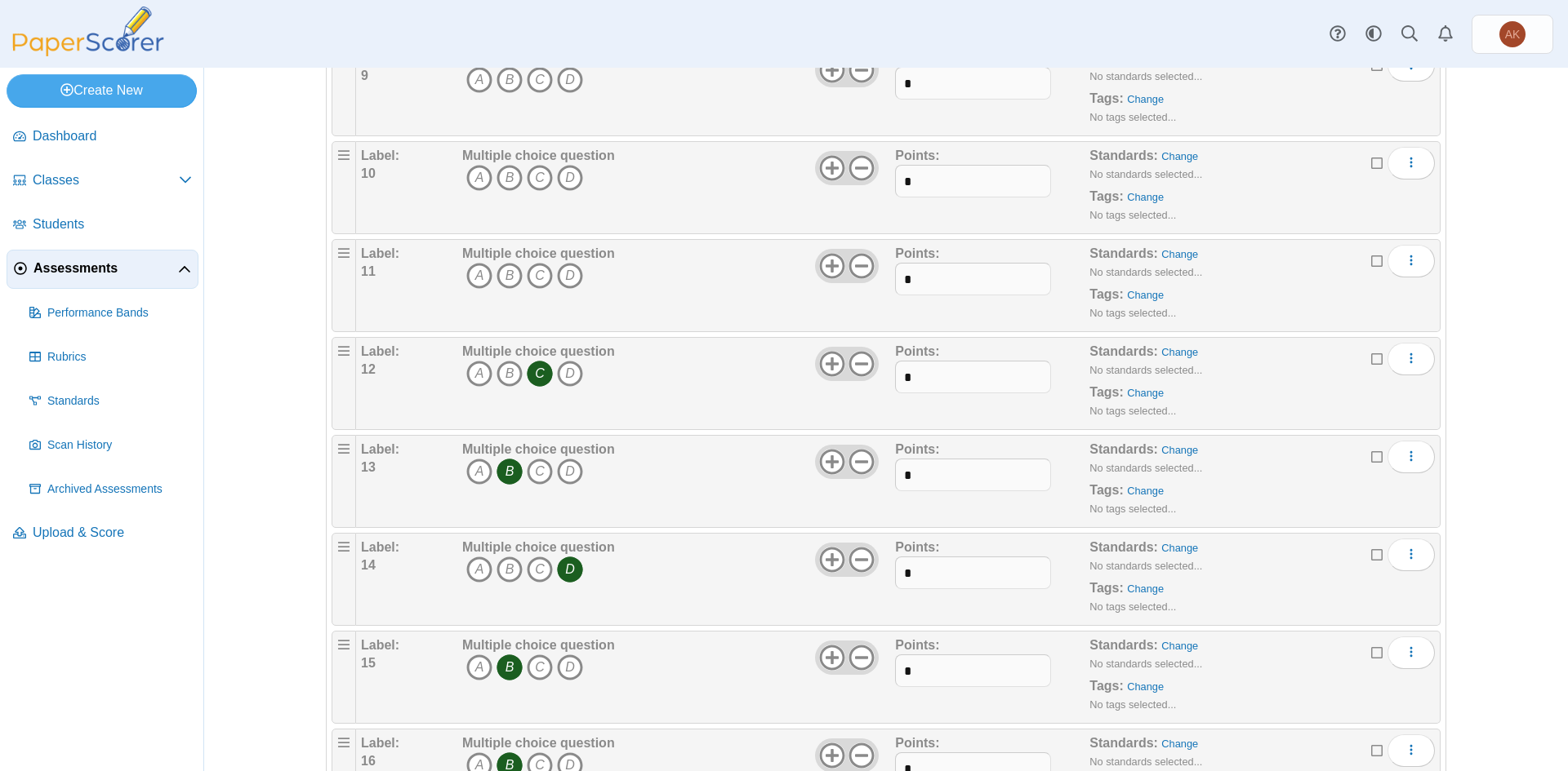
click at [527, 367] on icon "C" at bounding box center [539, 373] width 26 height 26
click at [499, 475] on icon "B" at bounding box center [509, 472] width 26 height 26
click at [566, 572] on icon "D" at bounding box center [570, 570] width 26 height 26
click at [508, 663] on icon "B" at bounding box center [509, 668] width 26 height 26
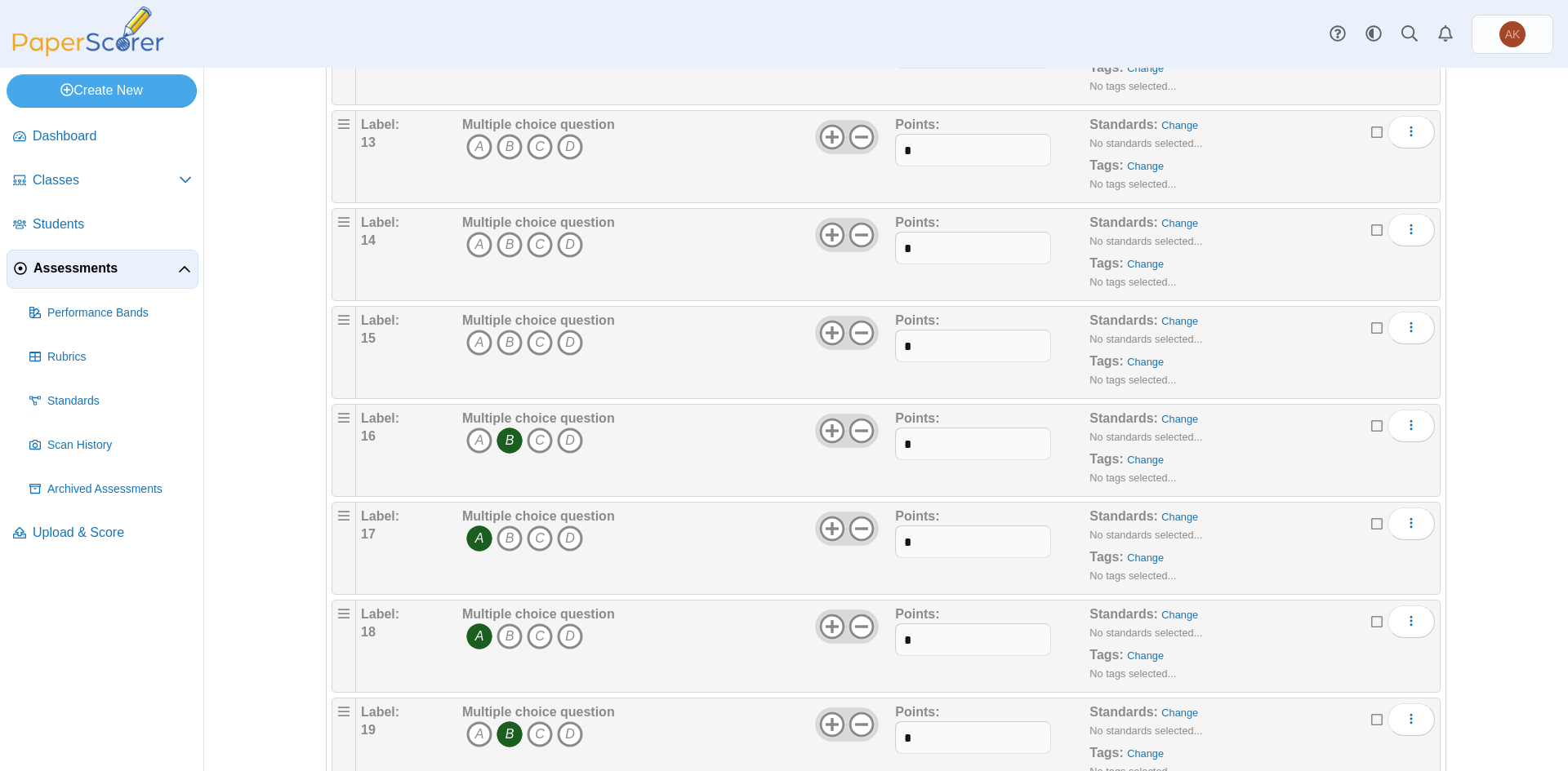
scroll to position [1387, 0]
click at [512, 436] on icon "B" at bounding box center [509, 439] width 26 height 26
click at [477, 538] on icon "A" at bounding box center [479, 536] width 26 height 26
click at [477, 638] on icon "A" at bounding box center [479, 634] width 26 height 26
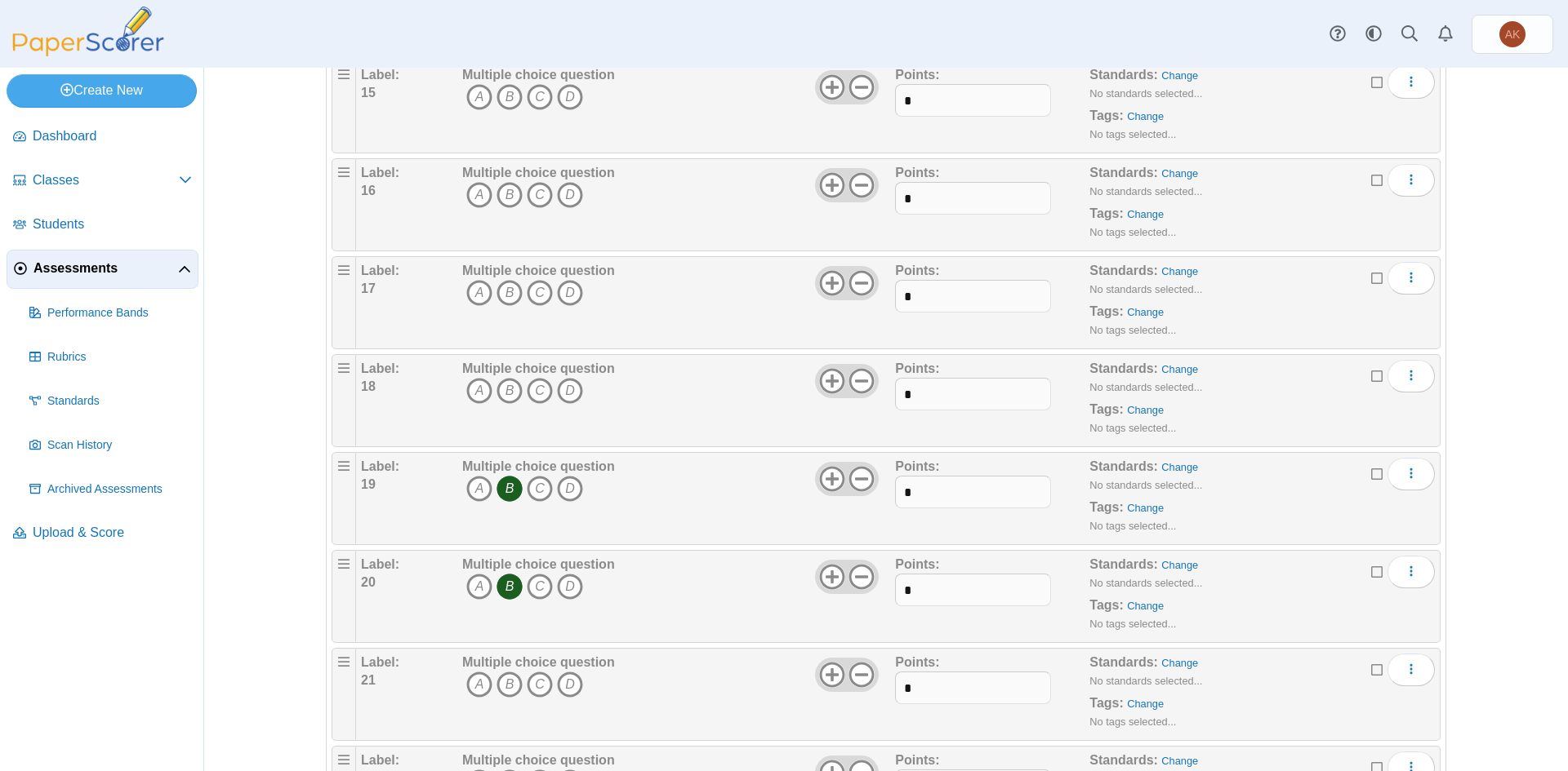
scroll to position [1633, 0]
click at [503, 485] on icon "B" at bounding box center [509, 488] width 26 height 26
click at [504, 581] on icon "B" at bounding box center [509, 586] width 26 height 26
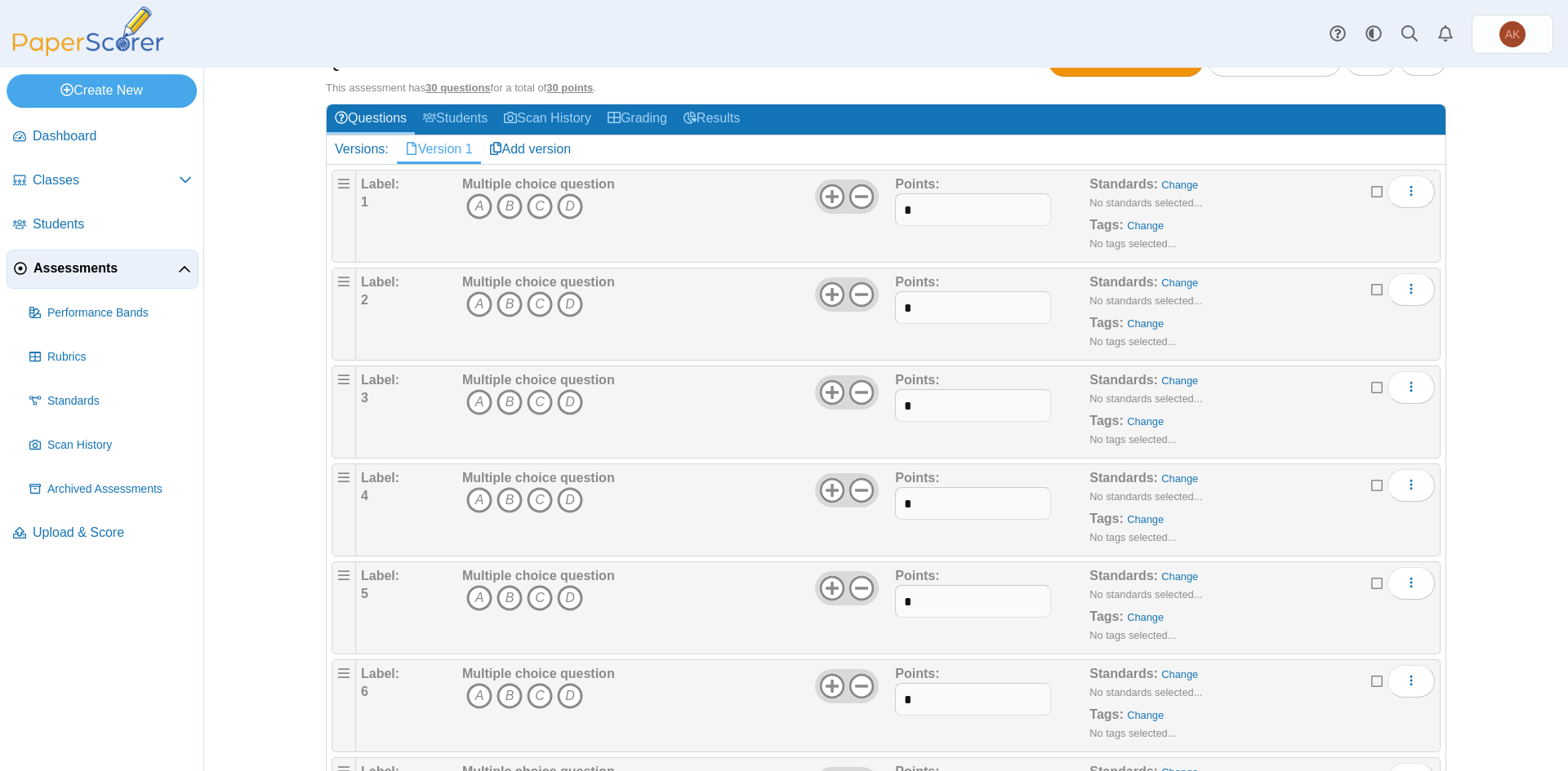
scroll to position [0, 0]
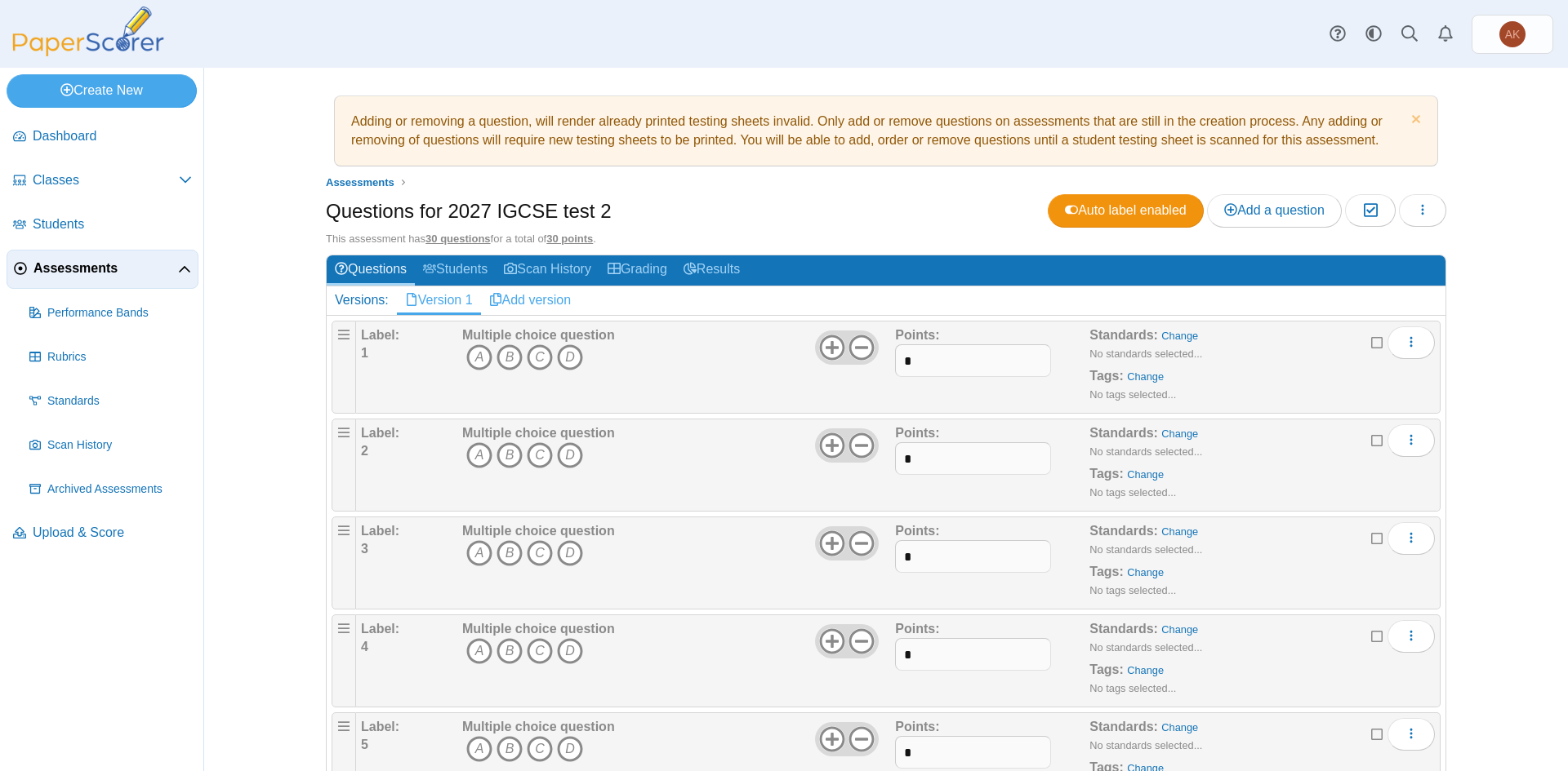
click at [512, 305] on link "Add version" at bounding box center [530, 300] width 99 height 28
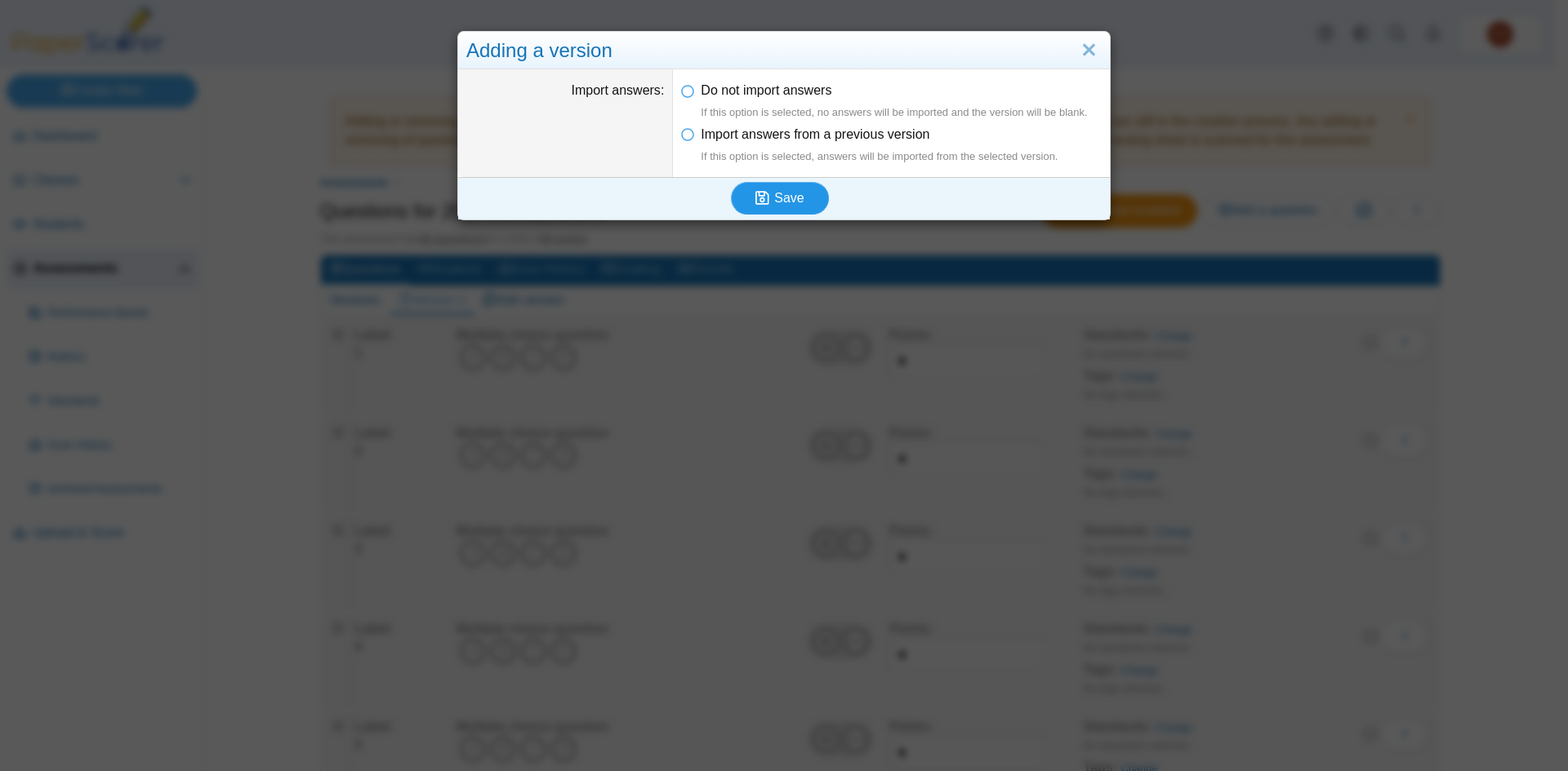
click at [806, 195] on button "Save" at bounding box center [780, 199] width 98 height 32
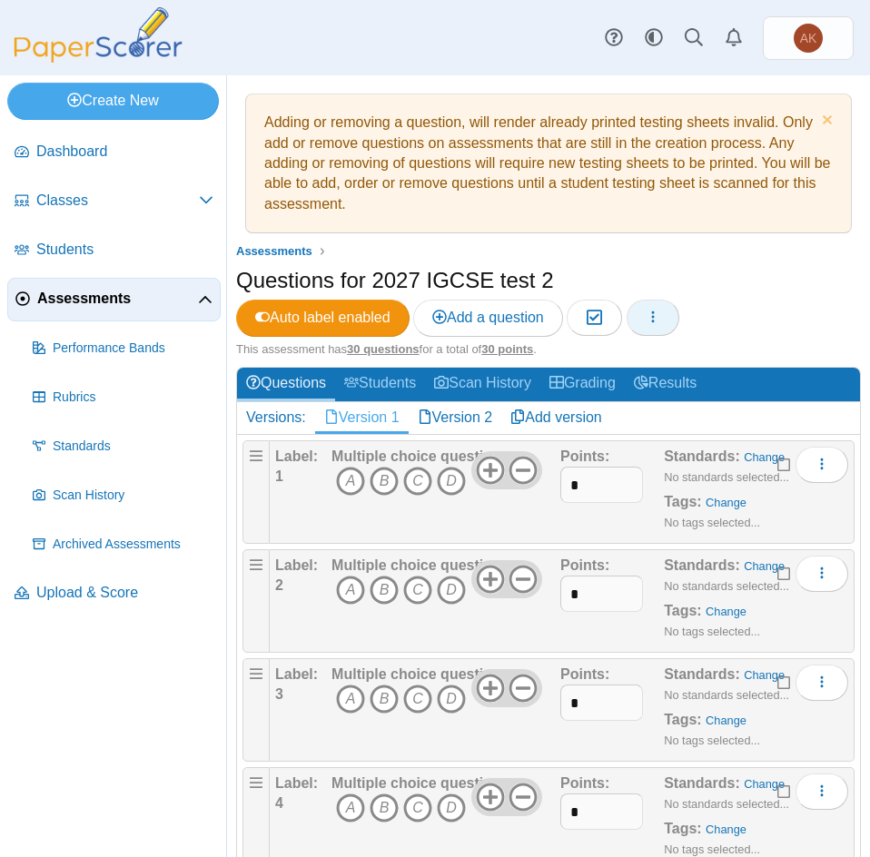
click at [657, 322] on icon "button" at bounding box center [653, 317] width 15 height 15
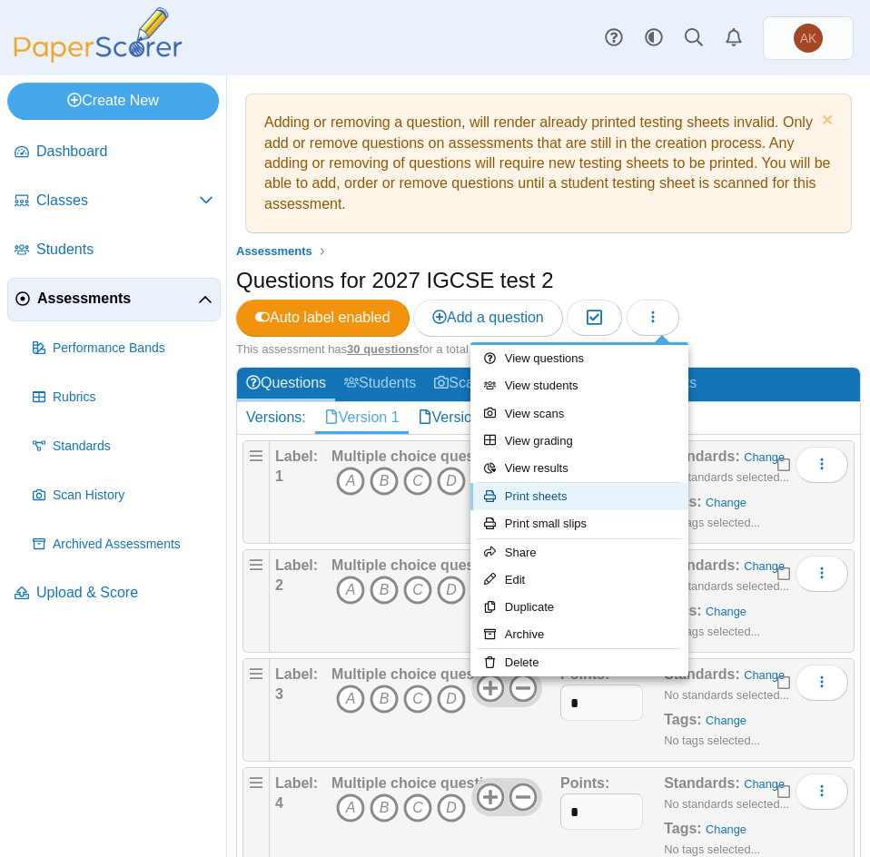
click at [609, 503] on link "Print sheets" at bounding box center [580, 496] width 218 height 27
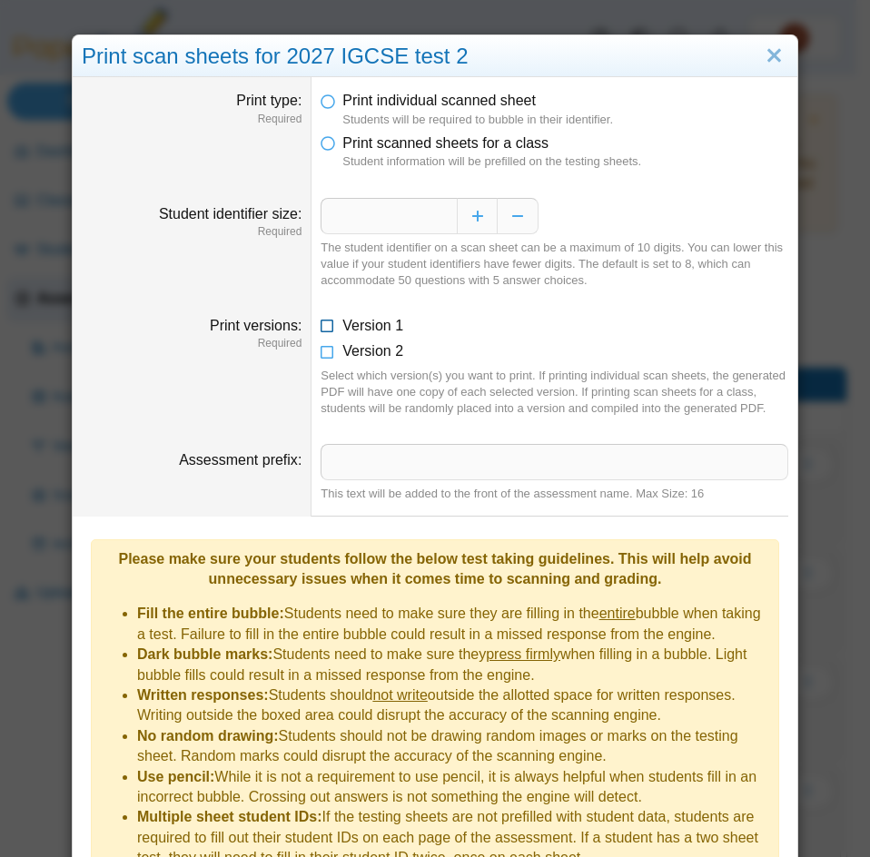
click at [326, 329] on icon at bounding box center [328, 322] width 15 height 13
click at [422, 147] on span "Print scanned sheets for a class" at bounding box center [445, 142] width 206 height 15
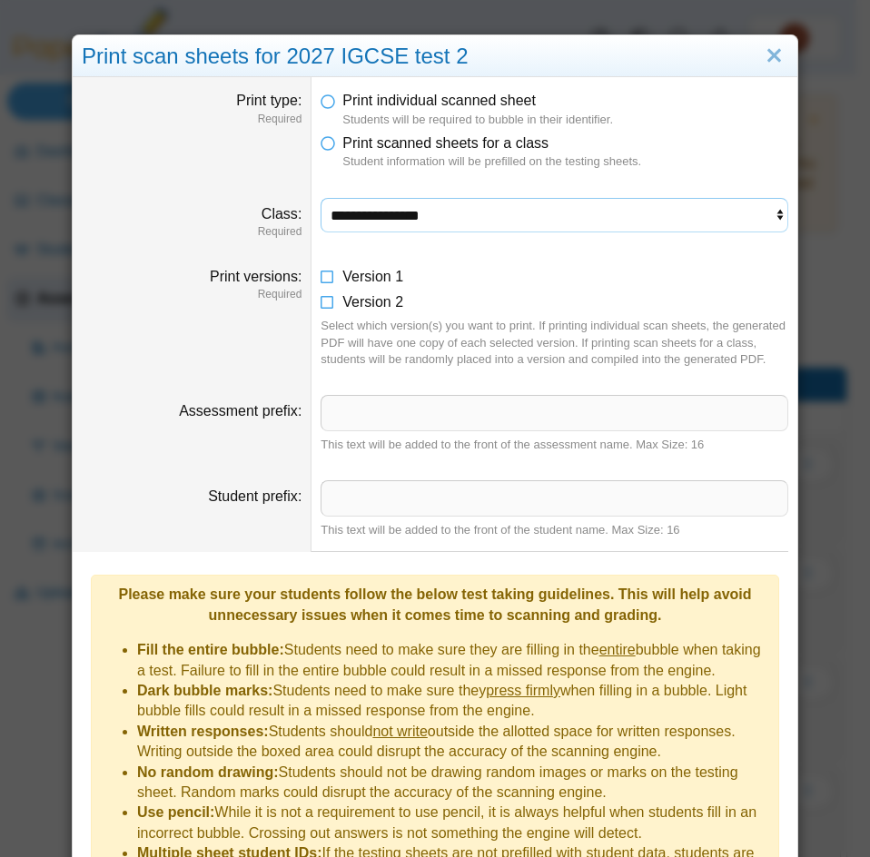
click at [571, 221] on select "**********" at bounding box center [555, 215] width 468 height 35
select select "**********"
click at [321, 198] on select "**********" at bounding box center [555, 215] width 468 height 35
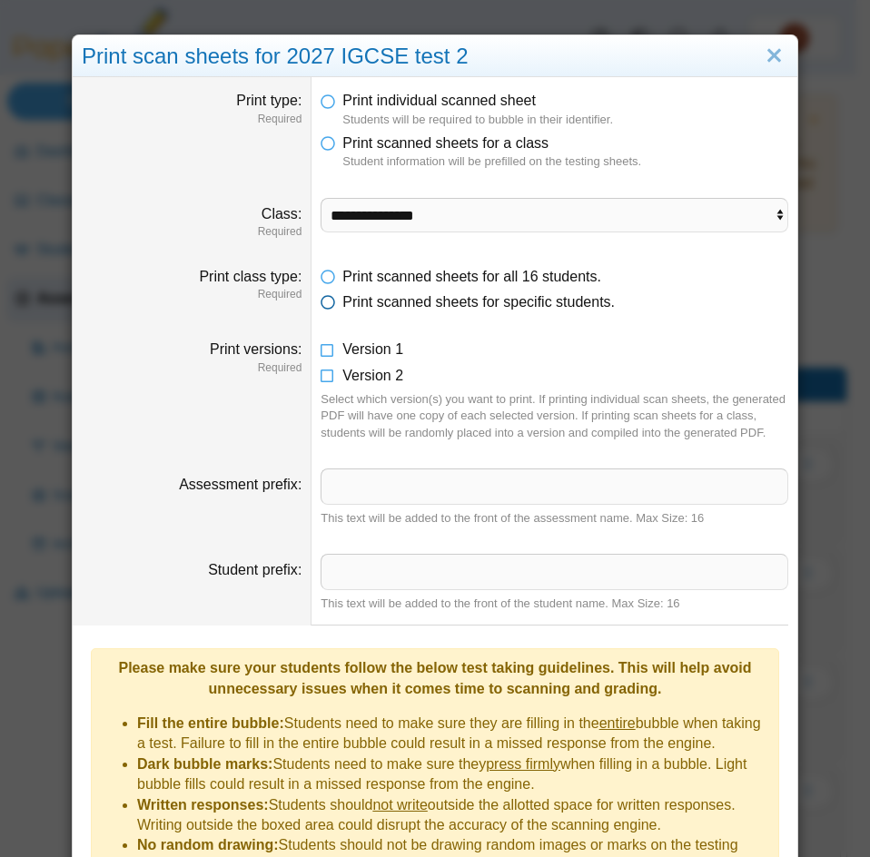
click at [520, 309] on span "Print scanned sheets for specific students." at bounding box center [478, 301] width 273 height 15
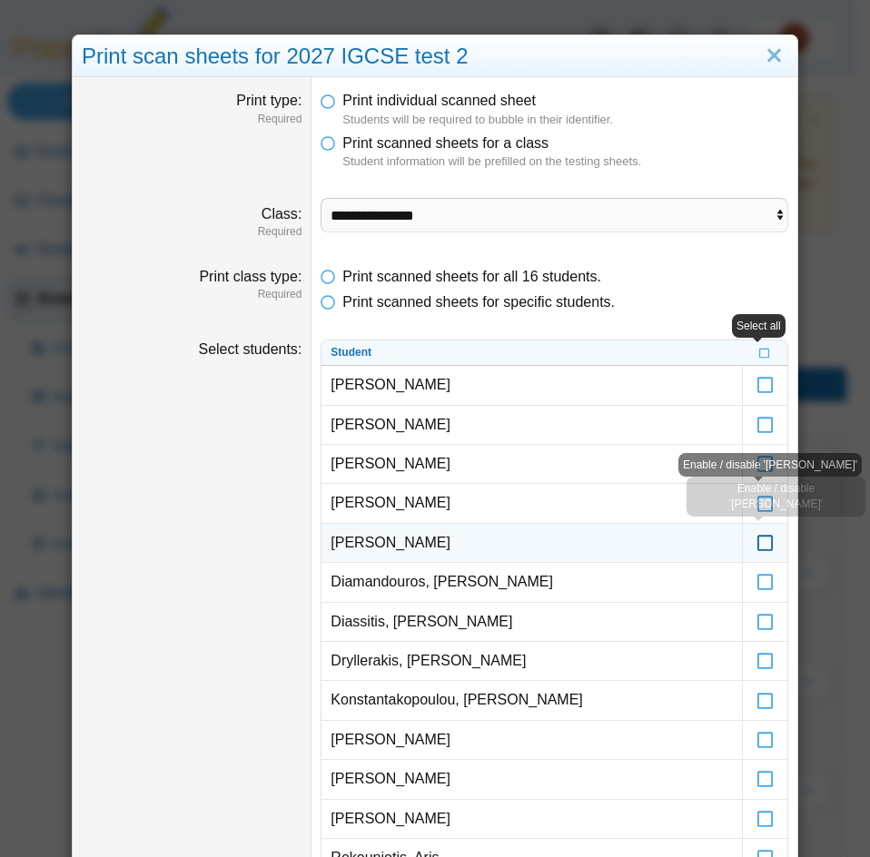
click at [758, 540] on icon at bounding box center [766, 535] width 18 height 16
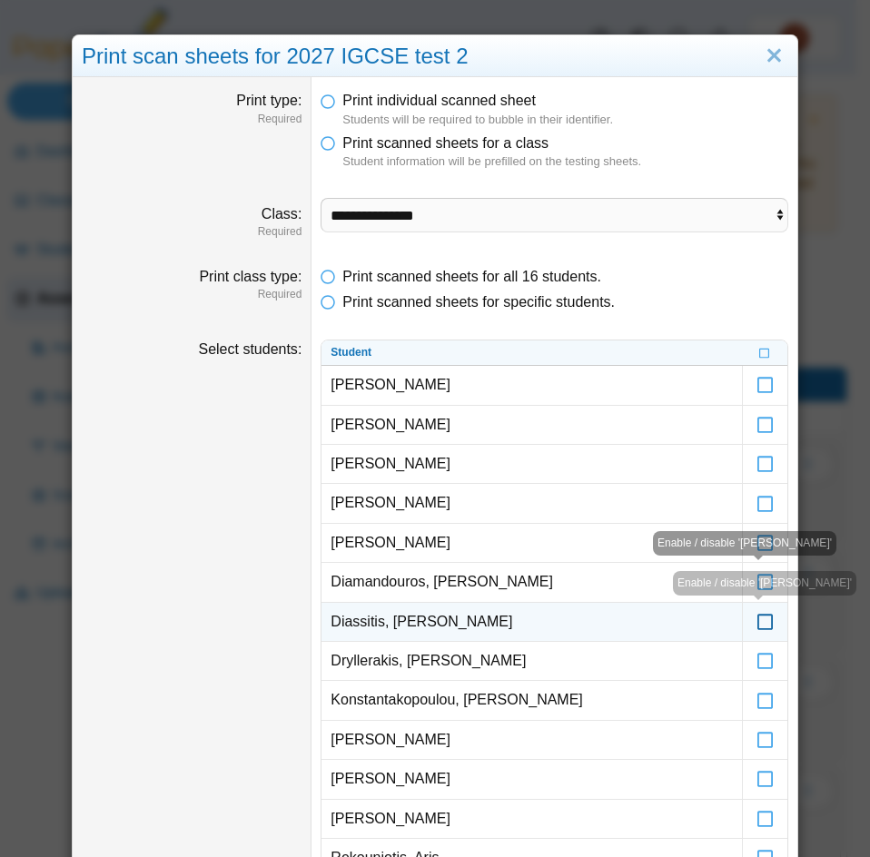
click at [758, 622] on icon at bounding box center [766, 614] width 18 height 16
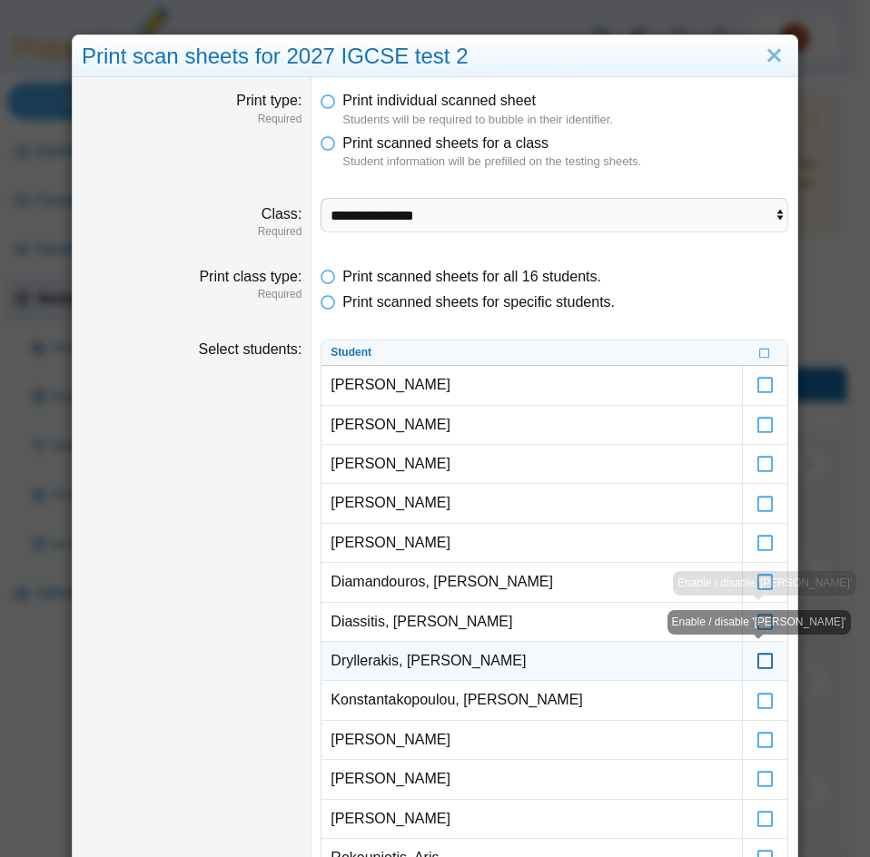
click at [757, 657] on icon at bounding box center [766, 653] width 18 height 16
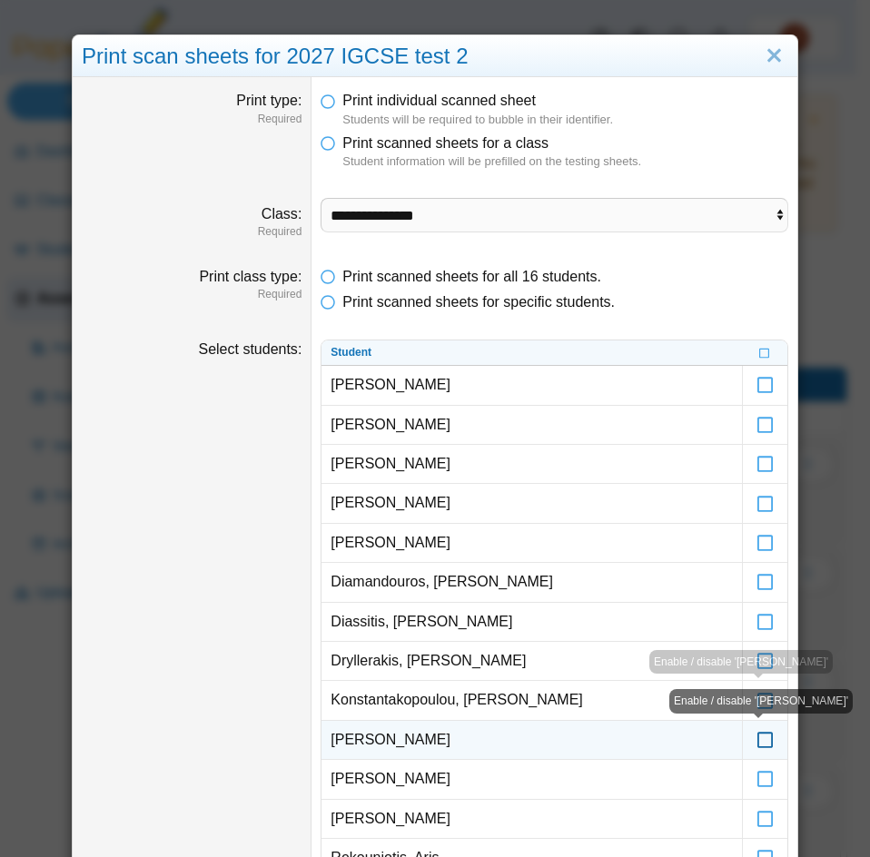
click at [757, 740] on icon at bounding box center [766, 732] width 18 height 16
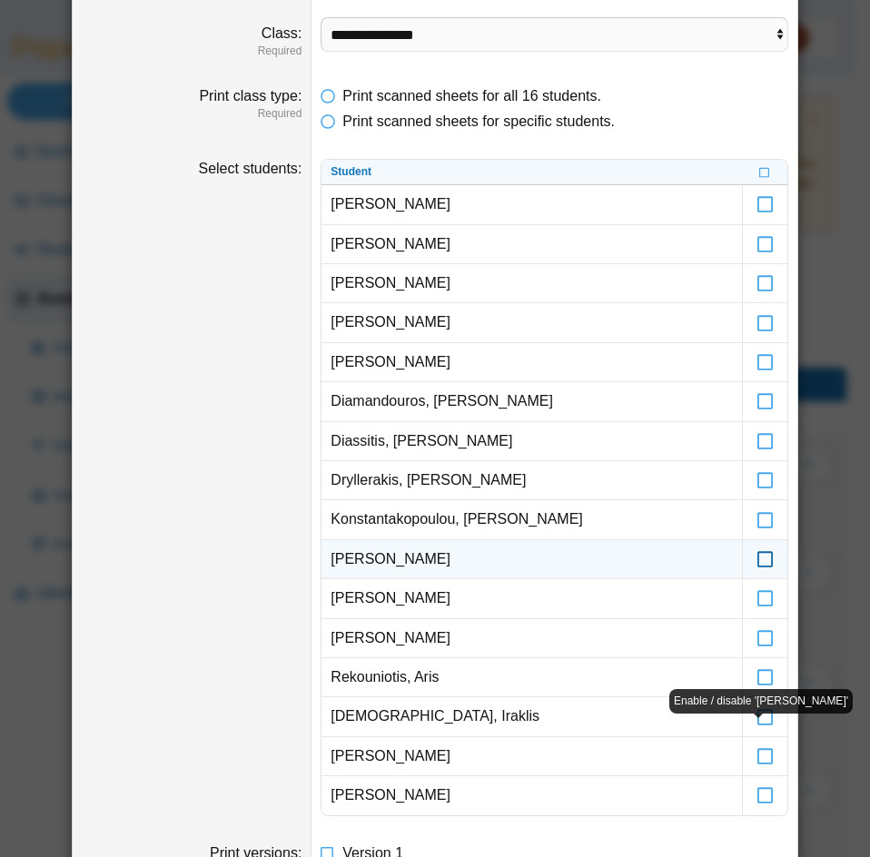
scroll to position [182, 0]
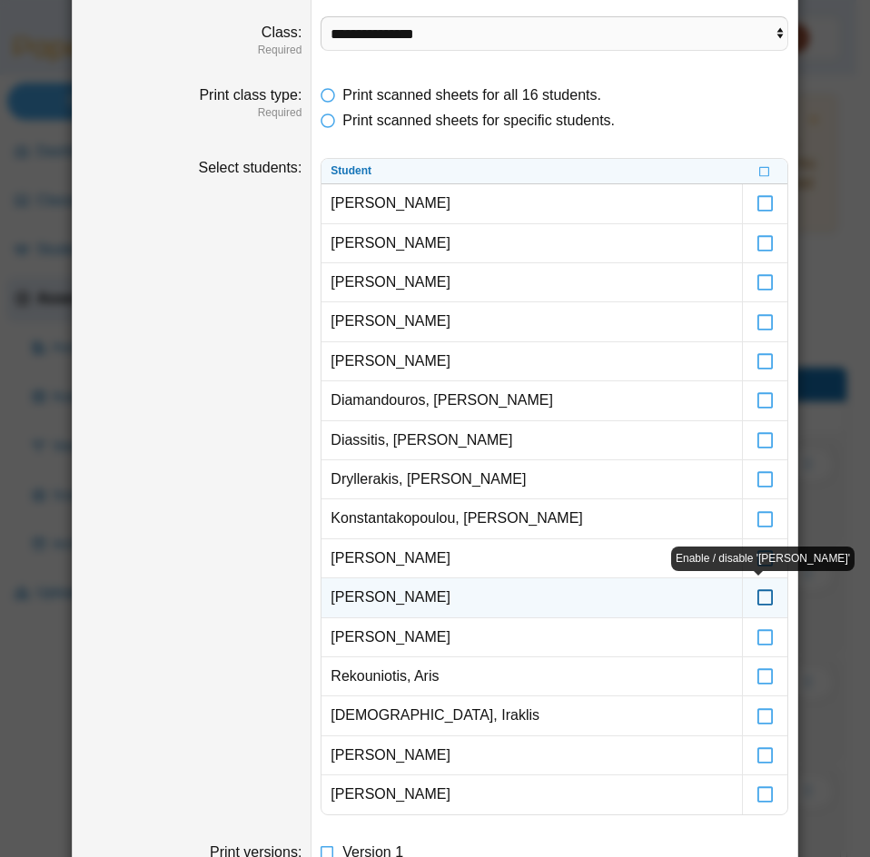
click at [758, 598] on icon at bounding box center [766, 589] width 18 height 16
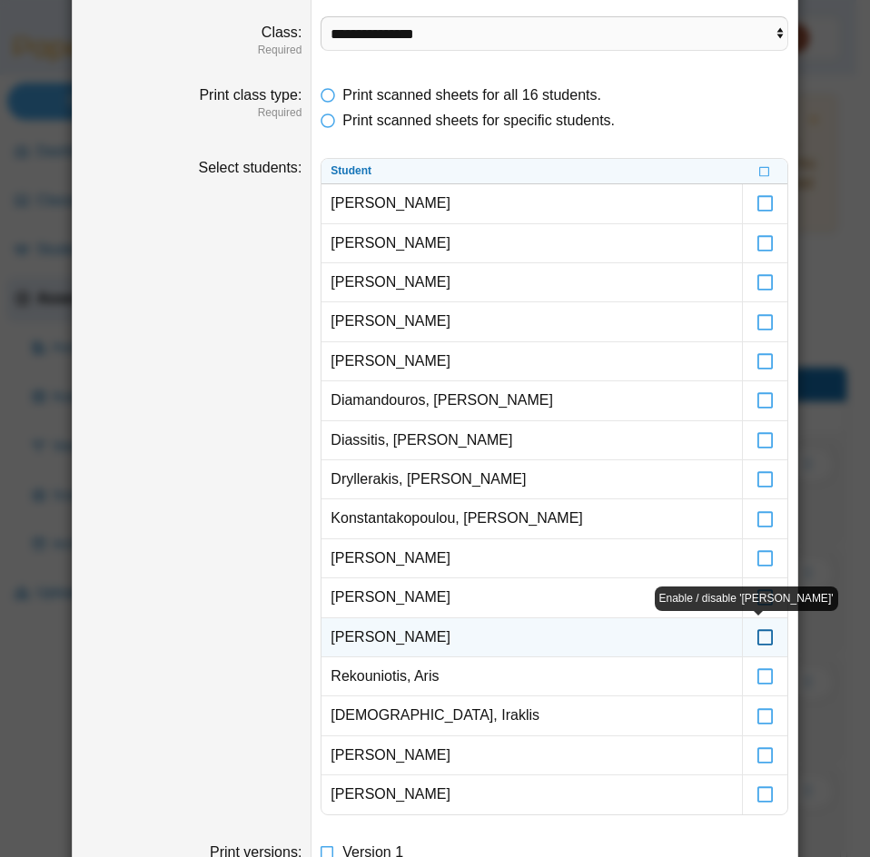
click at [760, 638] on icon at bounding box center [766, 629] width 18 height 16
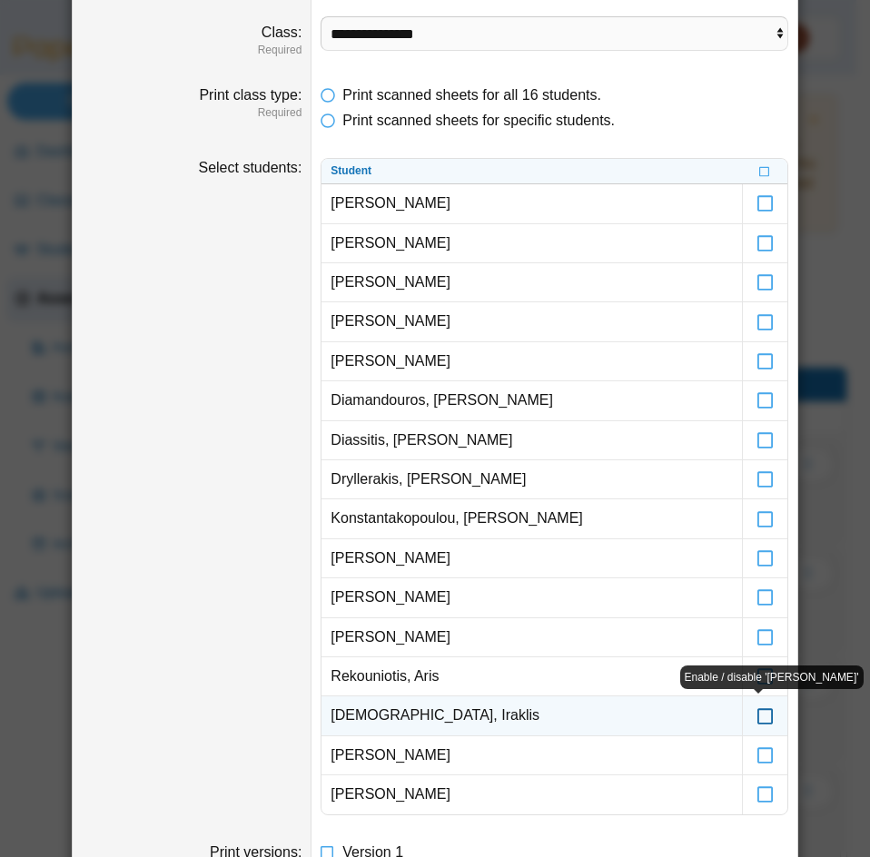
click at [757, 716] on icon at bounding box center [766, 707] width 18 height 16
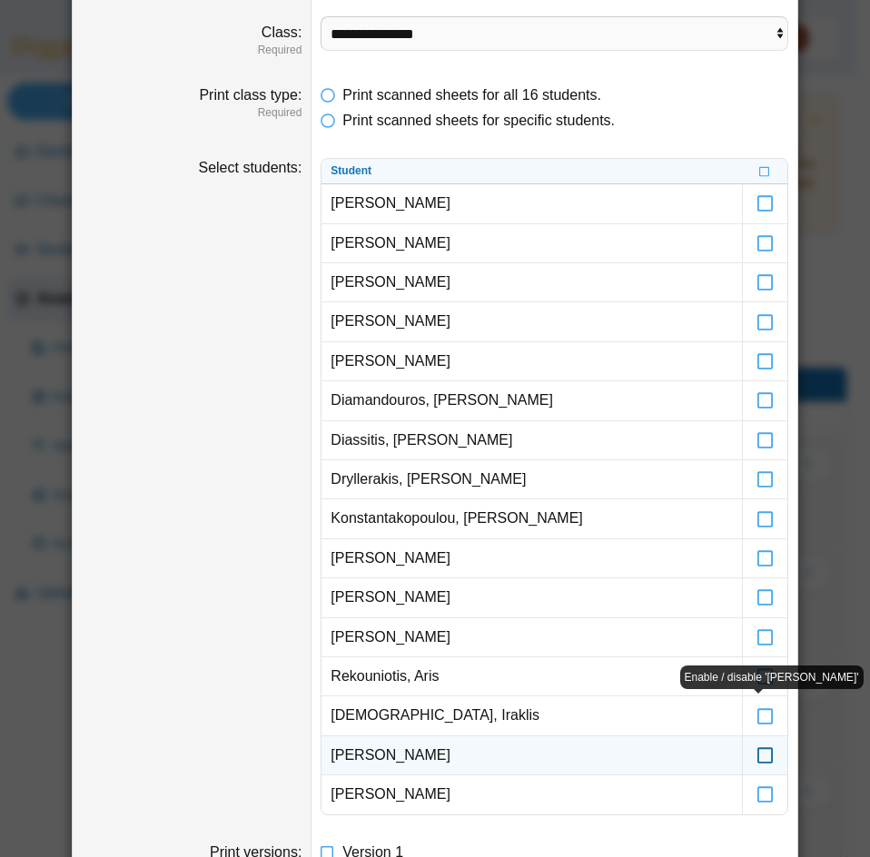
click at [757, 751] on icon at bounding box center [766, 747] width 18 height 16
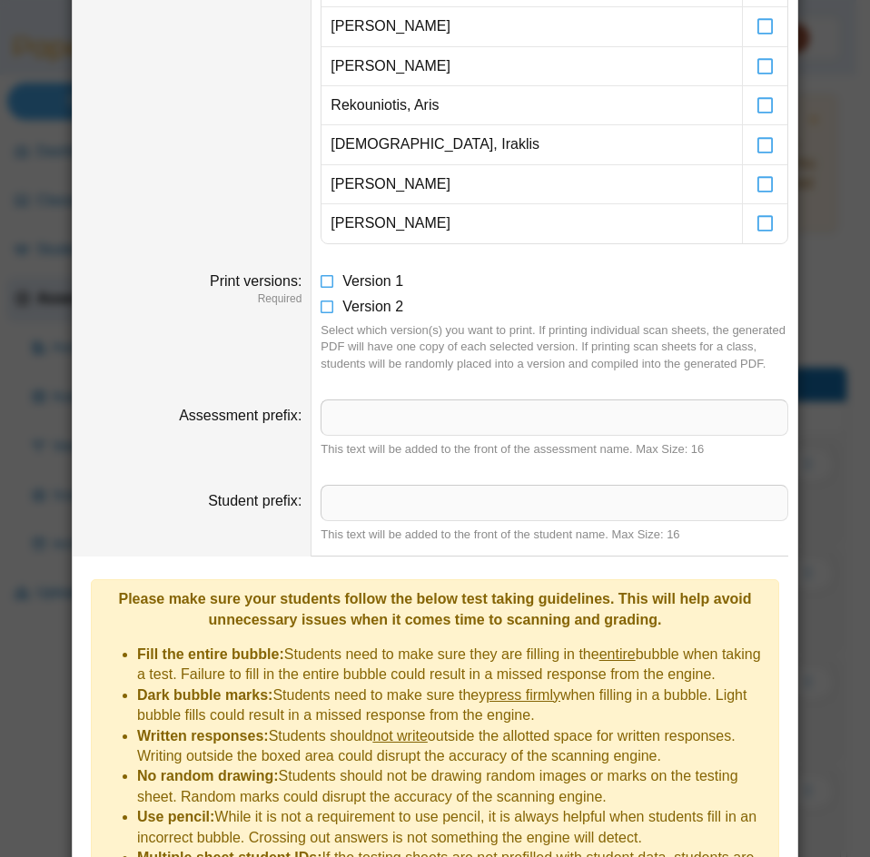
scroll to position [880, 0]
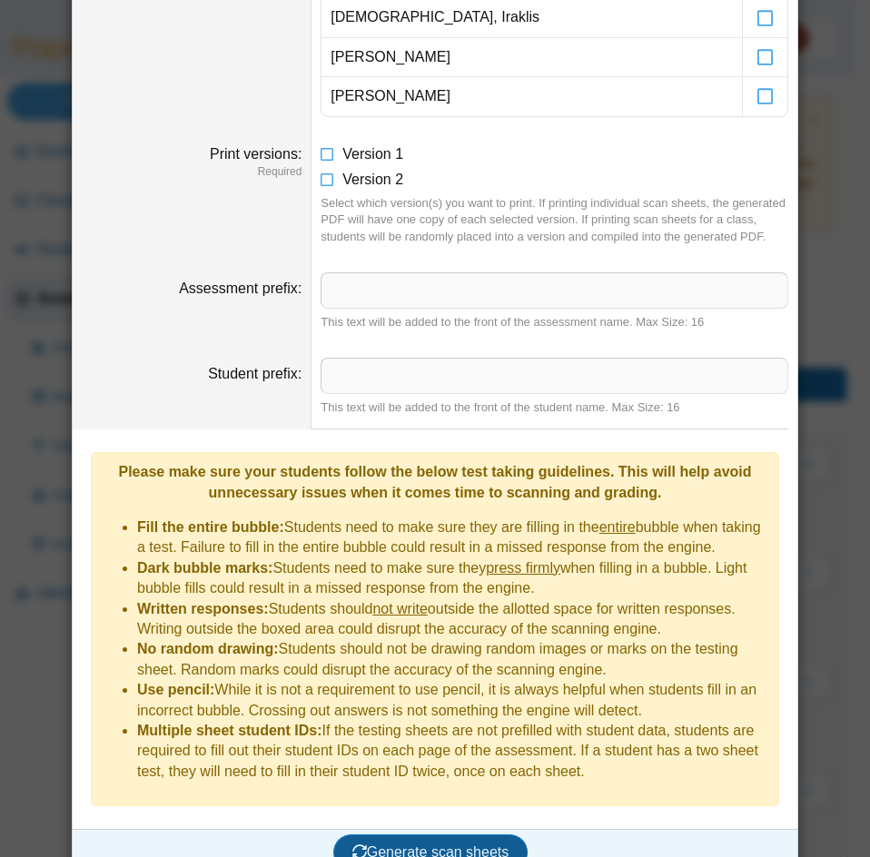
click at [477, 845] on span "Generate scan sheets" at bounding box center [430, 852] width 157 height 15
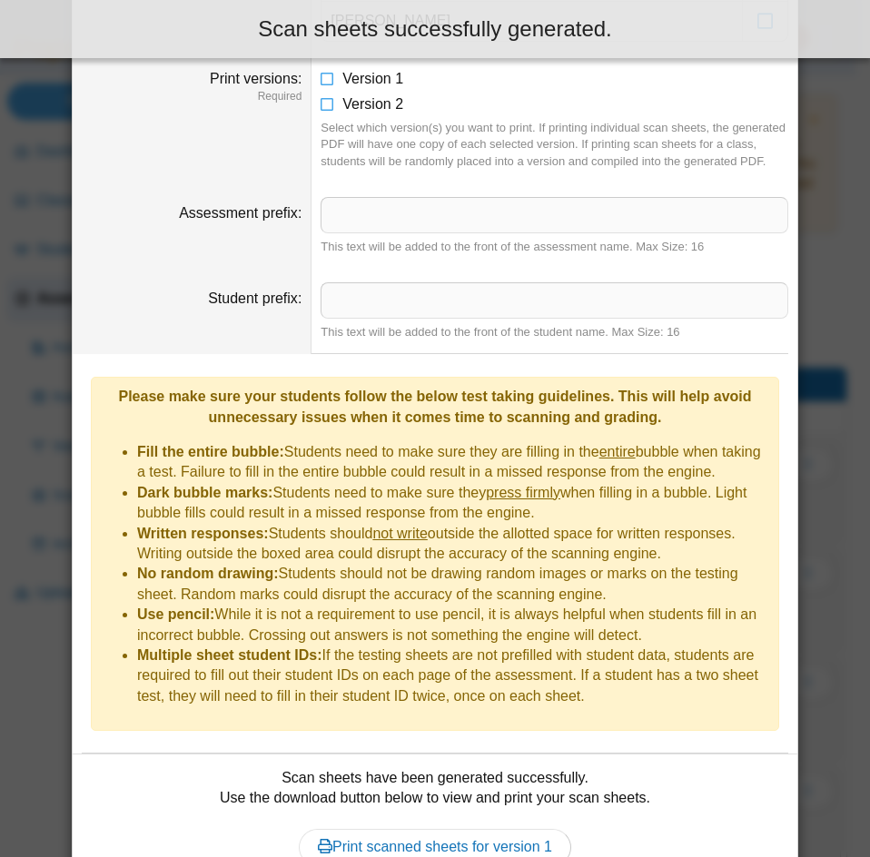
scroll to position [1026, 0]
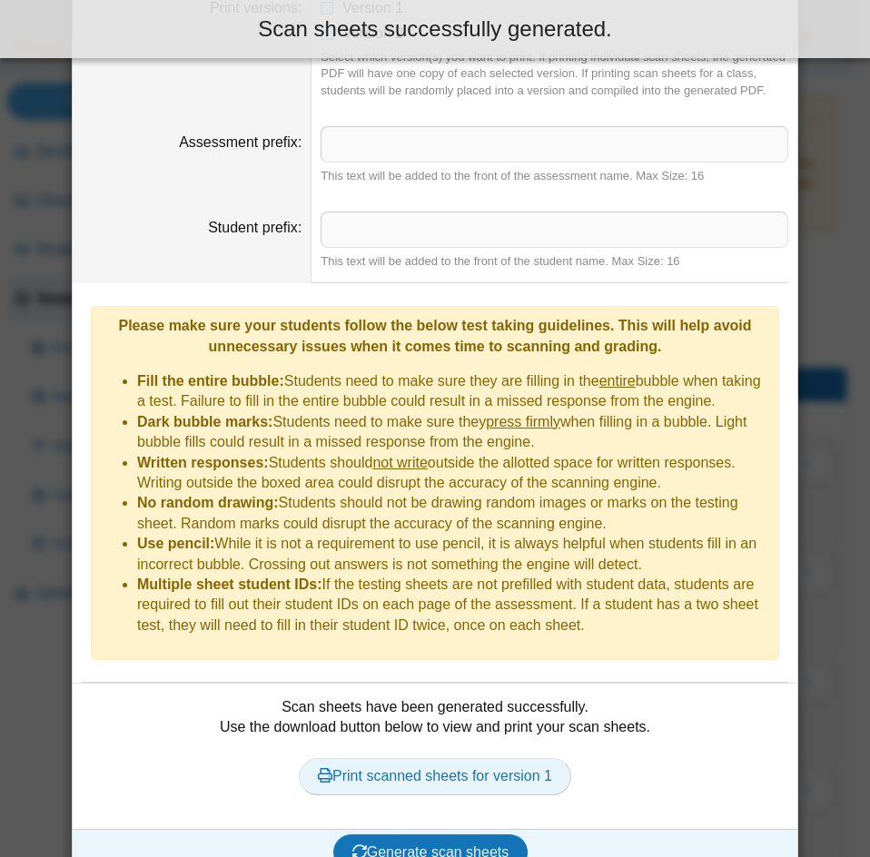
click at [461, 758] on link "Print scanned sheets for version 1" at bounding box center [435, 776] width 273 height 36
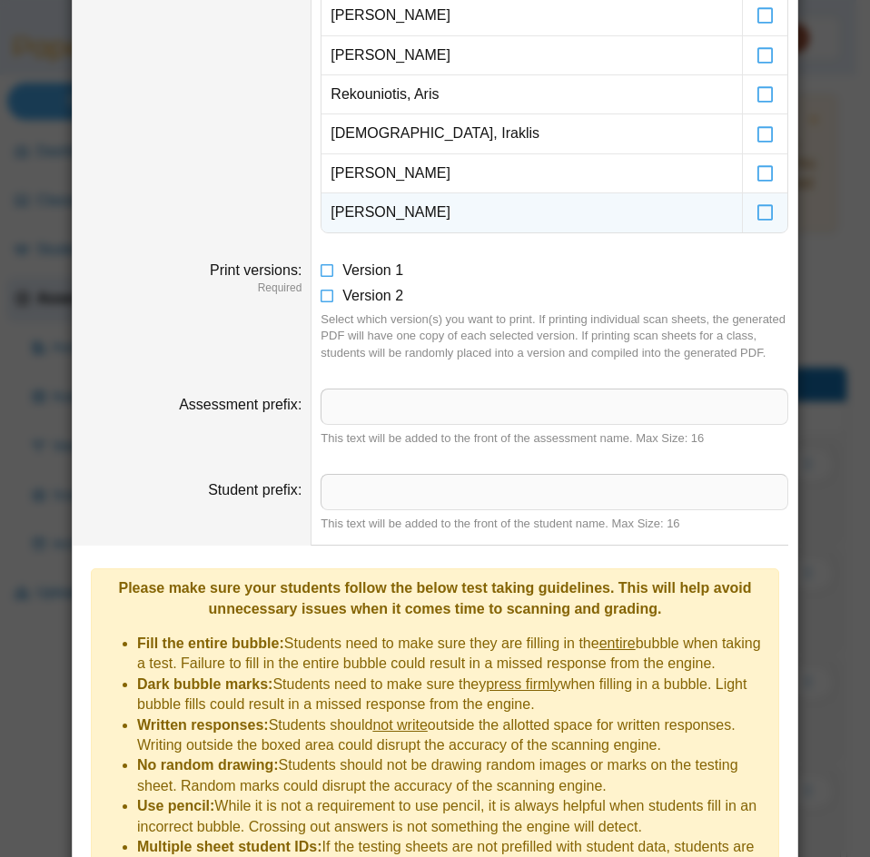
scroll to position [754, 0]
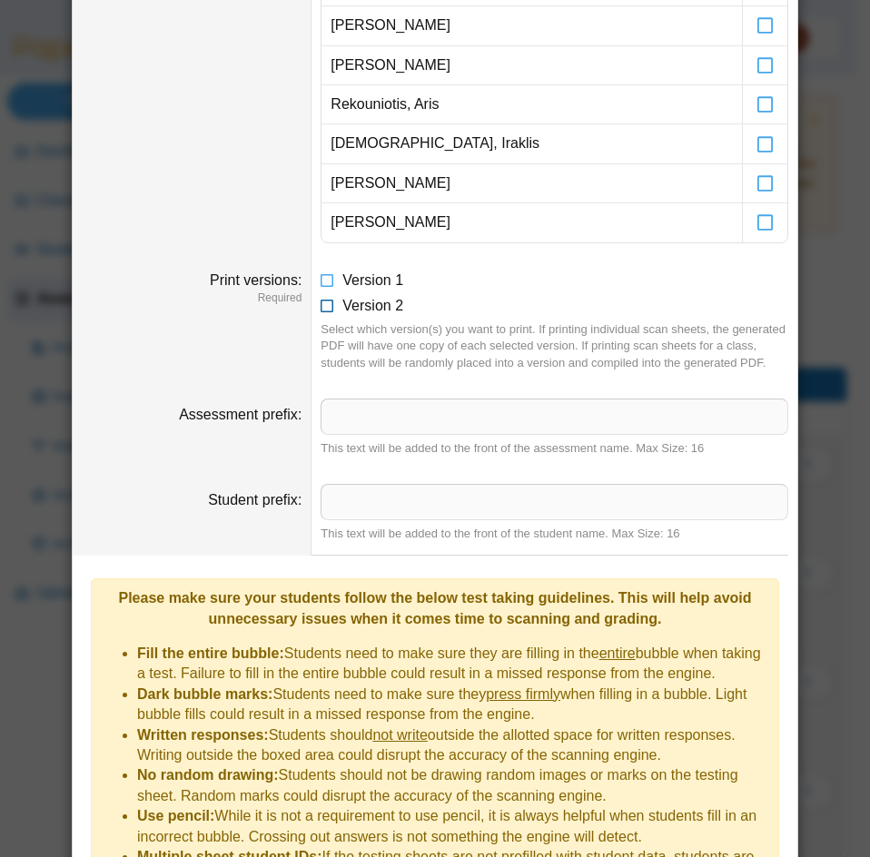
click at [370, 304] on span "Version 2" at bounding box center [372, 305] width 61 height 15
click at [364, 283] on span "Version 1" at bounding box center [372, 280] width 61 height 15
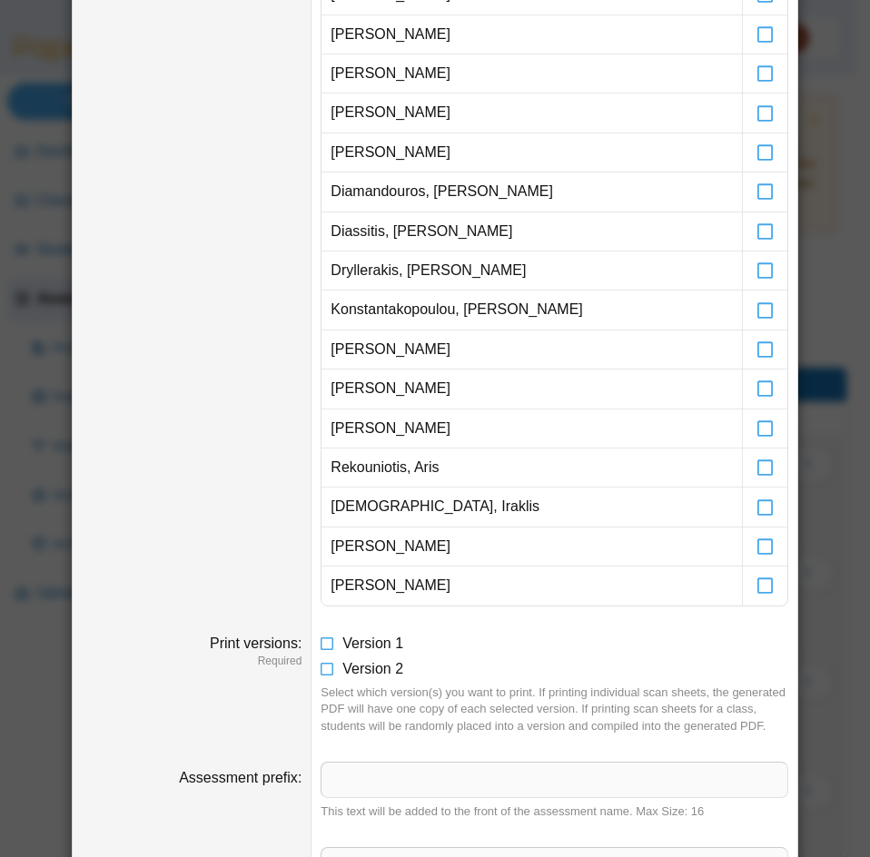
scroll to position [209, 0]
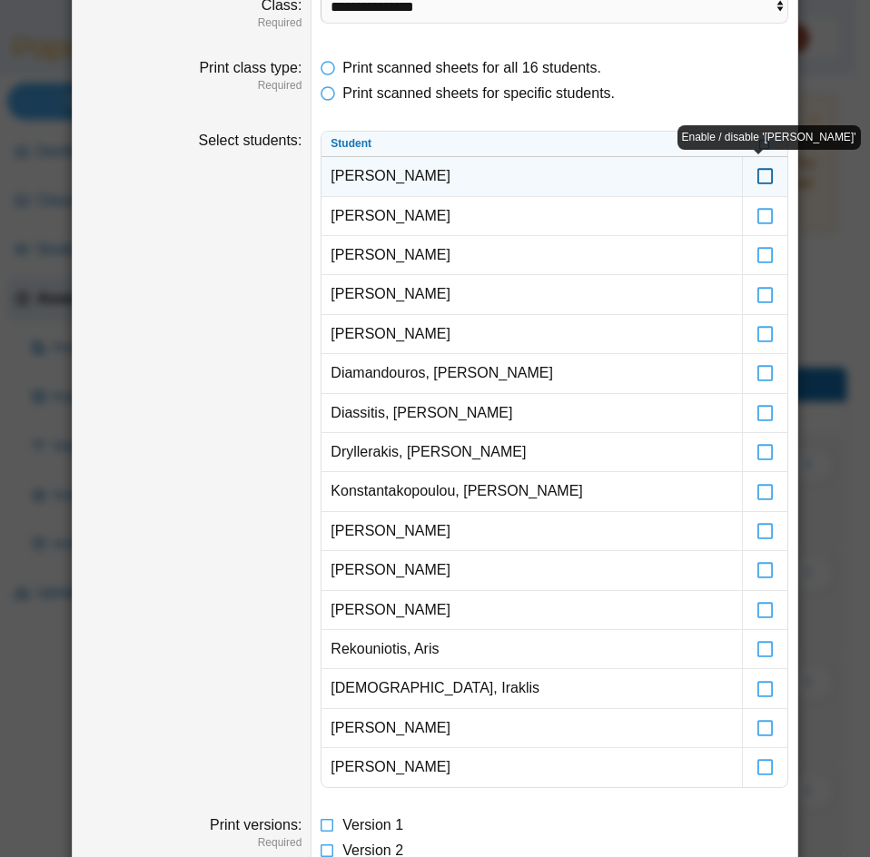
click at [759, 176] on icon at bounding box center [766, 168] width 18 height 16
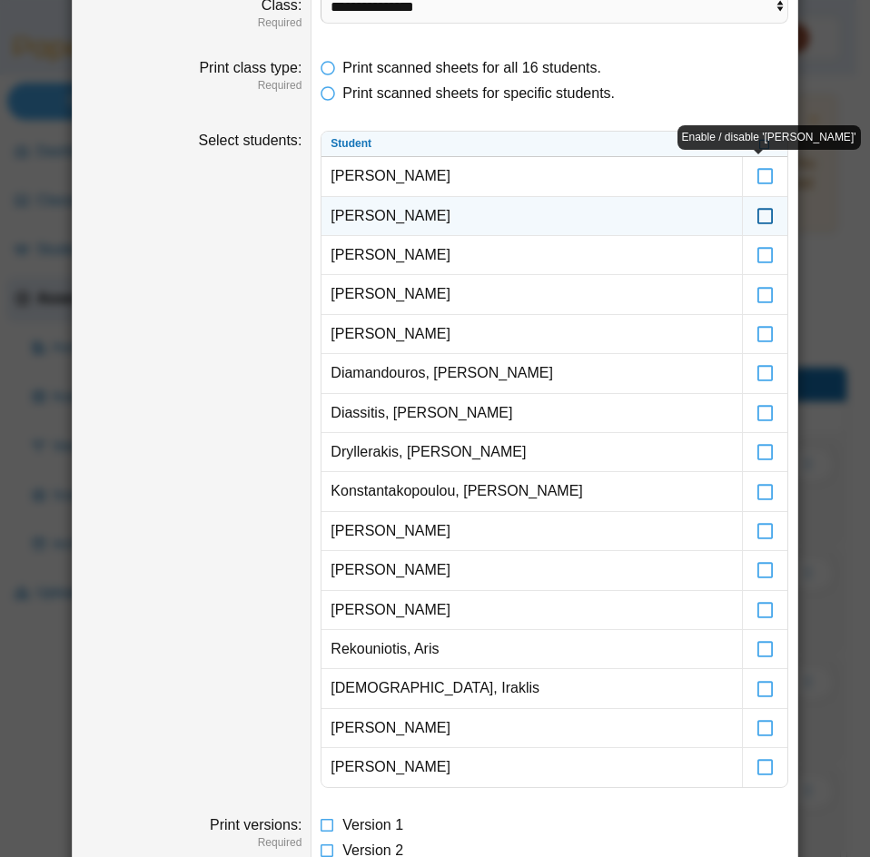
click at [761, 212] on icon at bounding box center [766, 208] width 18 height 16
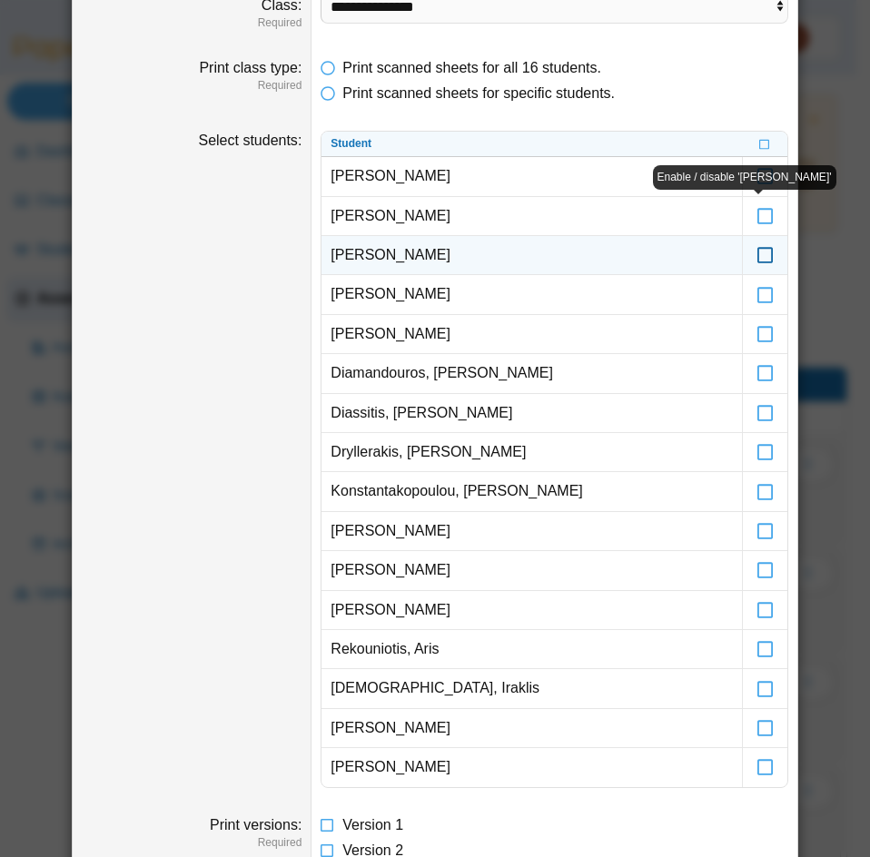
click at [762, 252] on icon at bounding box center [766, 247] width 18 height 16
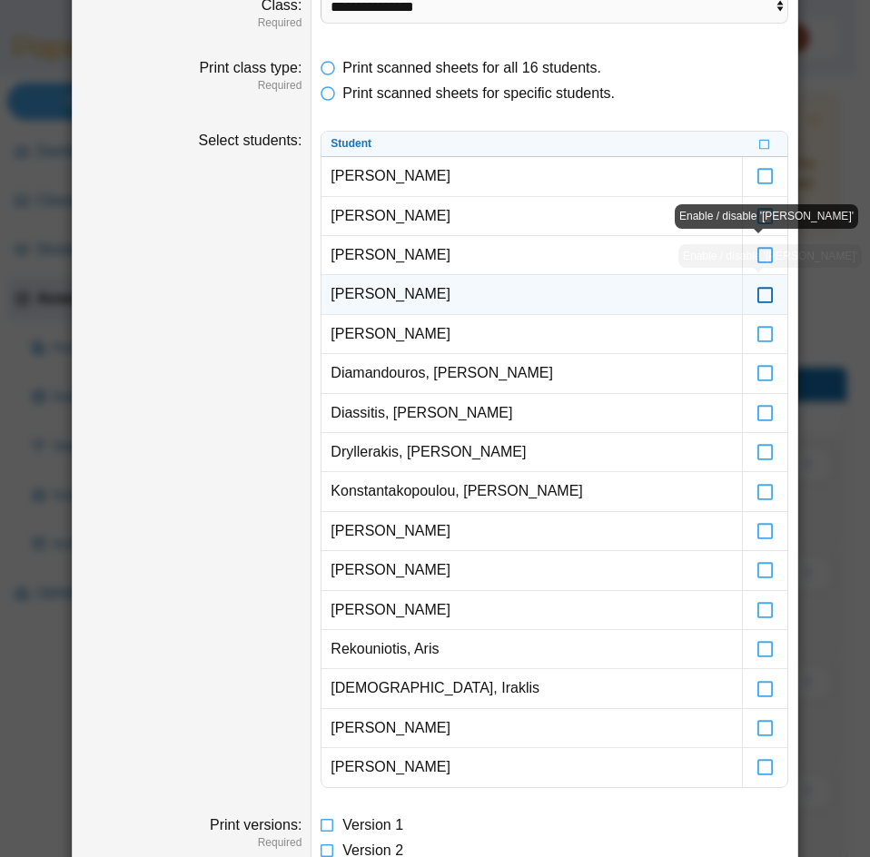
click at [758, 292] on icon at bounding box center [766, 286] width 18 height 16
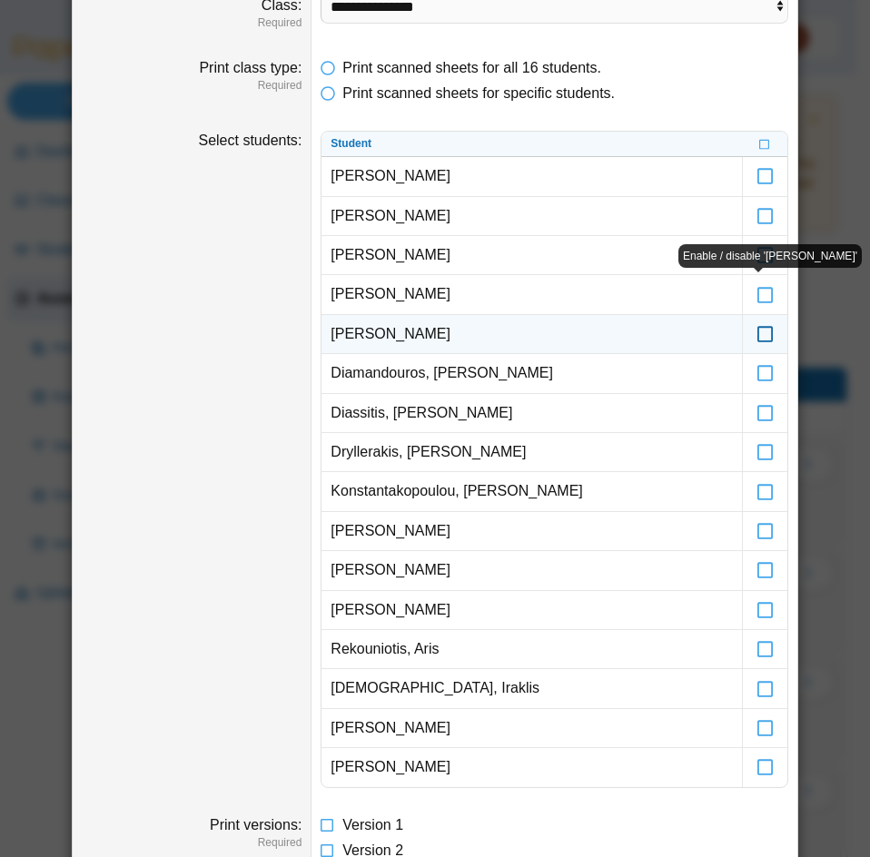
click at [758, 332] on icon at bounding box center [766, 326] width 18 height 16
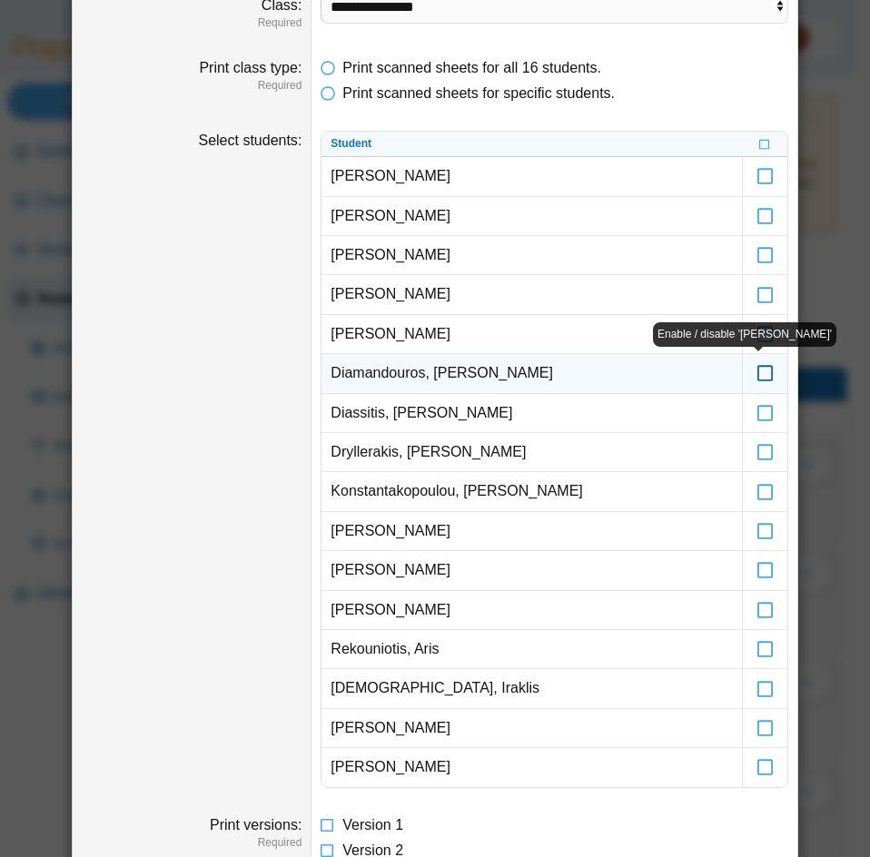
click at [757, 370] on icon at bounding box center [766, 365] width 18 height 16
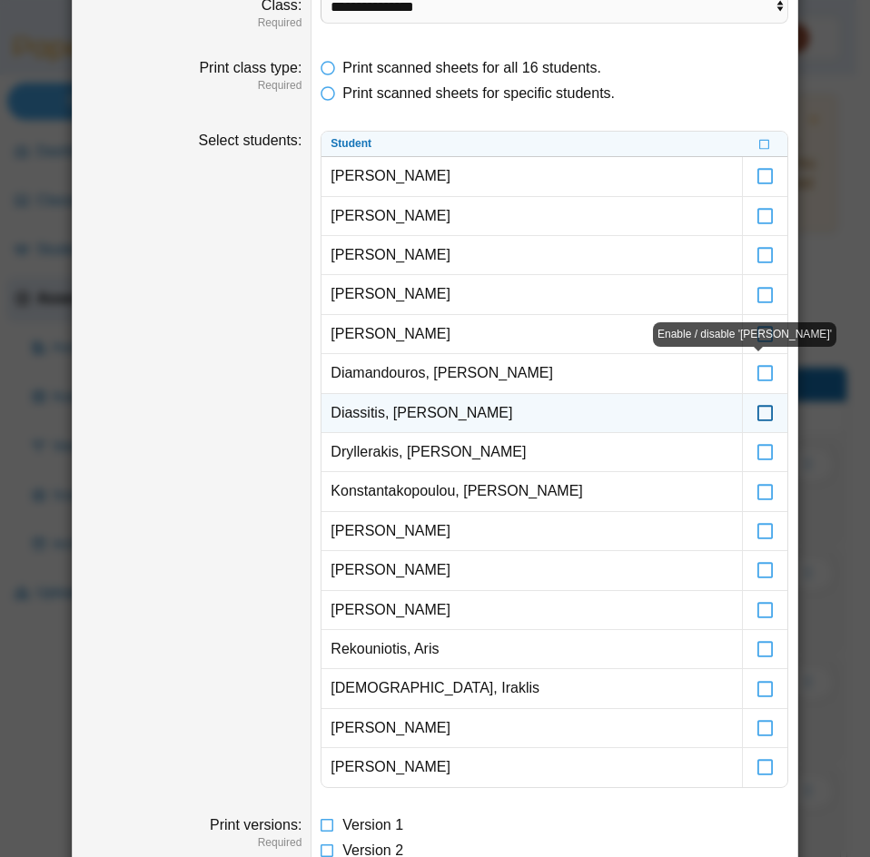
click at [757, 412] on icon at bounding box center [766, 405] width 18 height 16
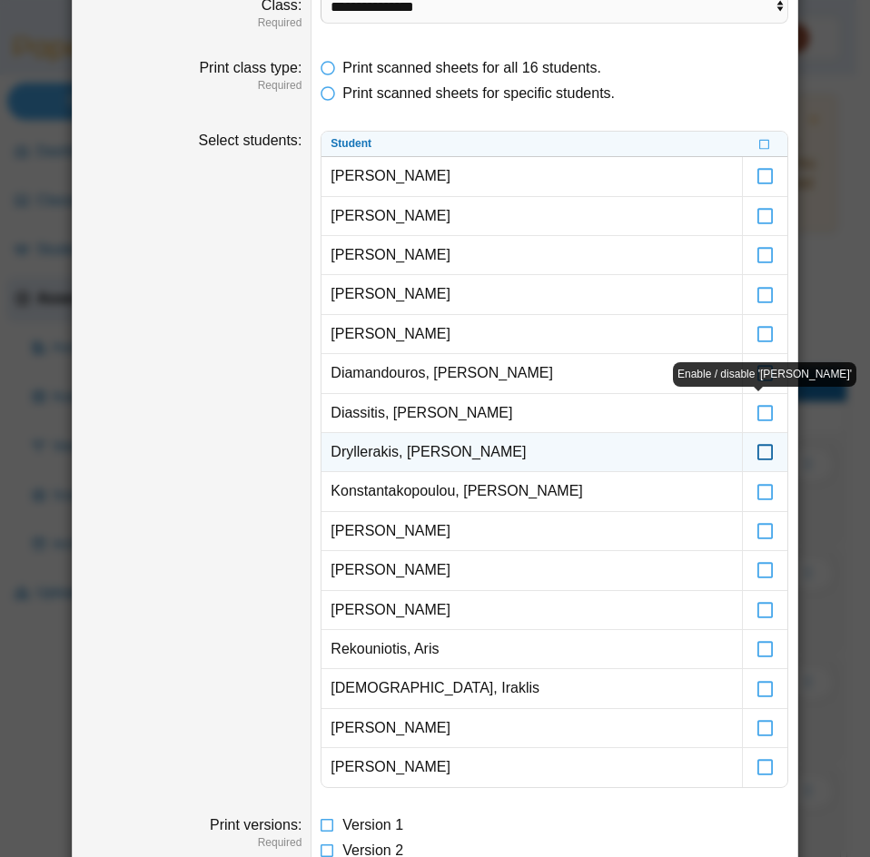
click at [757, 452] on icon at bounding box center [766, 444] width 18 height 16
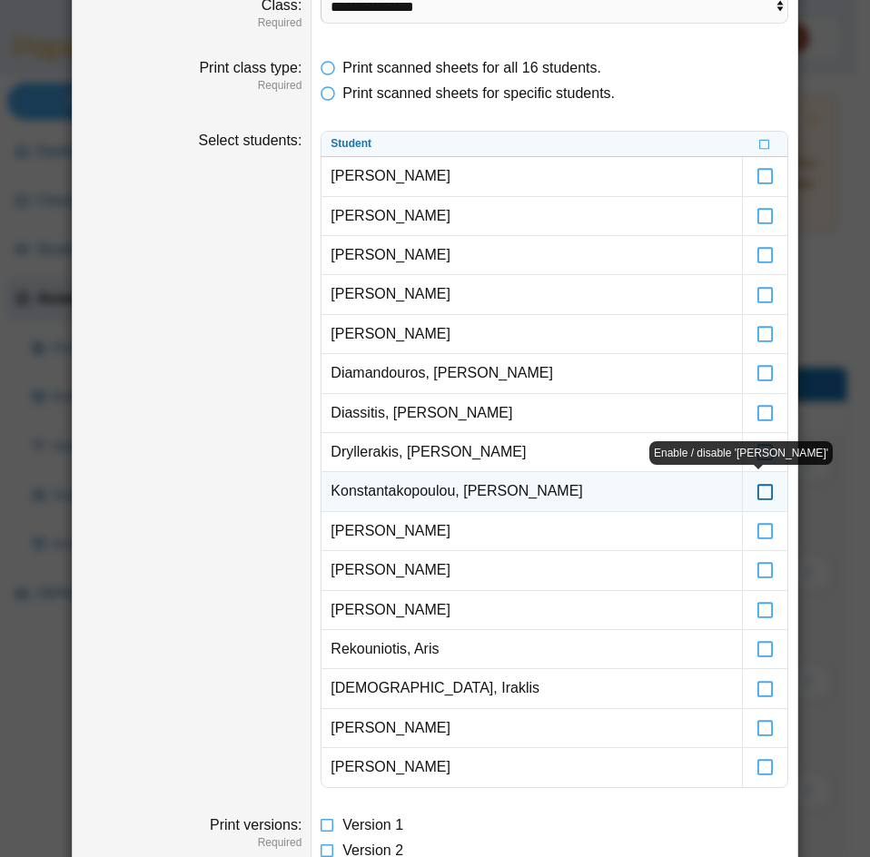
click at [757, 491] on icon at bounding box center [766, 483] width 18 height 16
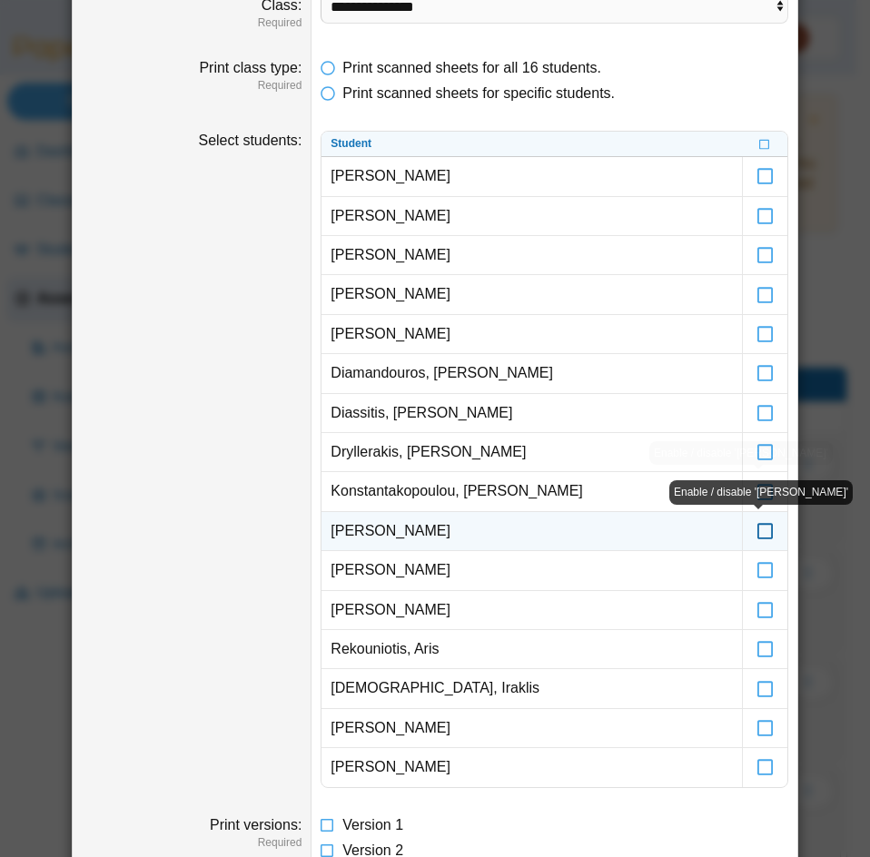
click at [760, 531] on icon at bounding box center [766, 523] width 18 height 16
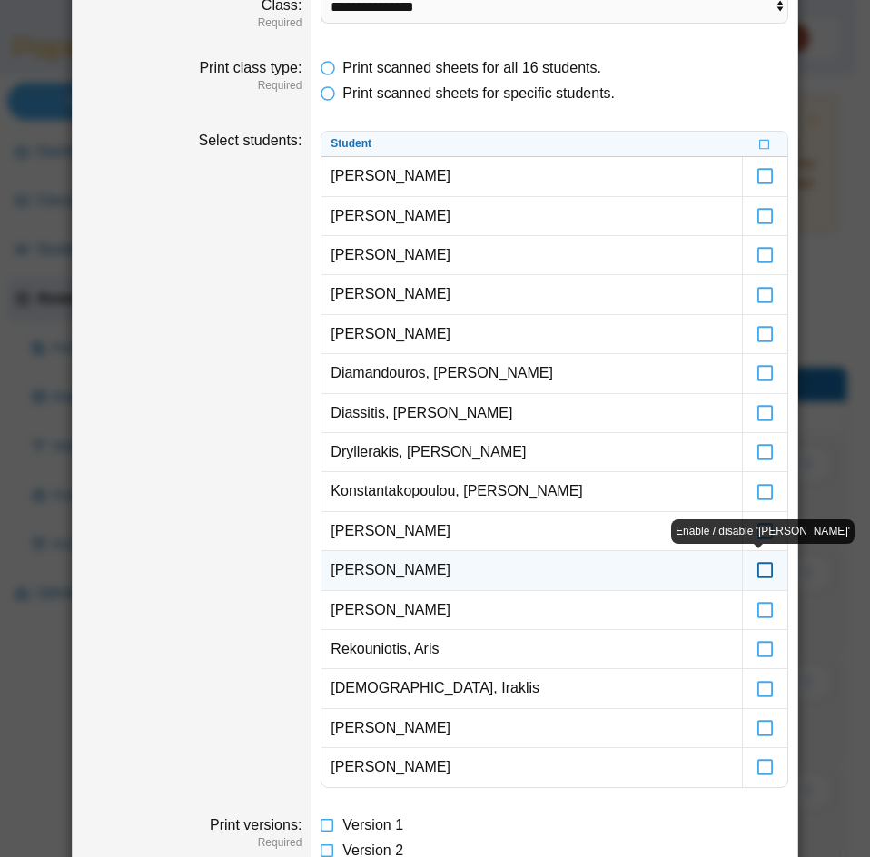
drag, startPoint x: 753, startPoint y: 566, endPoint x: 754, endPoint y: 587, distance: 20.9
click at [757, 568] on icon at bounding box center [766, 562] width 18 height 16
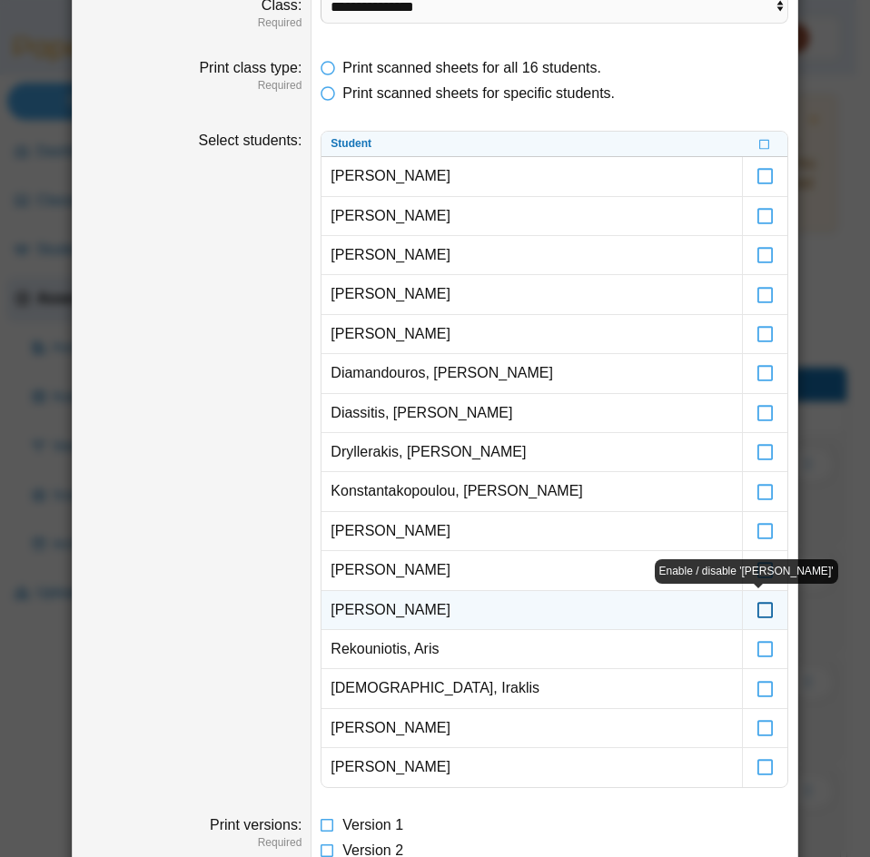
click at [757, 608] on icon at bounding box center [766, 602] width 18 height 16
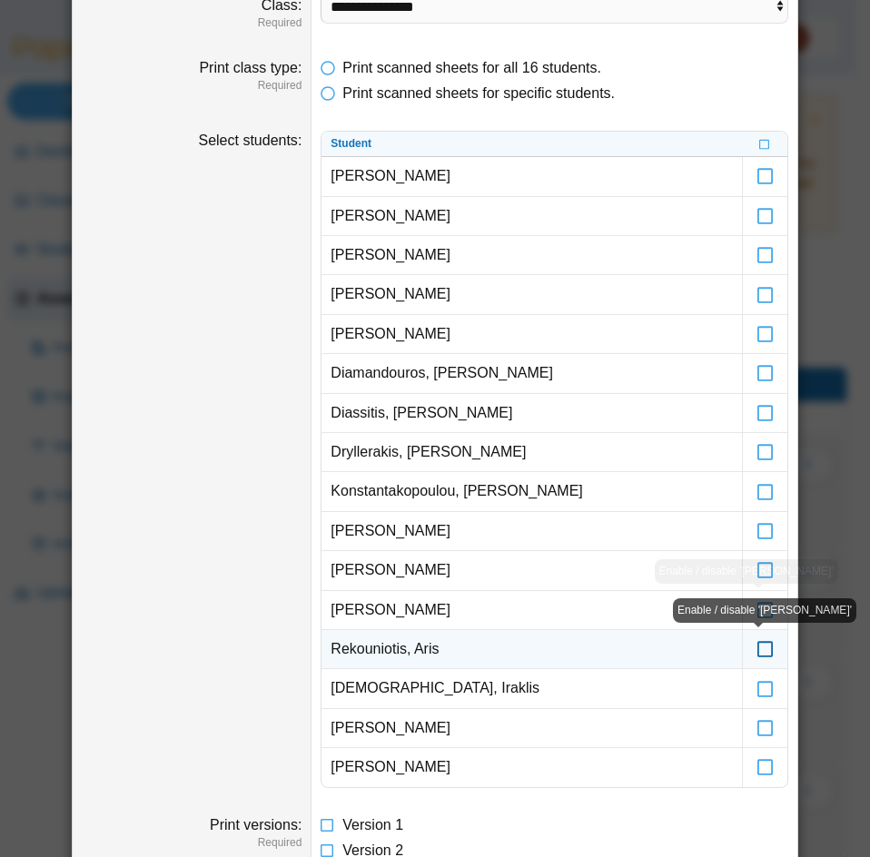
click at [763, 649] on icon at bounding box center [766, 641] width 18 height 16
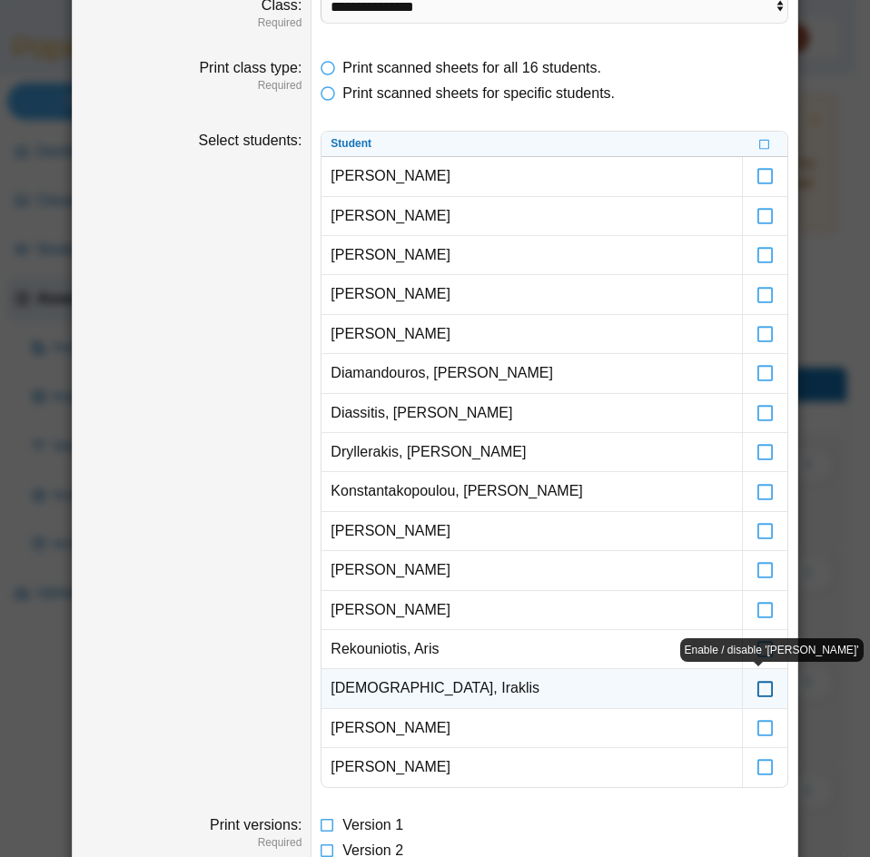
click at [757, 685] on icon at bounding box center [766, 680] width 18 height 16
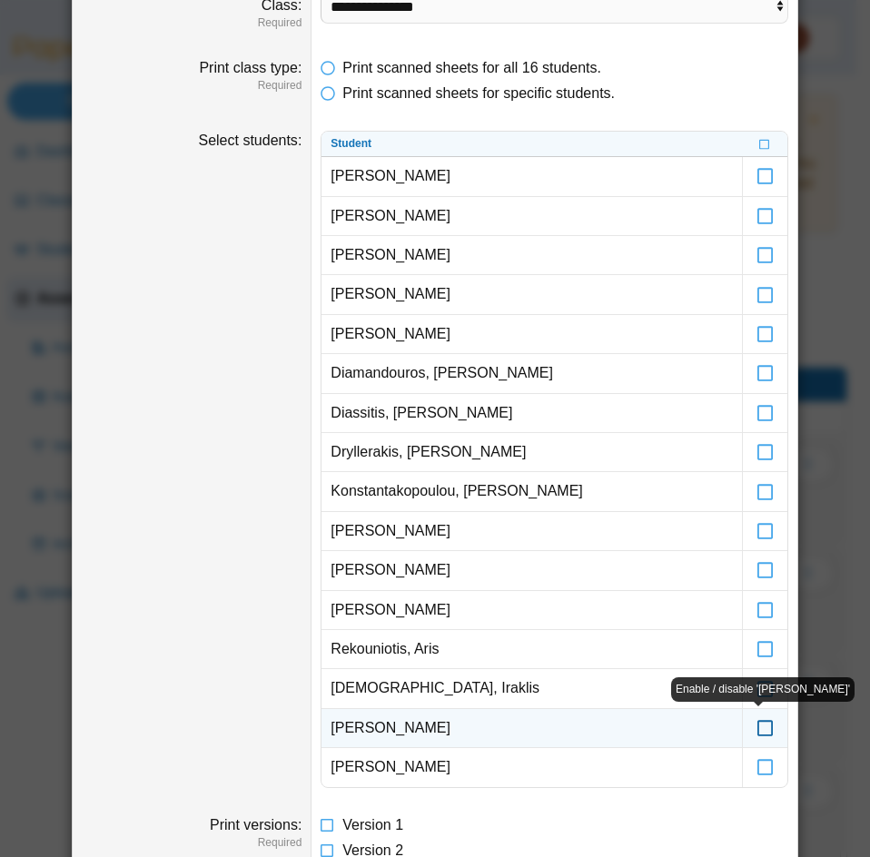
click at [761, 729] on icon at bounding box center [766, 720] width 18 height 16
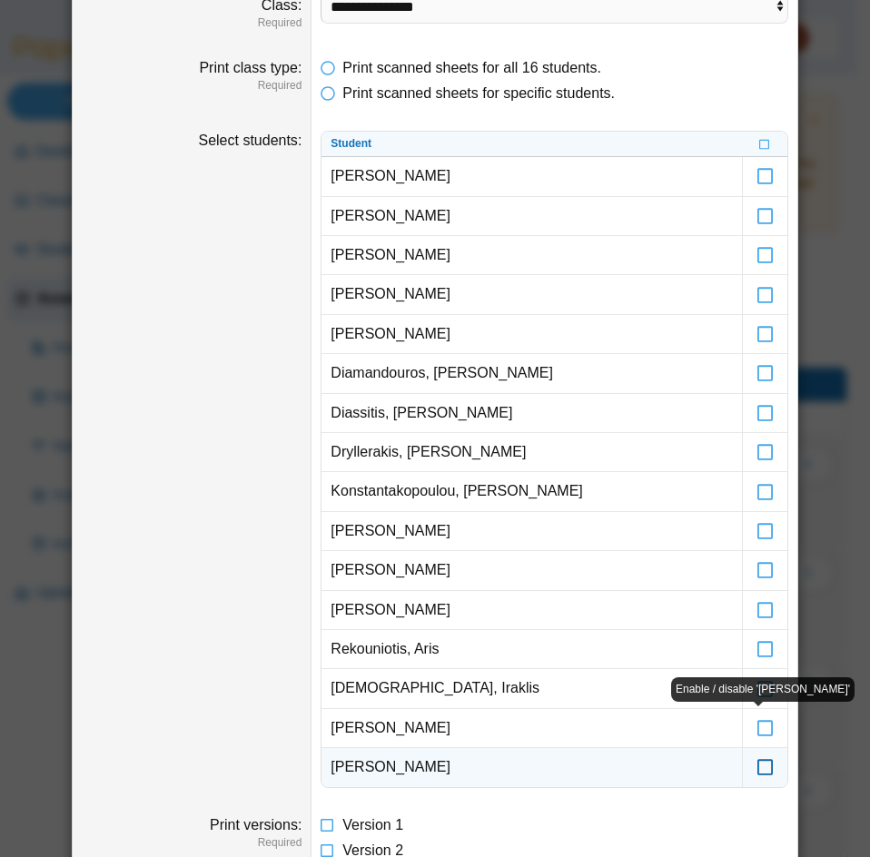
click at [758, 765] on icon at bounding box center [766, 759] width 18 height 16
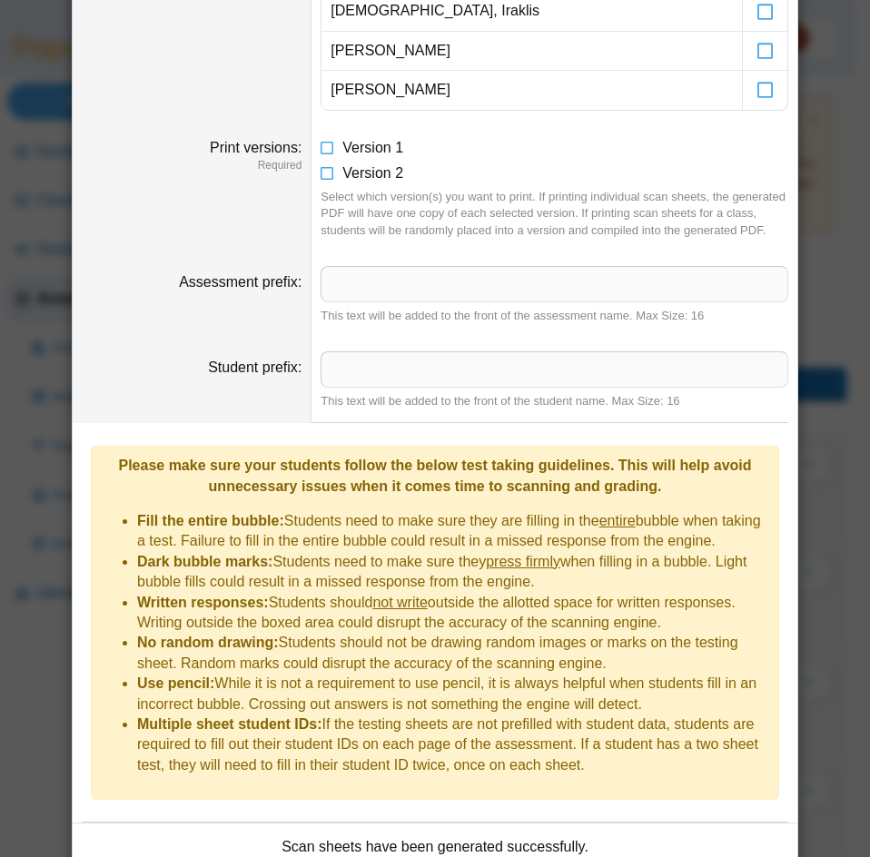
scroll to position [1026, 0]
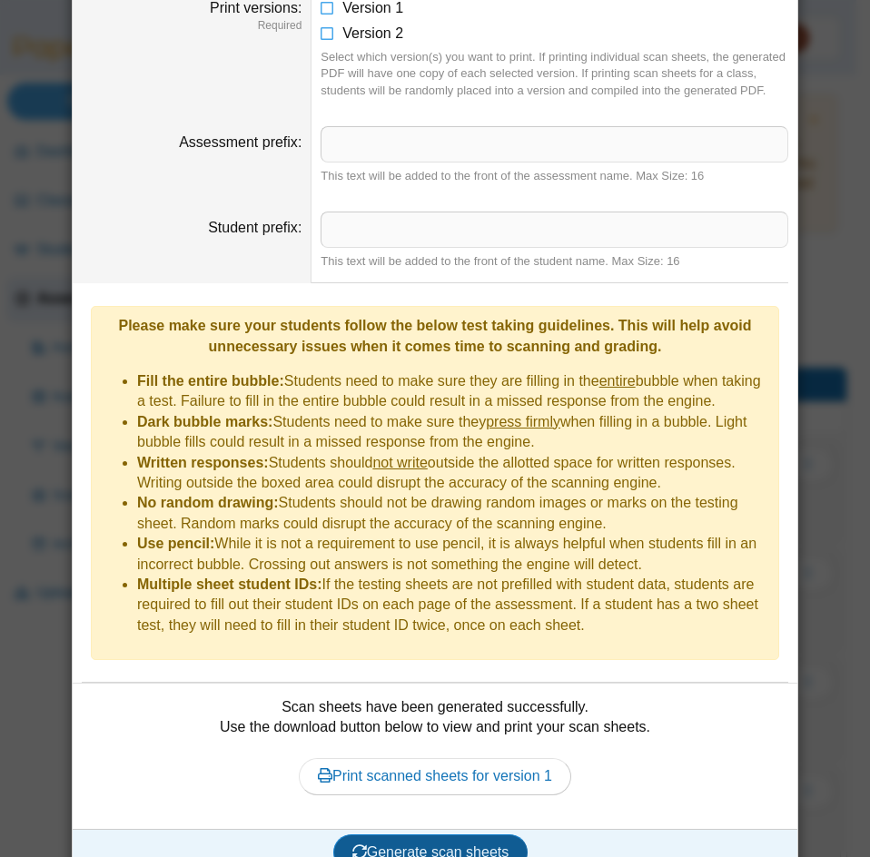
click at [462, 835] on button "Generate scan sheets" at bounding box center [430, 853] width 195 height 36
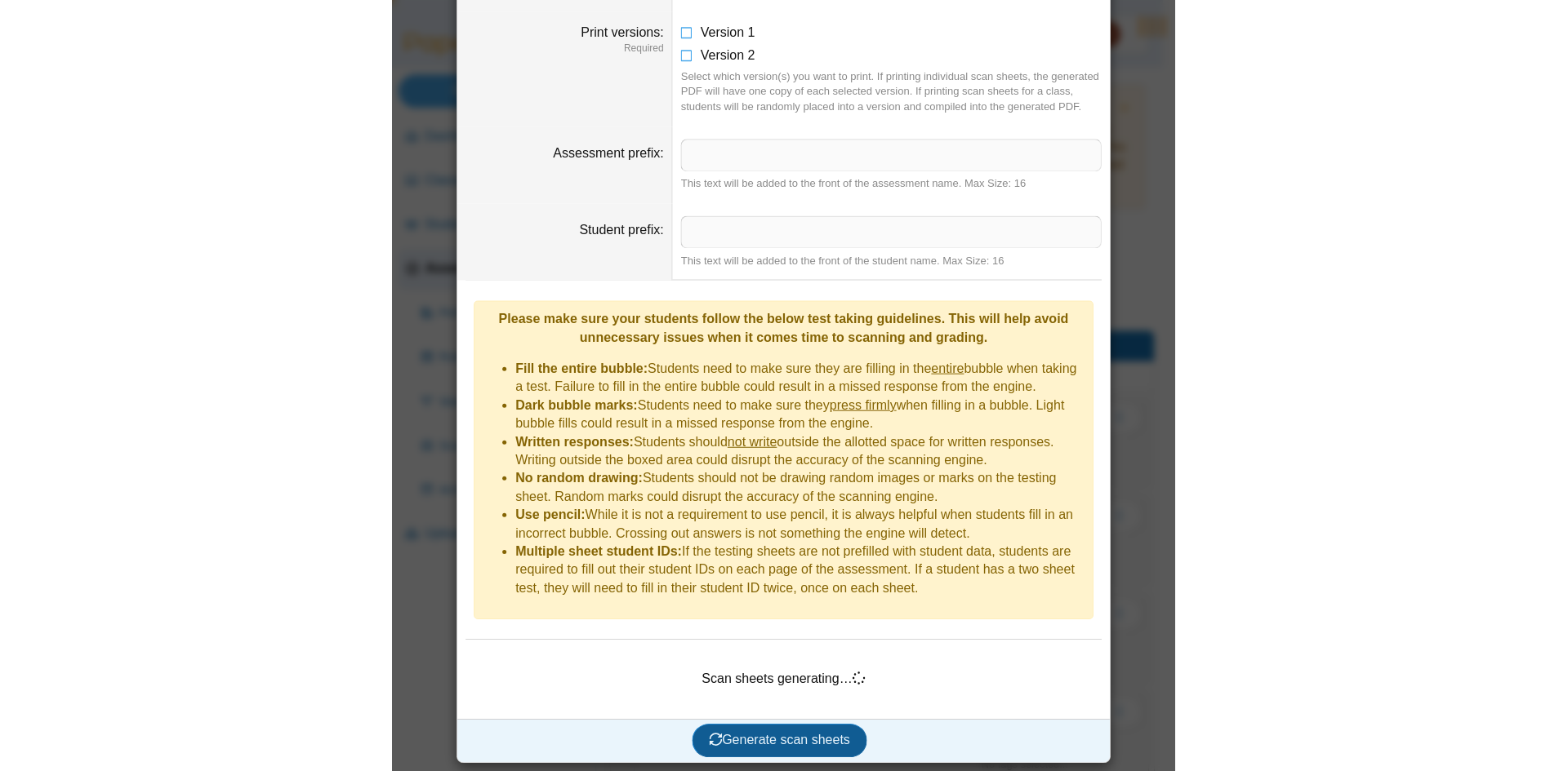
scroll to position [871, 0]
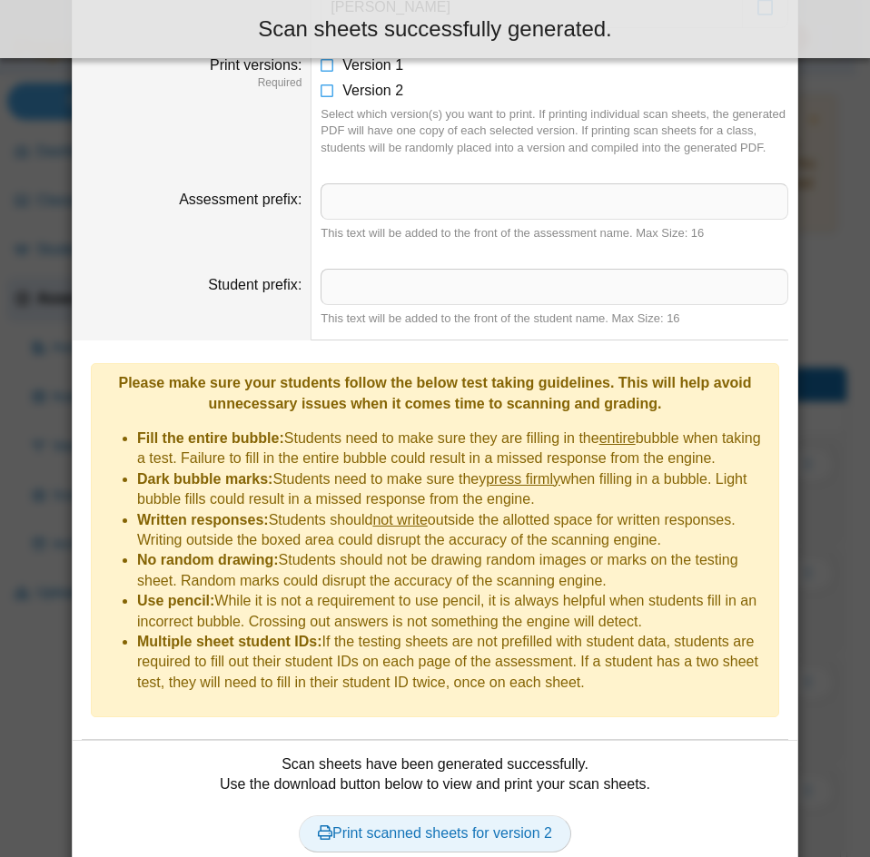
click at [464, 816] on link "Print scanned sheets for version 2" at bounding box center [435, 834] width 273 height 36
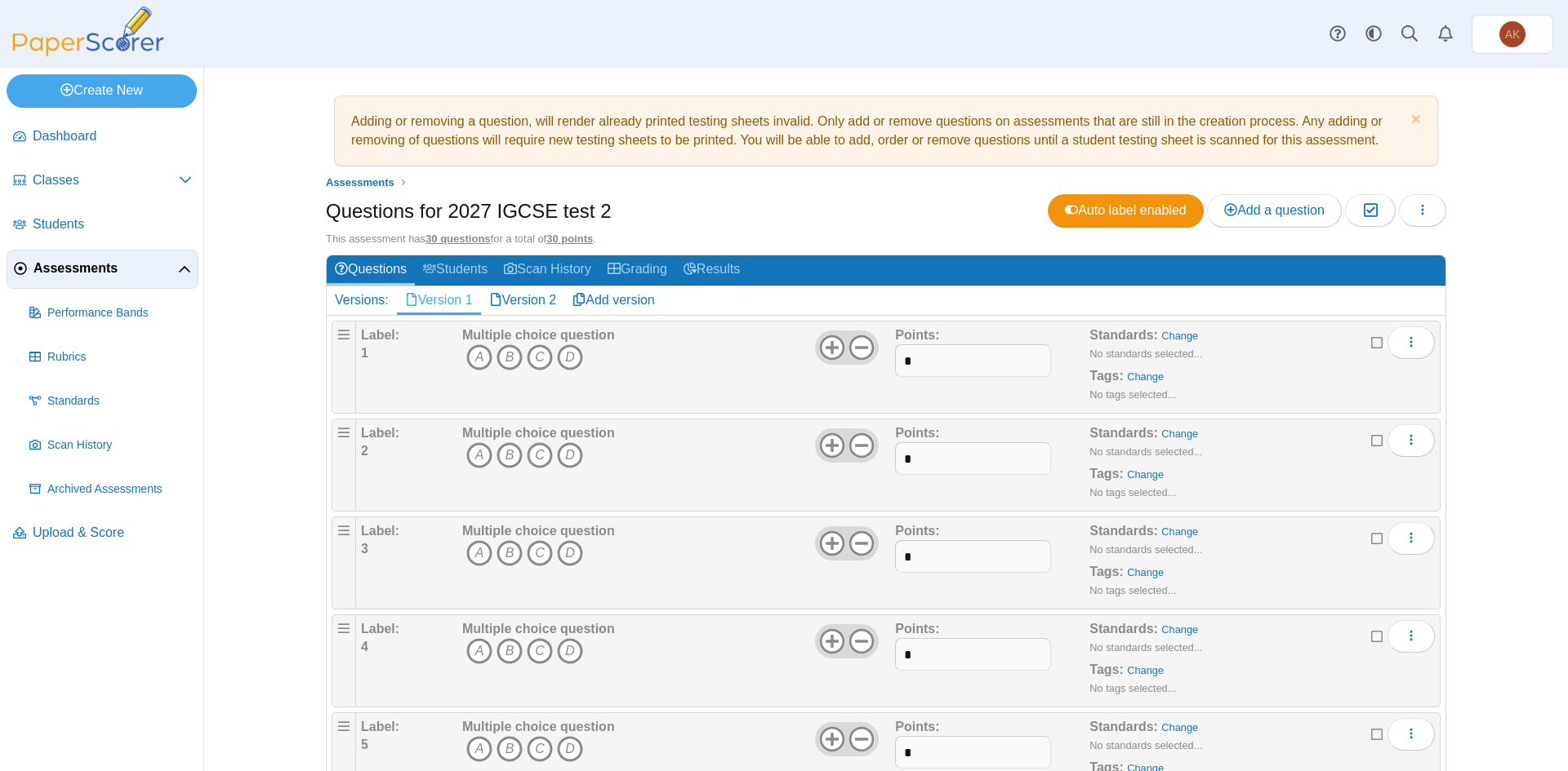
click at [1393, 210] on div "Auto label enabled Add a question Moderation 0 Loading…" at bounding box center [1246, 210] width 398 height 32
click at [1416, 208] on icon "button" at bounding box center [1422, 209] width 13 height 13
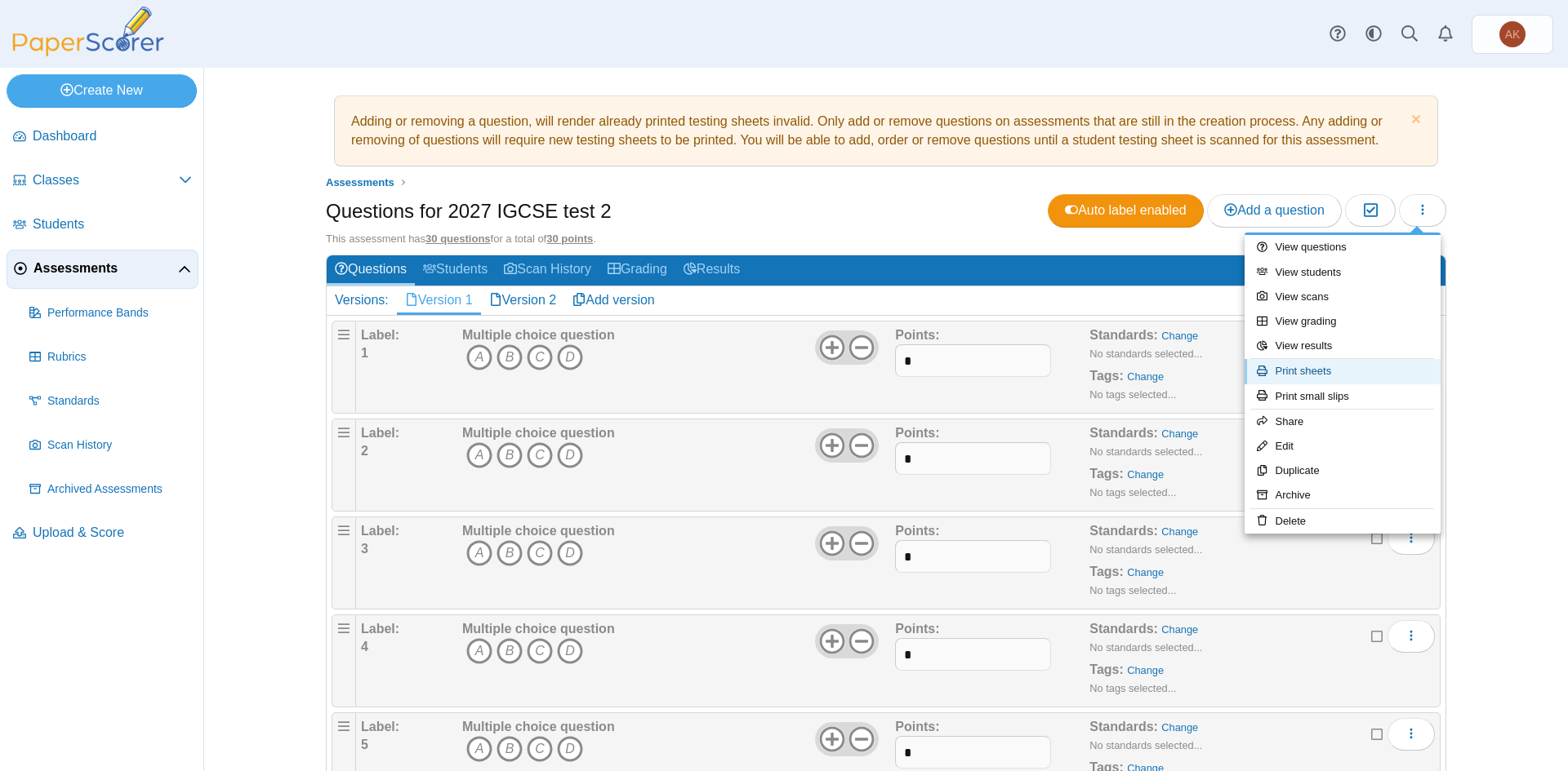
click at [1341, 377] on link "Print sheets" at bounding box center [1342, 371] width 196 height 24
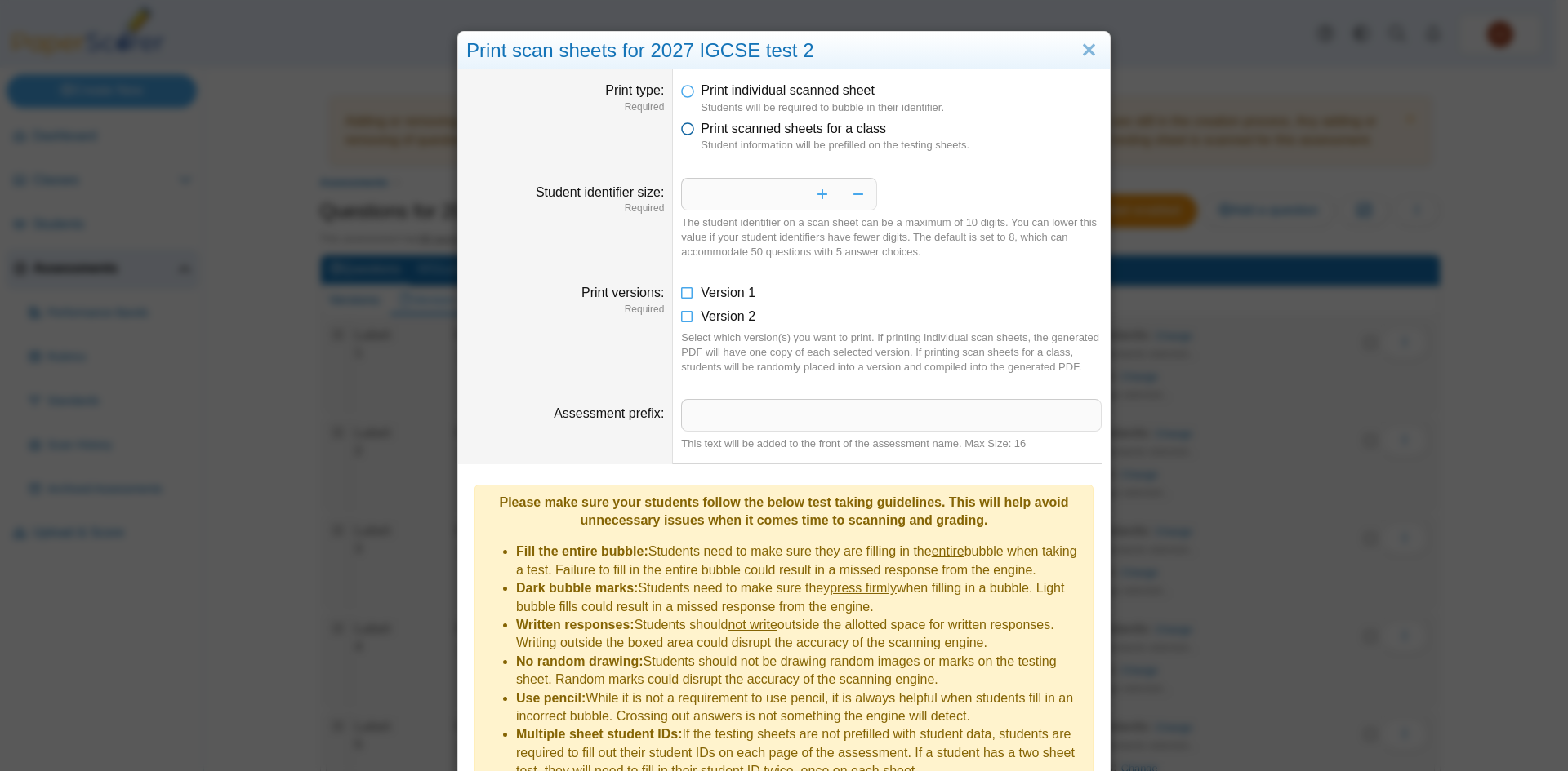
click at [746, 131] on span "Print scanned sheets for a class" at bounding box center [793, 128] width 185 height 13
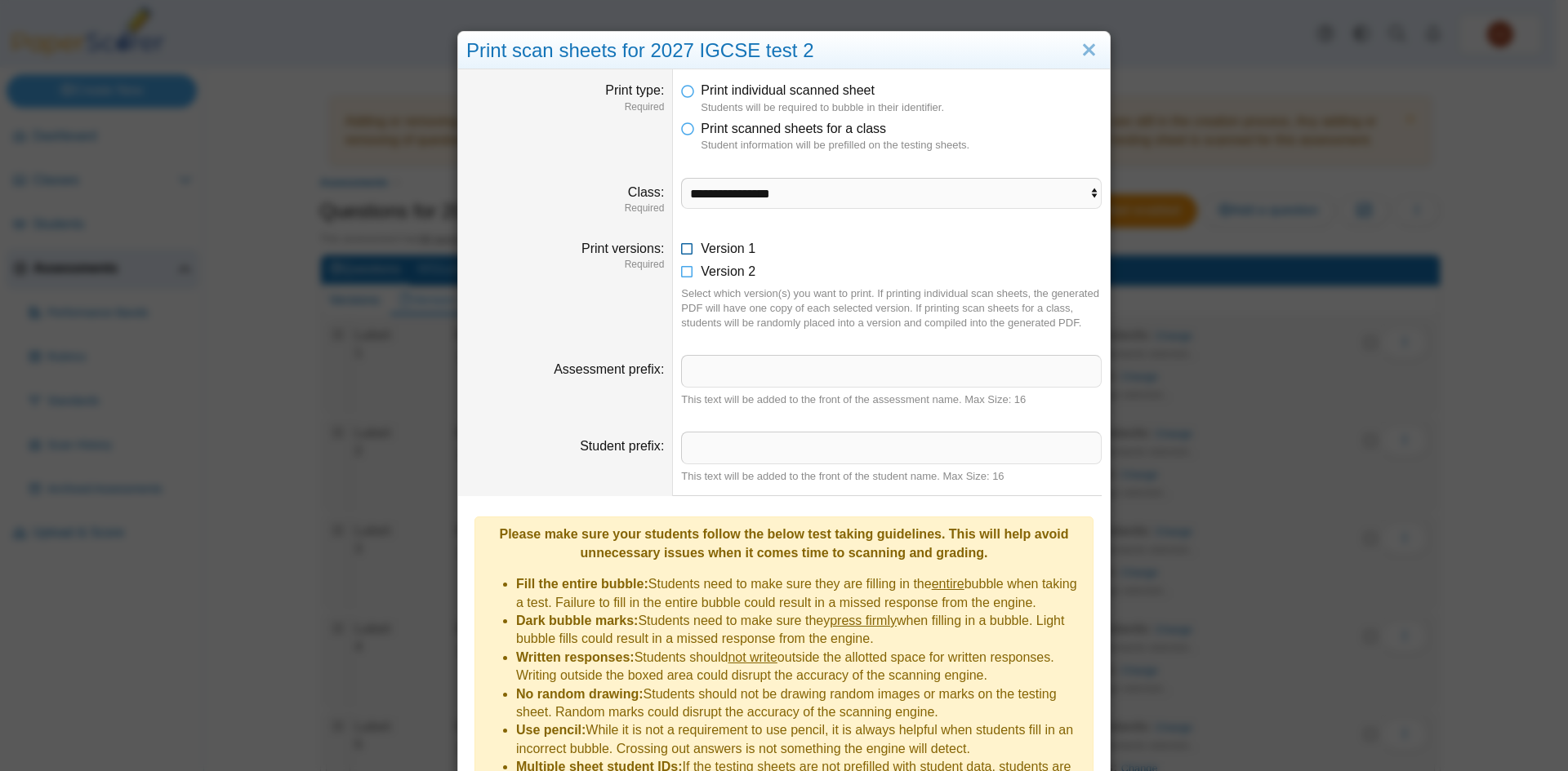
click at [726, 255] on span "Version 1" at bounding box center [727, 248] width 55 height 13
click at [807, 192] on select "**********" at bounding box center [892, 193] width 421 height 31
select select "**********"
click at [682, 178] on select "**********" at bounding box center [892, 193] width 421 height 31
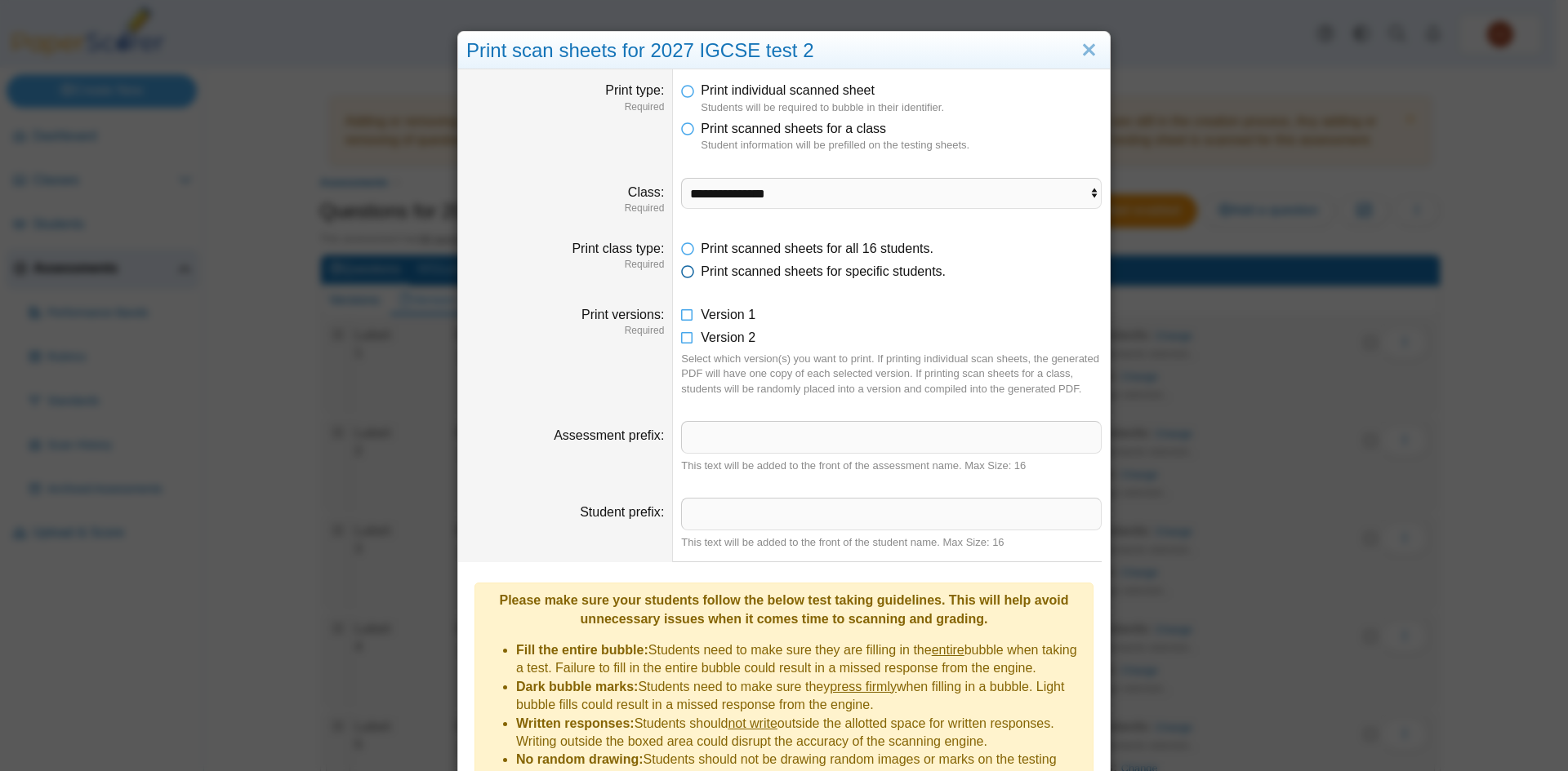
click at [817, 279] on span "Print scanned sheets for specific students." at bounding box center [823, 270] width 245 height 13
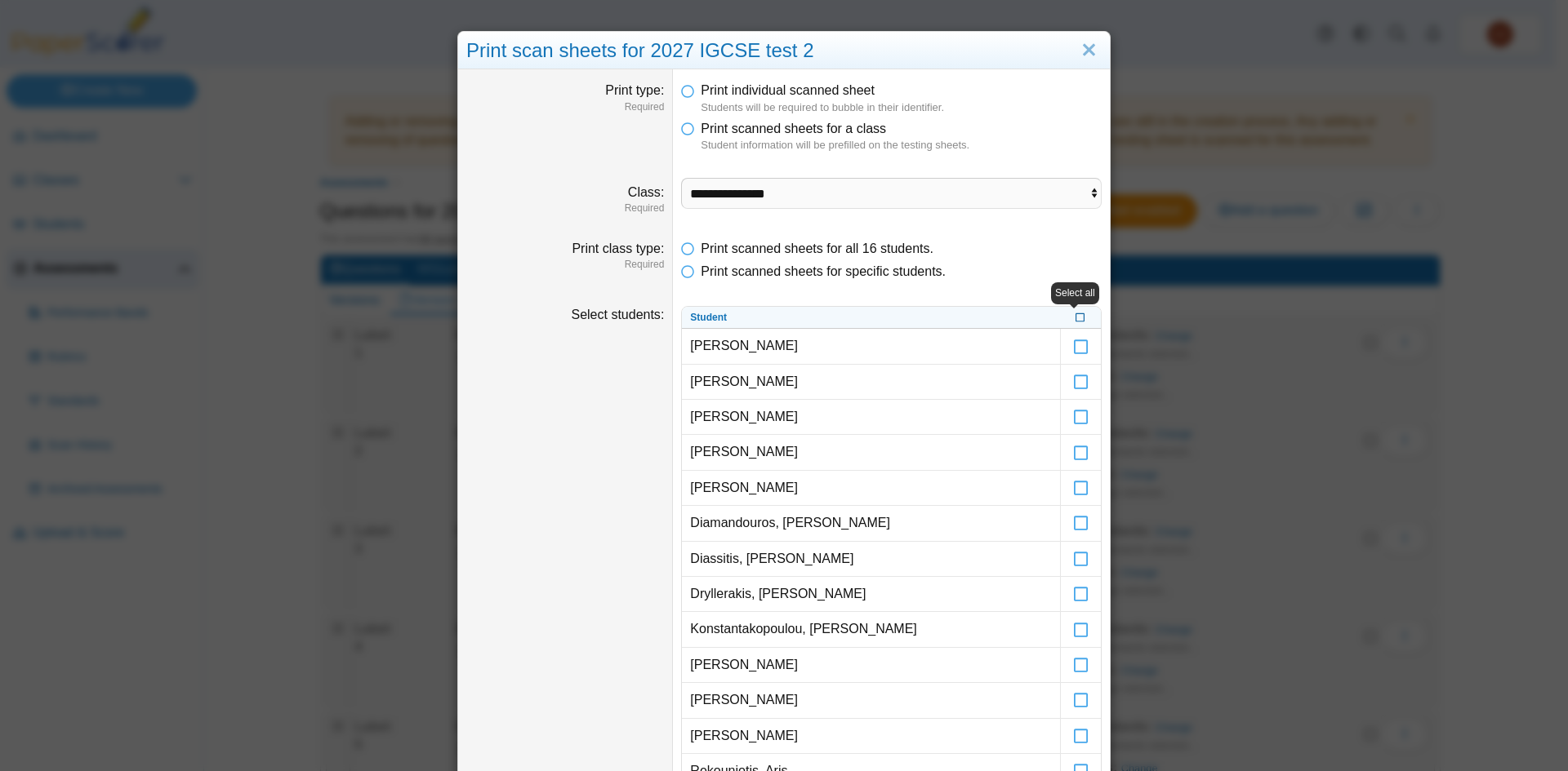
click at [1075, 319] on icon at bounding box center [1080, 316] width 10 height 9
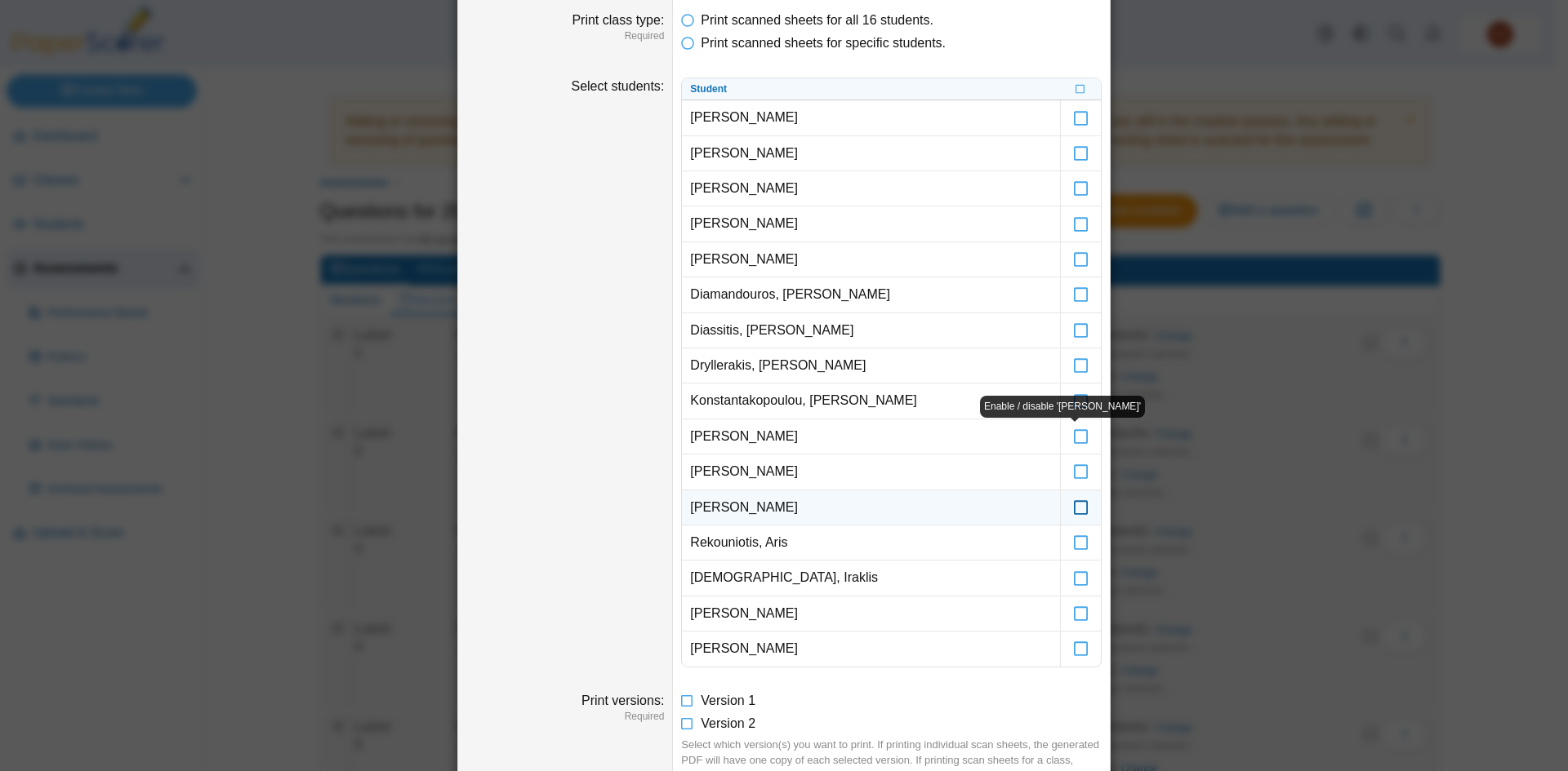
scroll to position [245, 0]
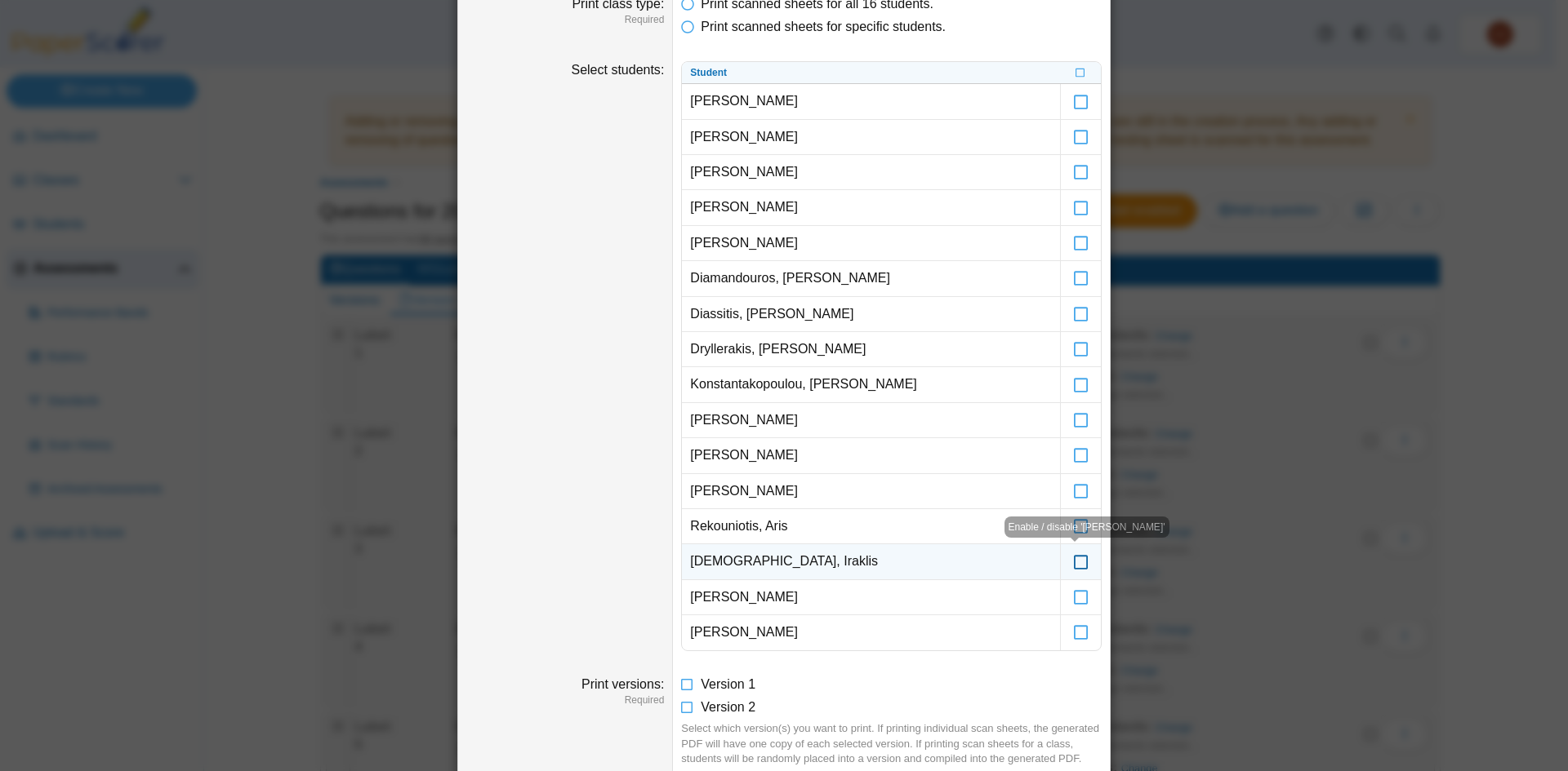
click at [1074, 556] on icon at bounding box center [1082, 554] width 16 height 14
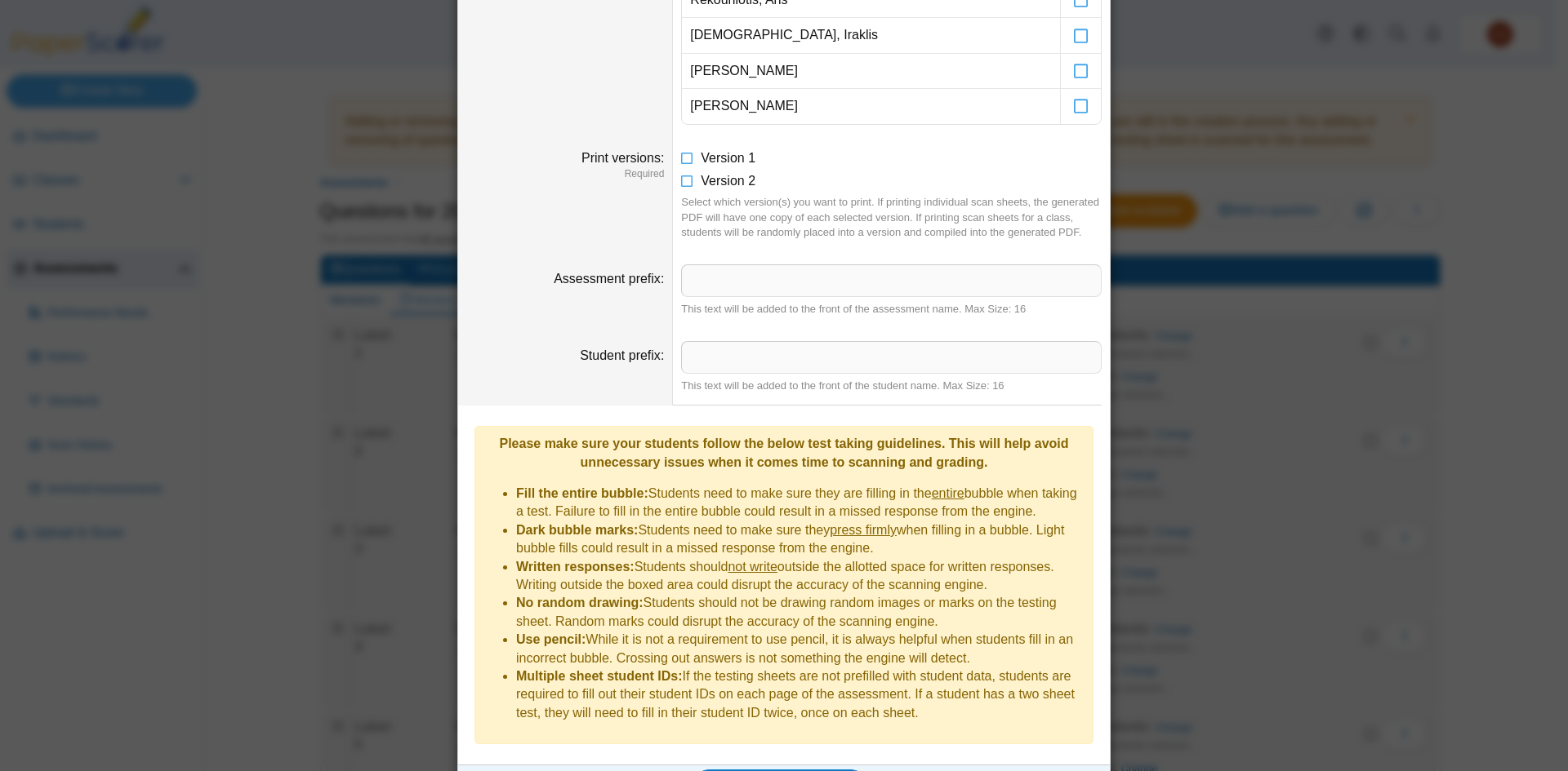
scroll to position [791, 0]
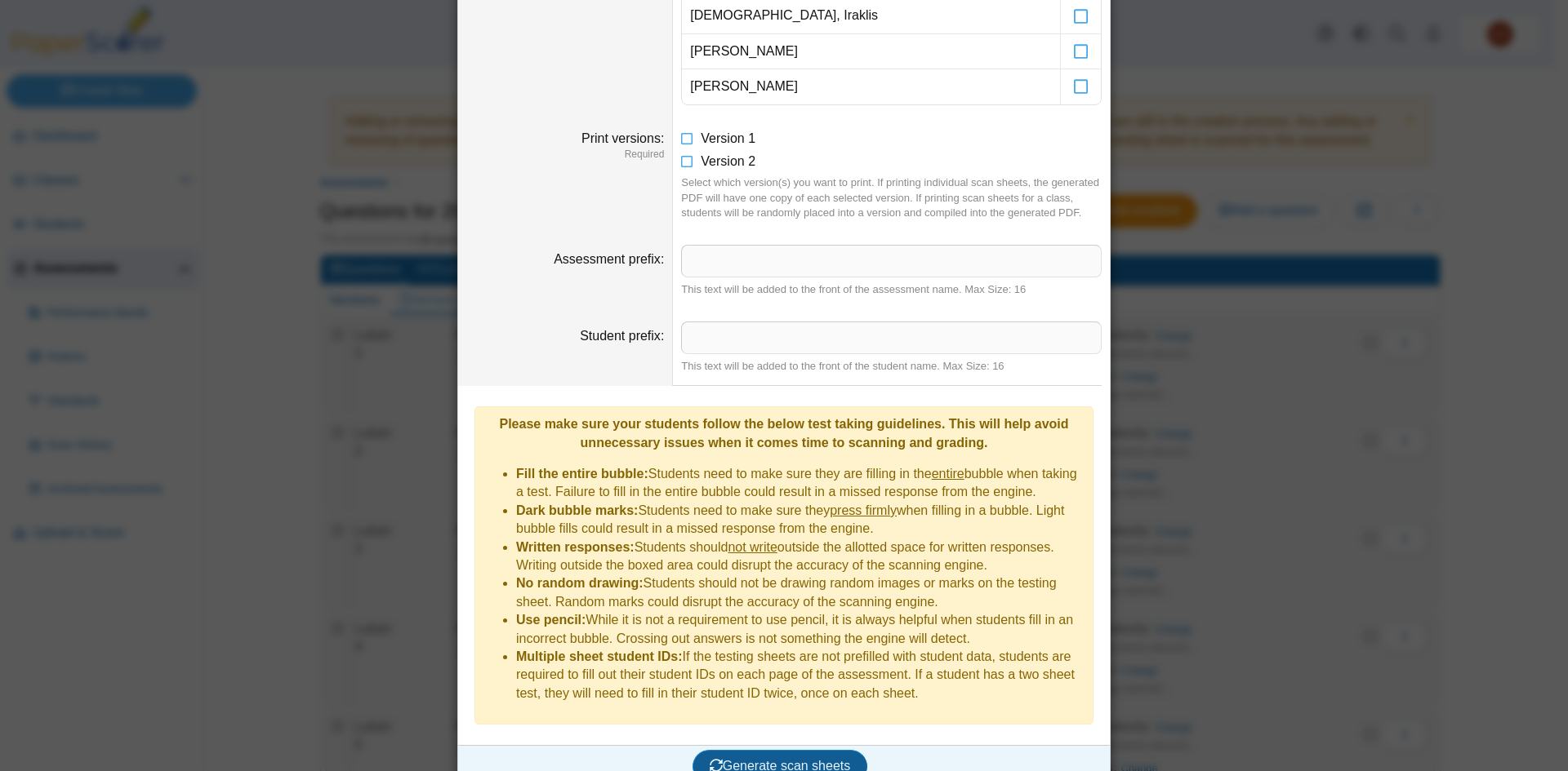
click at [804, 750] on button "Generate scan sheets" at bounding box center [780, 767] width 175 height 32
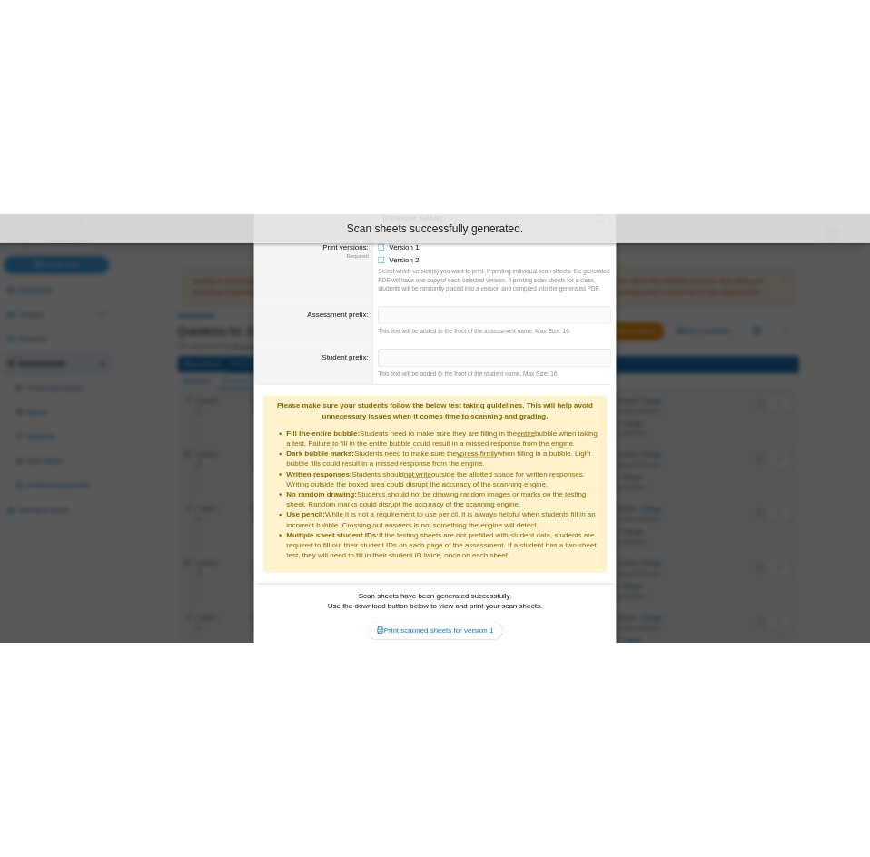
scroll to position [1026, 0]
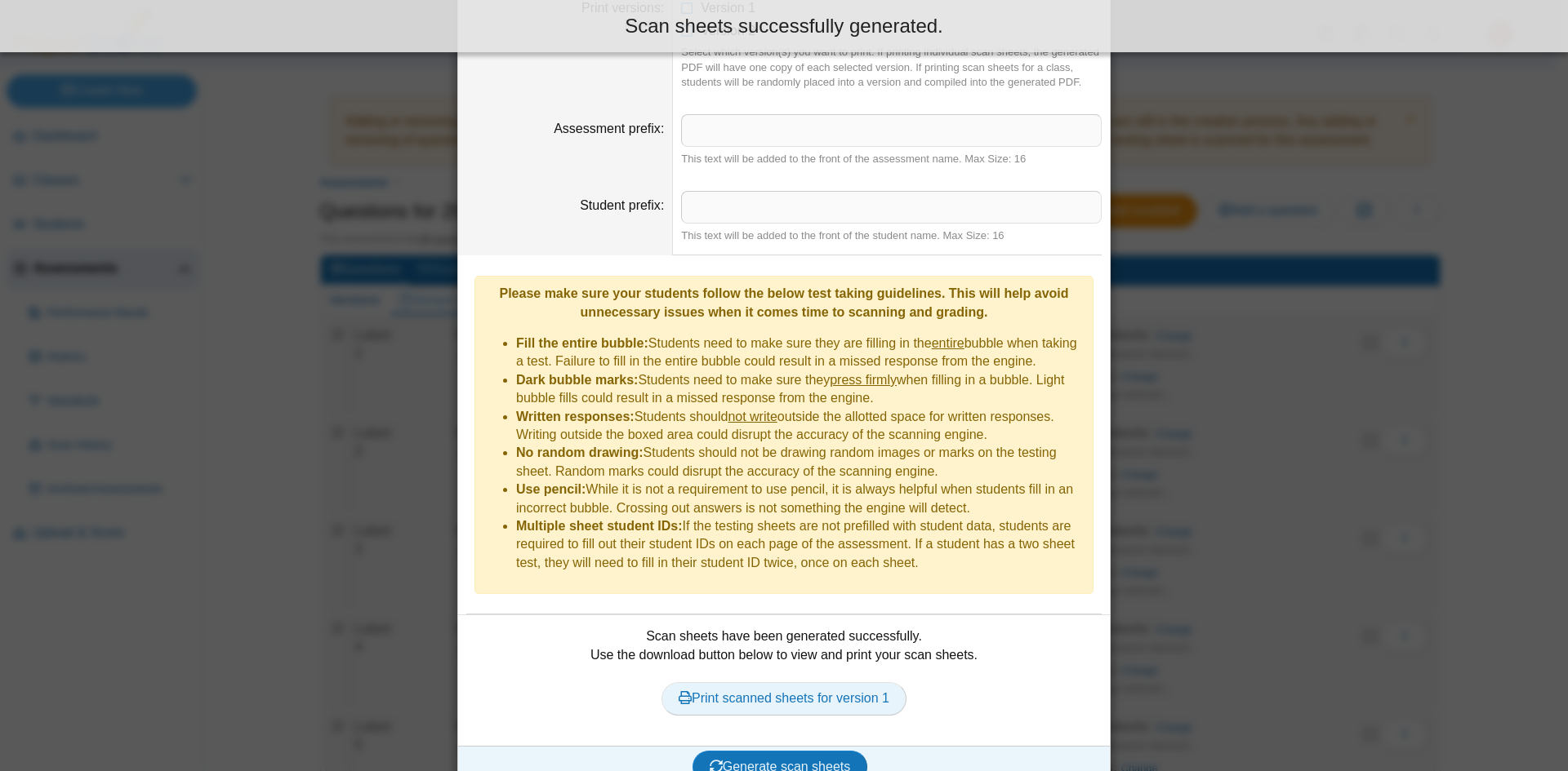
click at [794, 682] on link "Print scanned sheets for version 1" at bounding box center [784, 698] width 245 height 32
